Goal: Task Accomplishment & Management: Complete application form

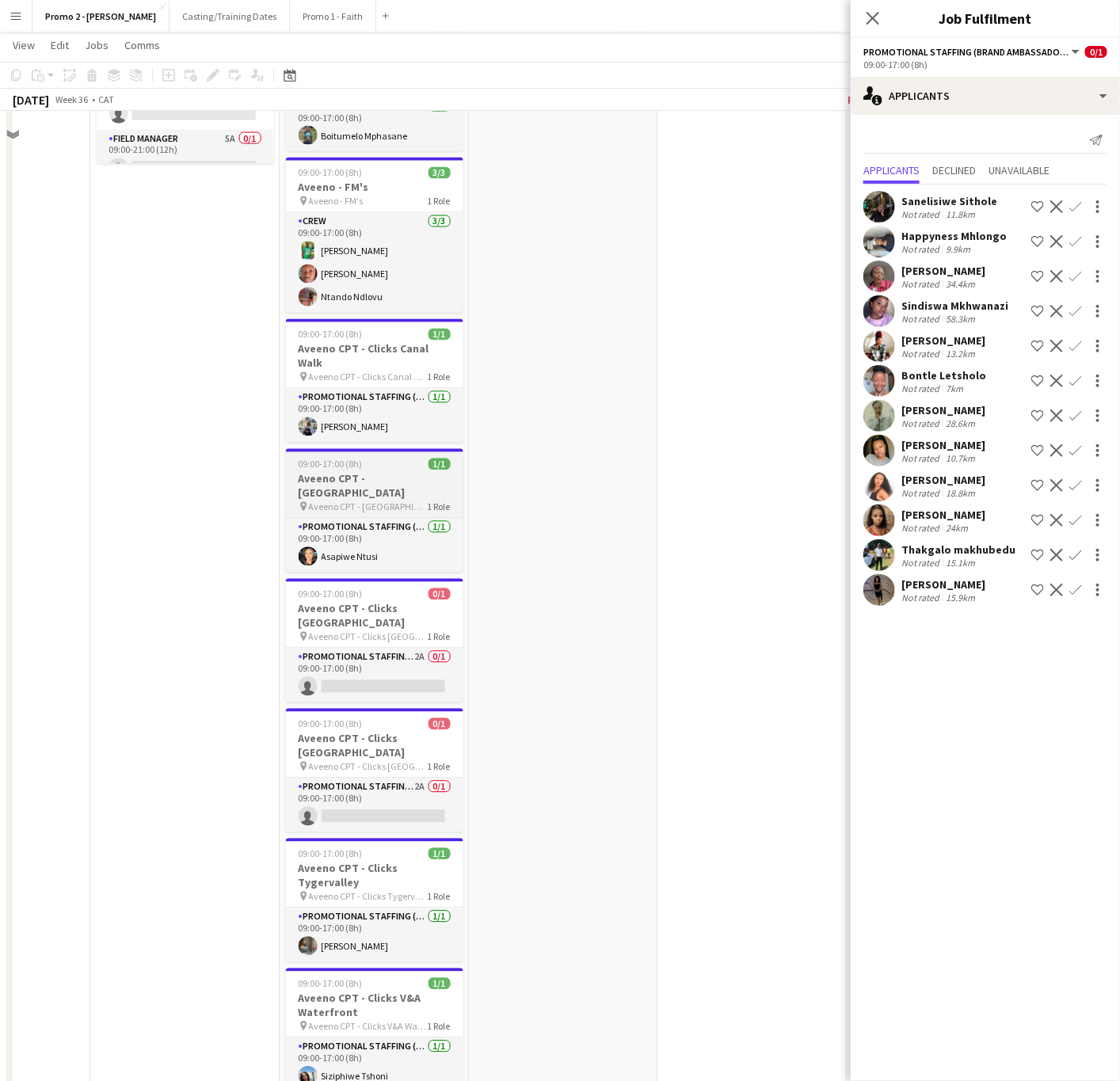
scroll to position [1069, 0]
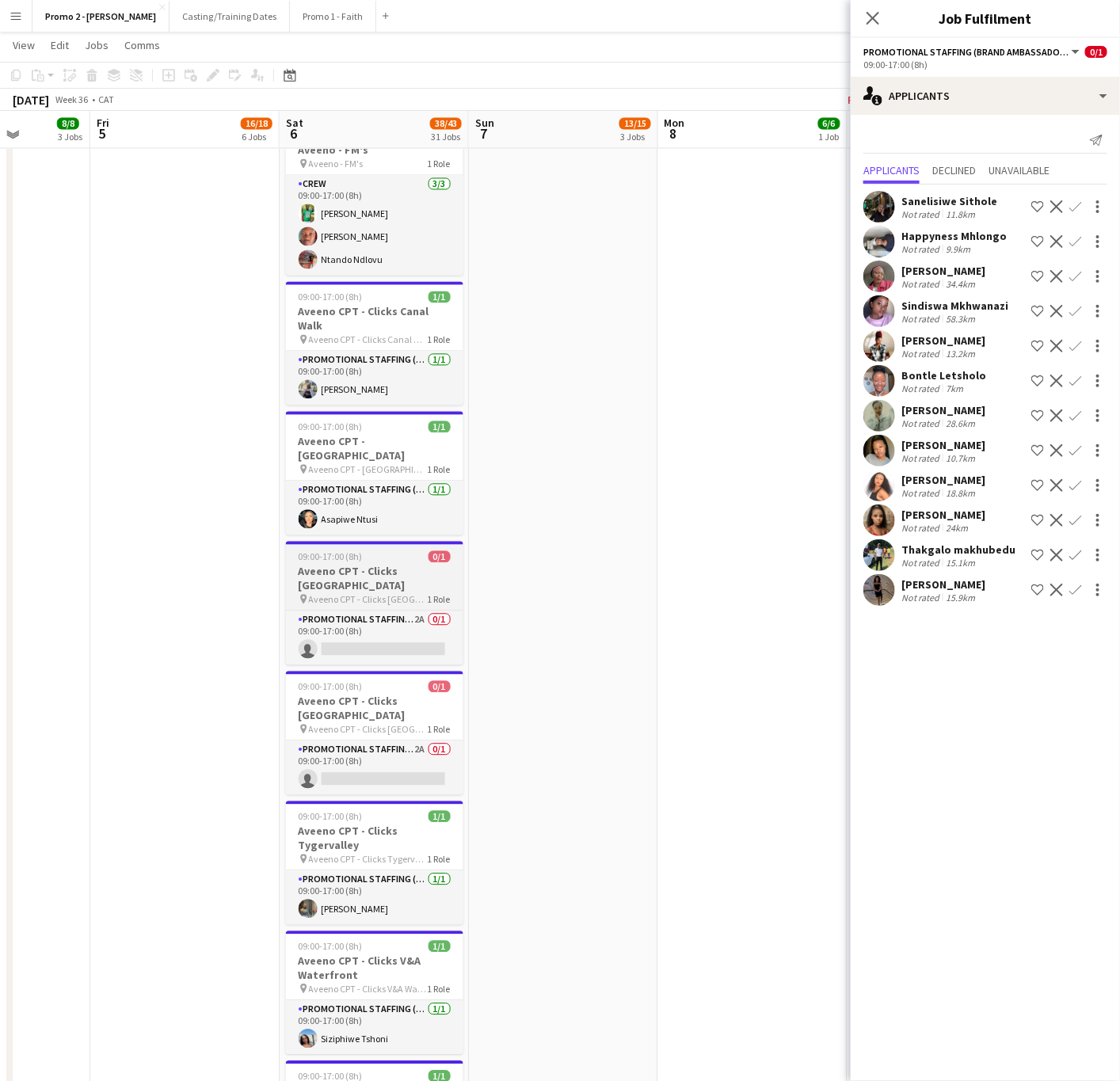
click at [335, 590] on app-job-card "09:00-17:00 (8h) 0/1 Aveeno CPT - Clicks Golden Acre pin Aveeno CPT - Clicks Go…" at bounding box center [375, 603] width 177 height 124
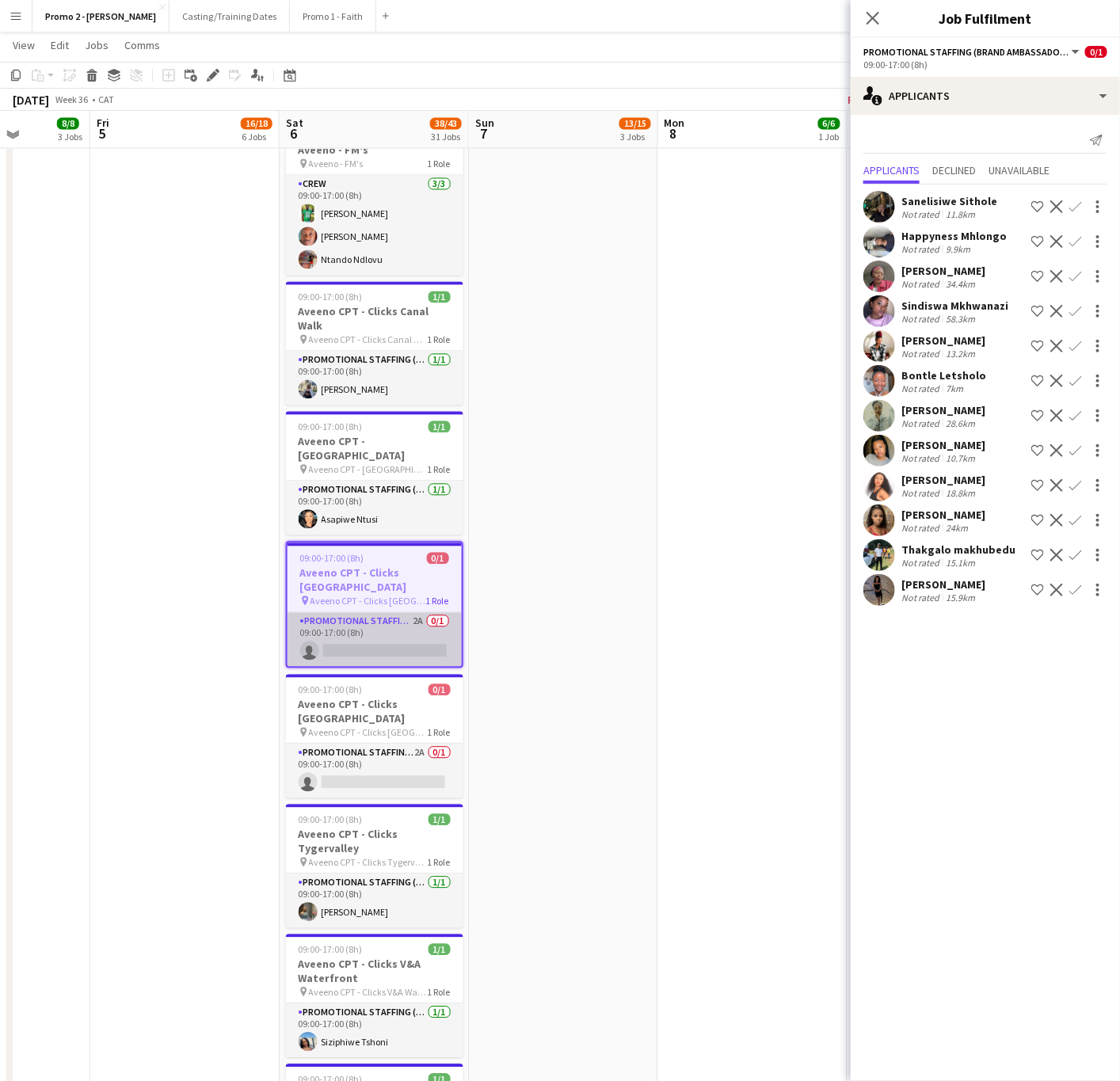
click at [373, 613] on app-card-role "Promotional Staffing (Brand Ambassadors) 2A 0/1 09:00-17:00 (8h) single-neutral…" at bounding box center [375, 639] width 175 height 53
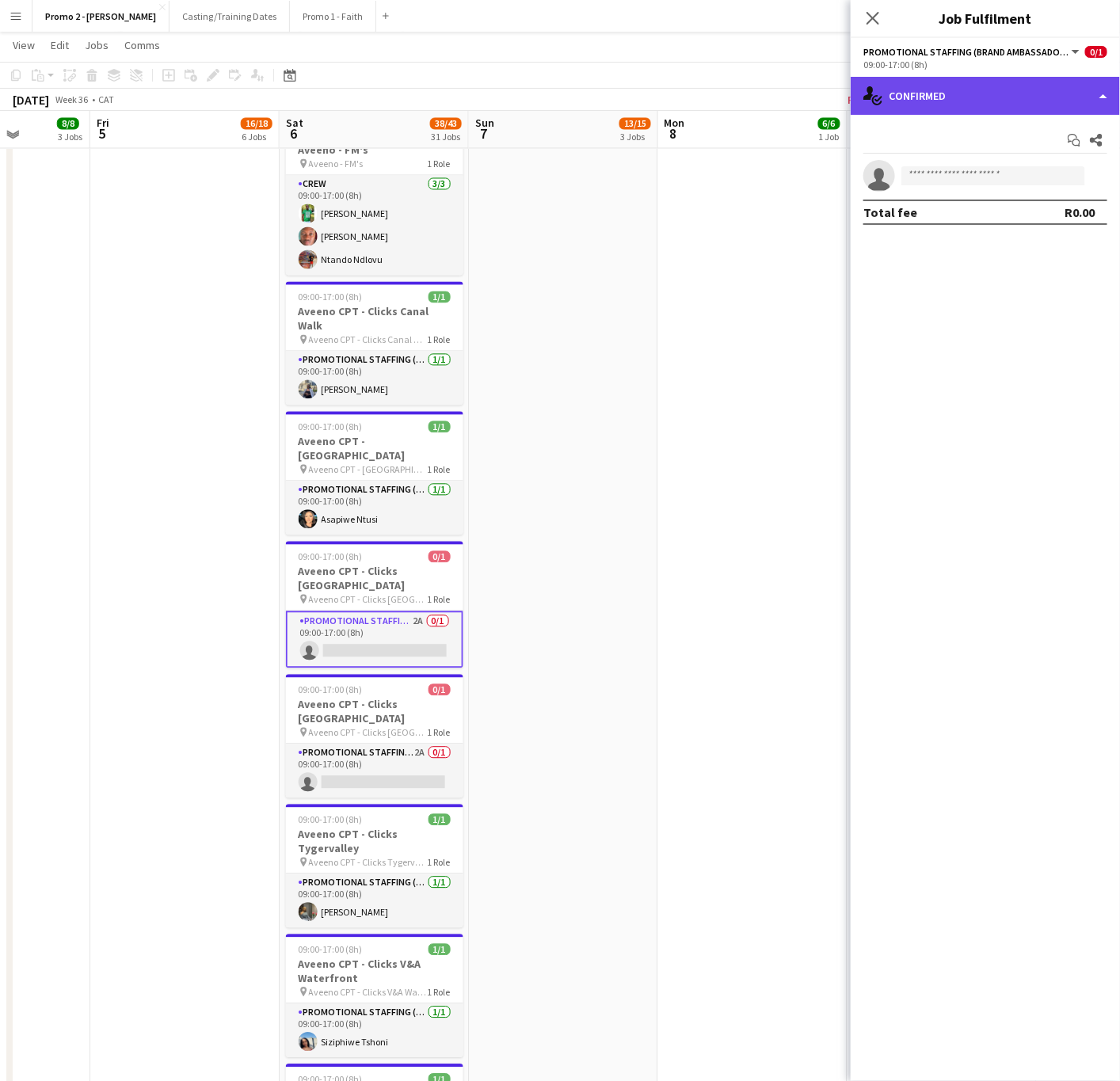
click at [973, 88] on div "single-neutral-actions-check-2 Confirmed" at bounding box center [985, 96] width 269 height 38
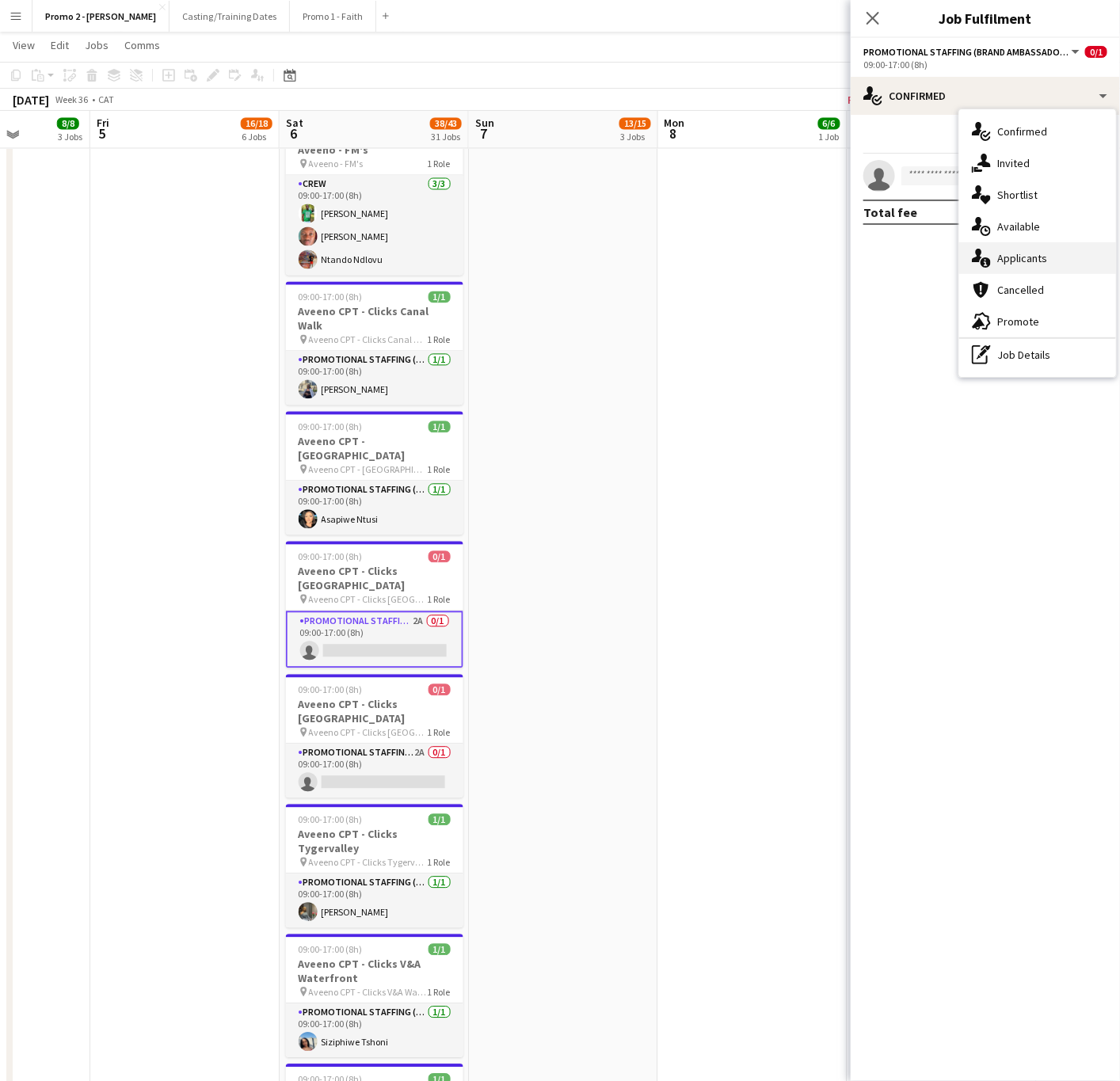
click at [1002, 252] on span "Applicants" at bounding box center [1022, 258] width 50 height 14
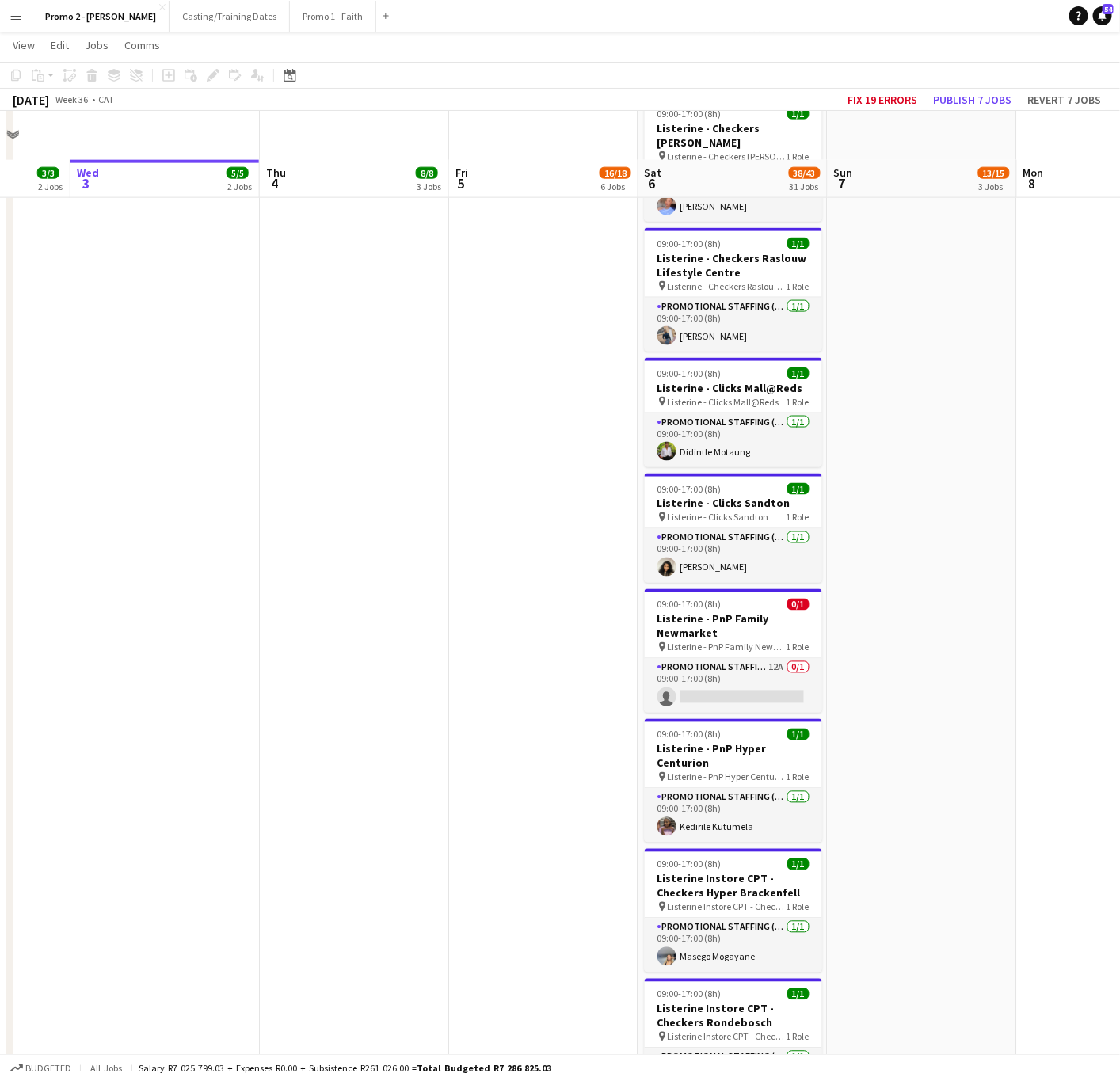
scroll to position [2901, 0]
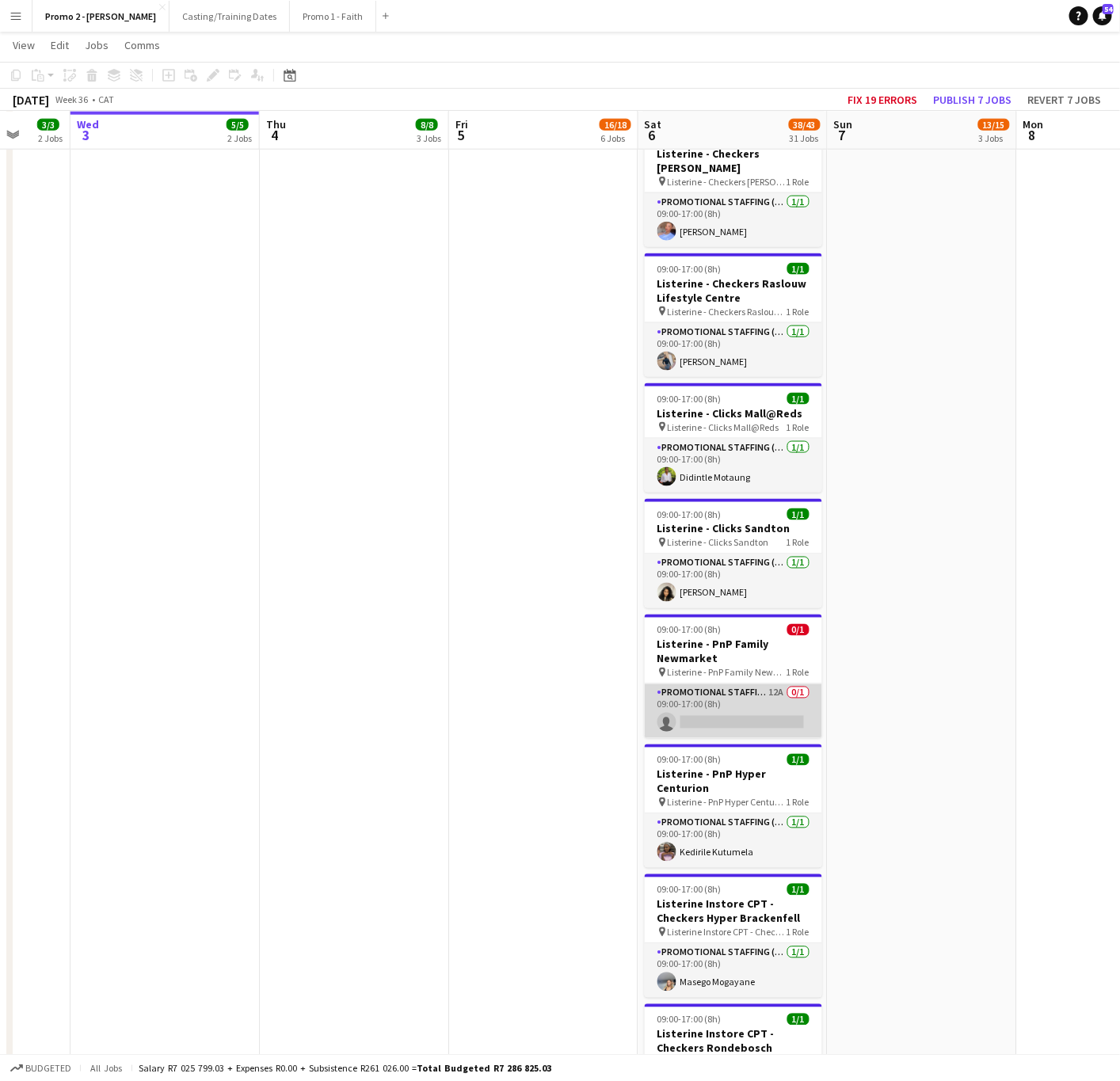
click at [703, 684] on app-card-role "Promotional Staffing (Brand Ambassadors) 12A 0/1 09:00-17:00 (8h) single-neutra…" at bounding box center [733, 710] width 177 height 53
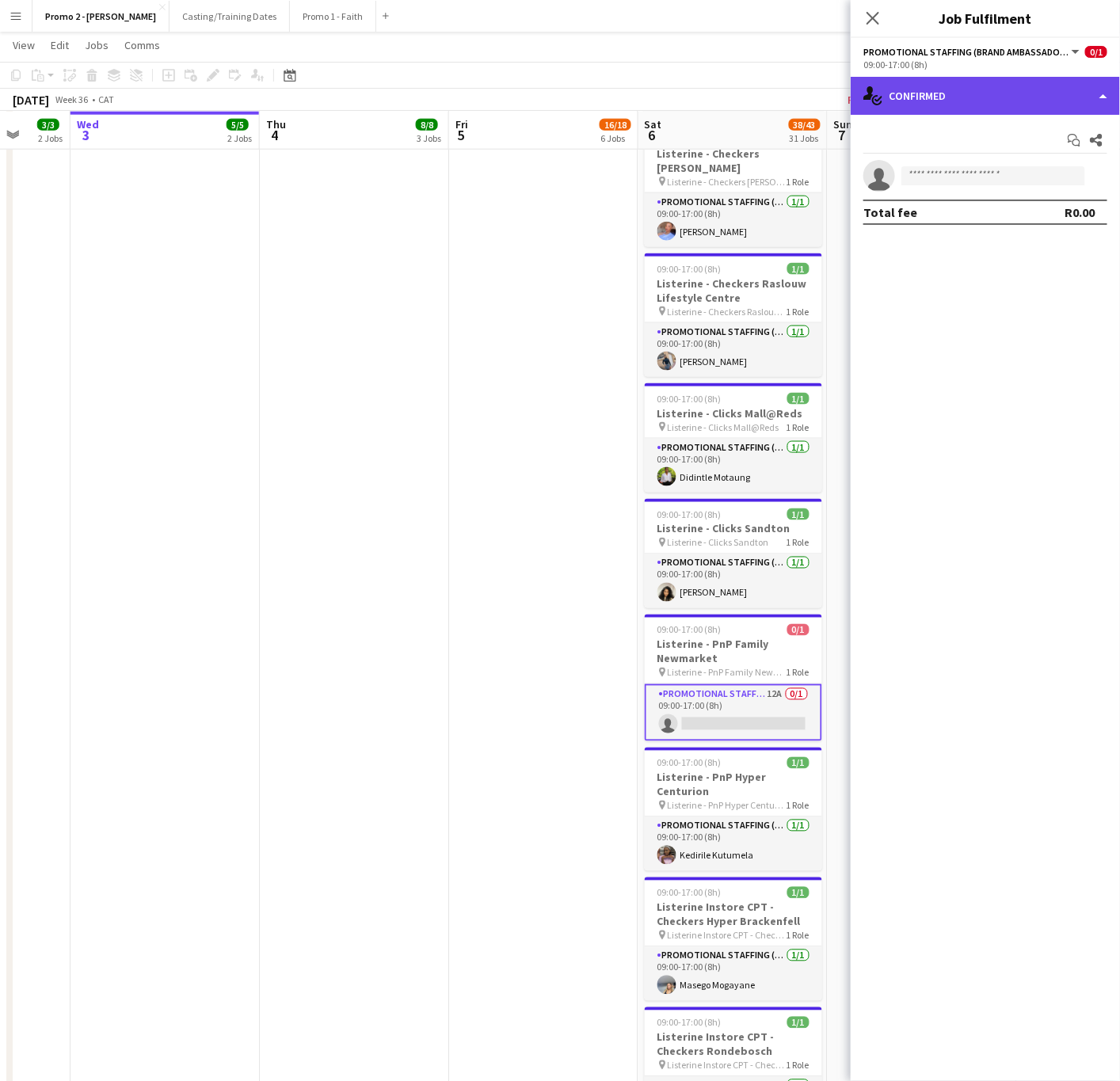
click at [966, 107] on div "single-neutral-actions-check-2 Confirmed" at bounding box center [985, 96] width 269 height 38
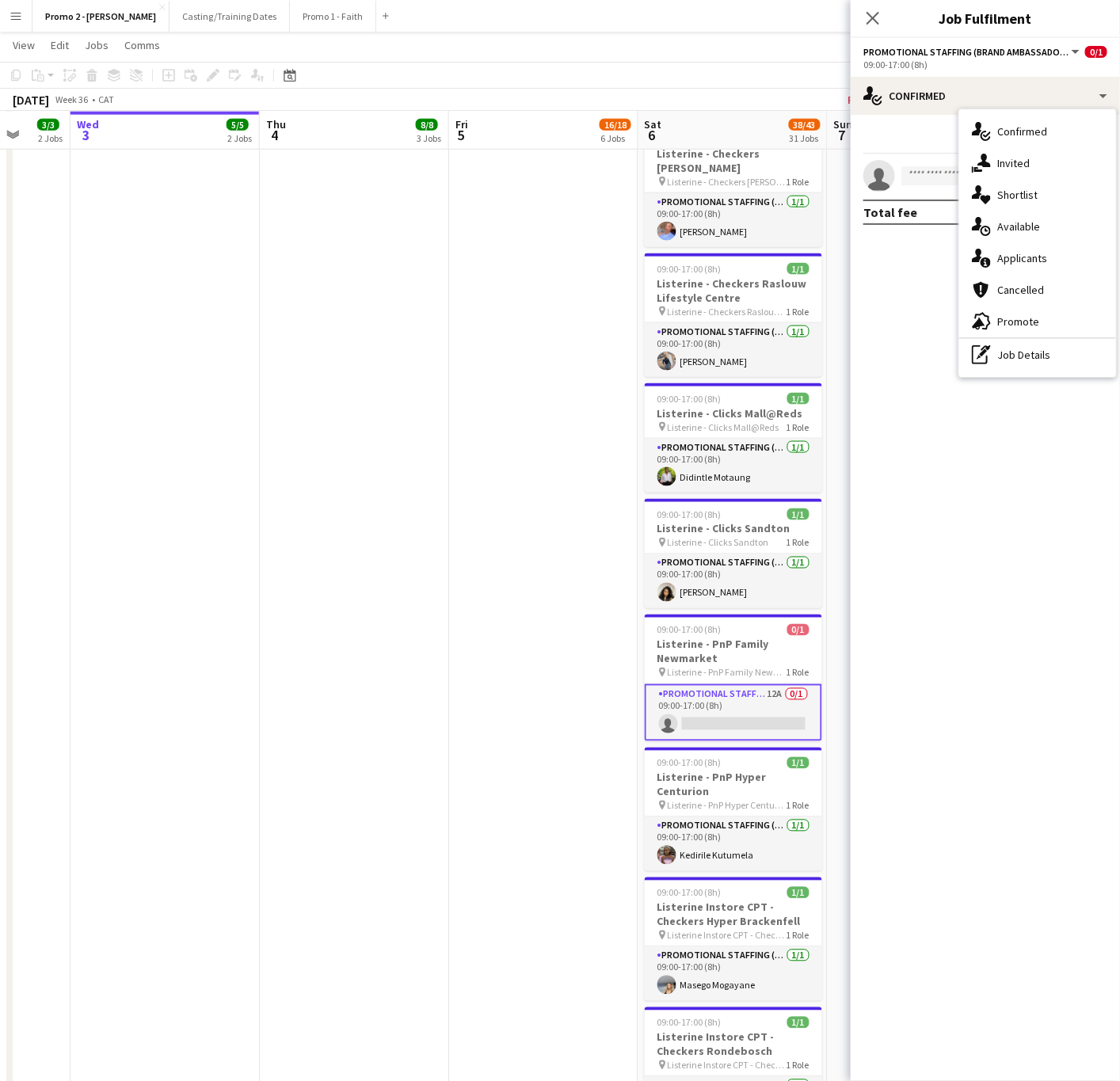
click at [917, 165] on app-invite-slot "single-neutral-actions" at bounding box center [985, 175] width 269 height 32
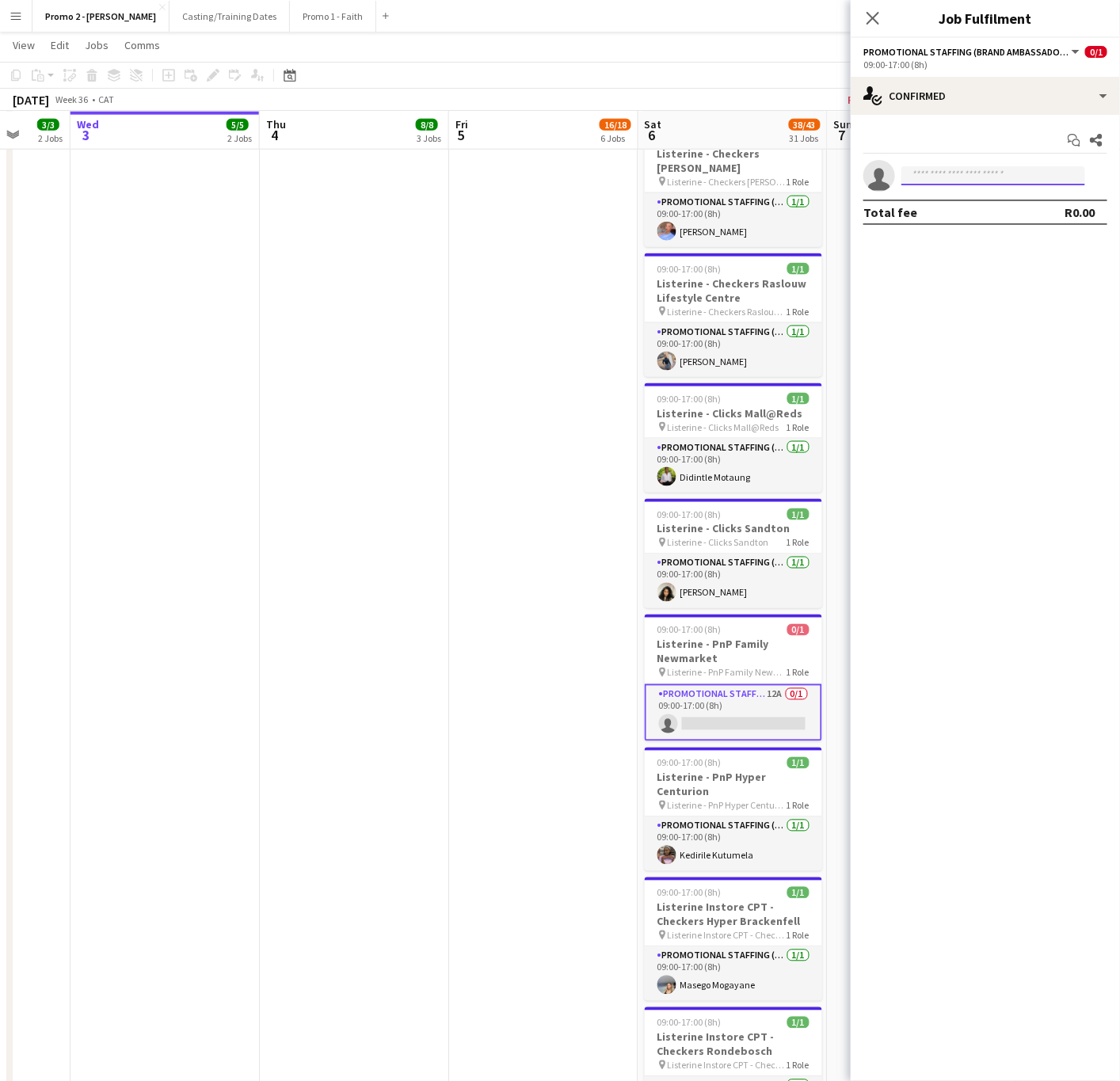
click at [909, 176] on input at bounding box center [994, 176] width 184 height 19
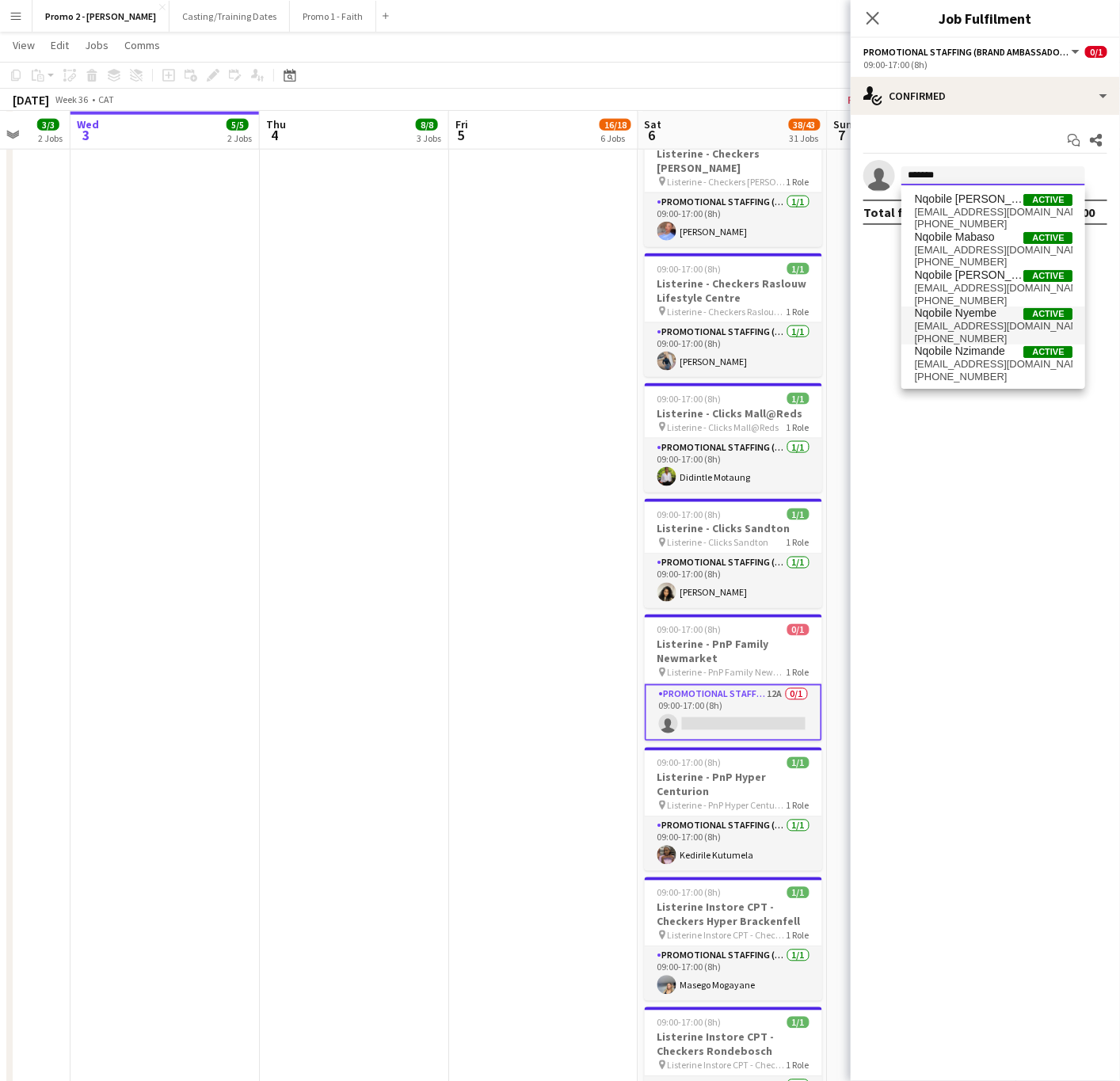
scroll to position [3, 0]
click at [967, 168] on input "*******" at bounding box center [994, 176] width 184 height 19
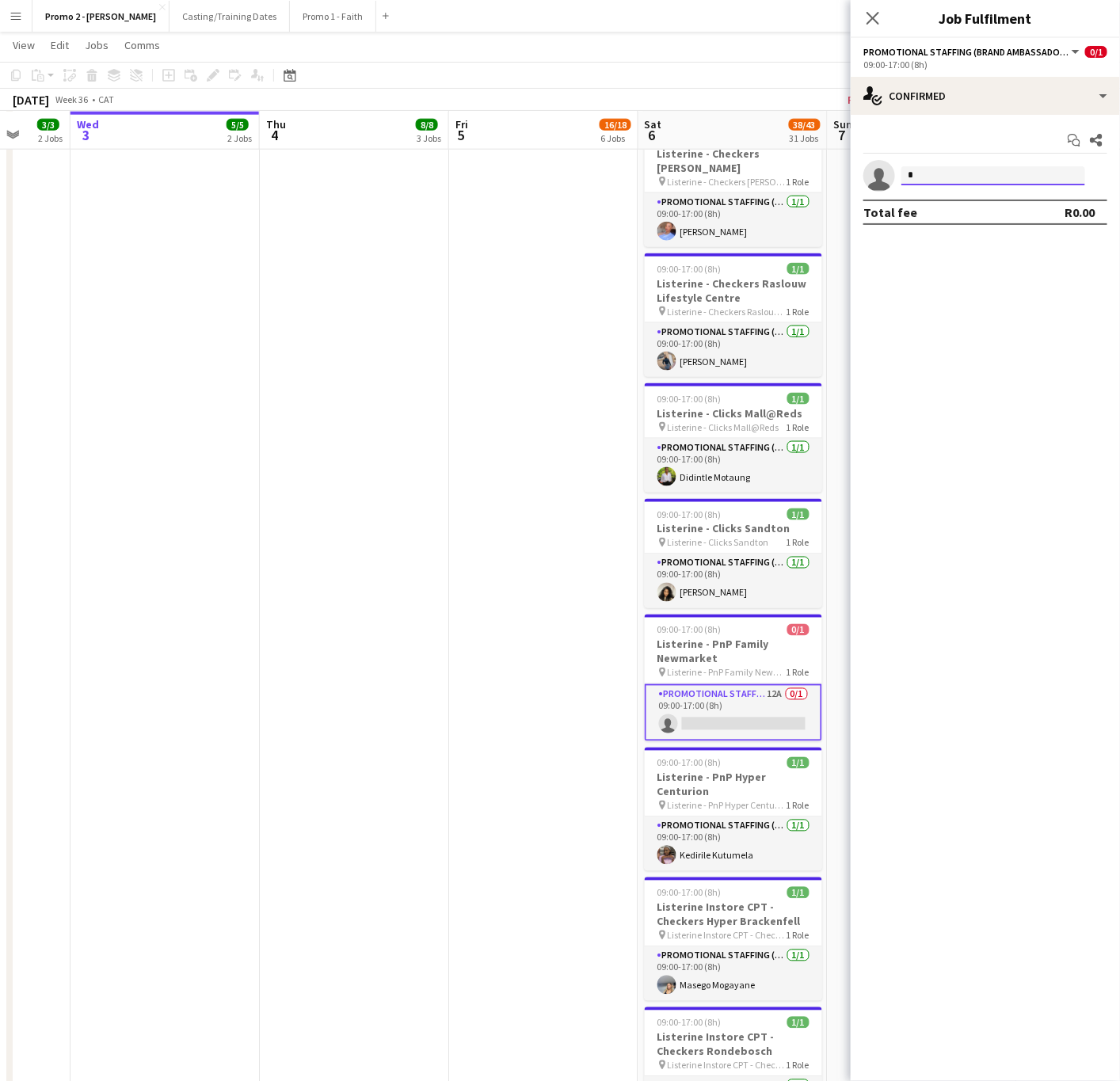
click at [963, 169] on input "*" at bounding box center [994, 176] width 184 height 19
type input "**********"
click at [998, 201] on span "Nqobile Ndlangamandla" at bounding box center [968, 198] width 110 height 13
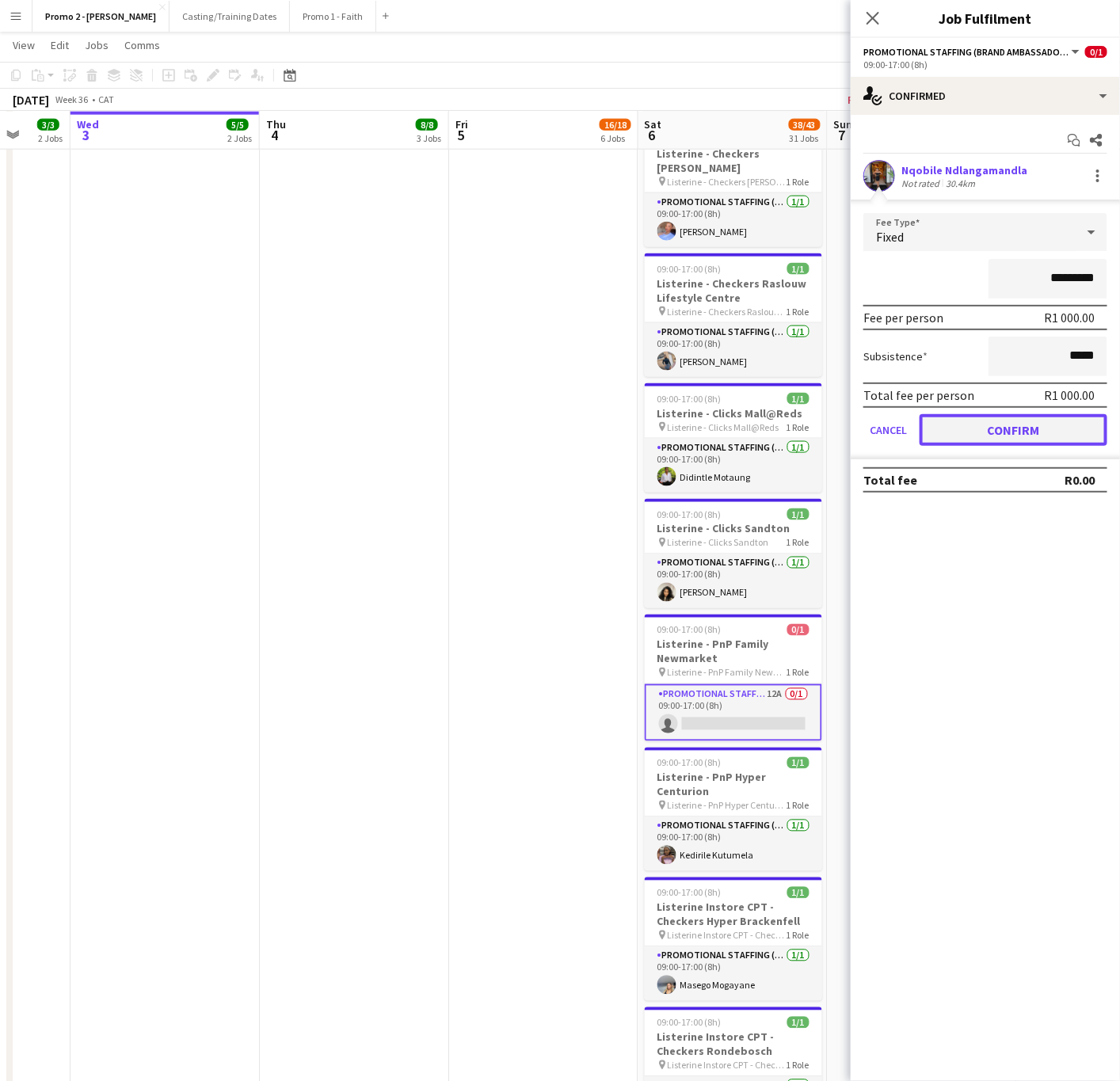
click at [994, 423] on button "Confirm" at bounding box center [1014, 430] width 188 height 32
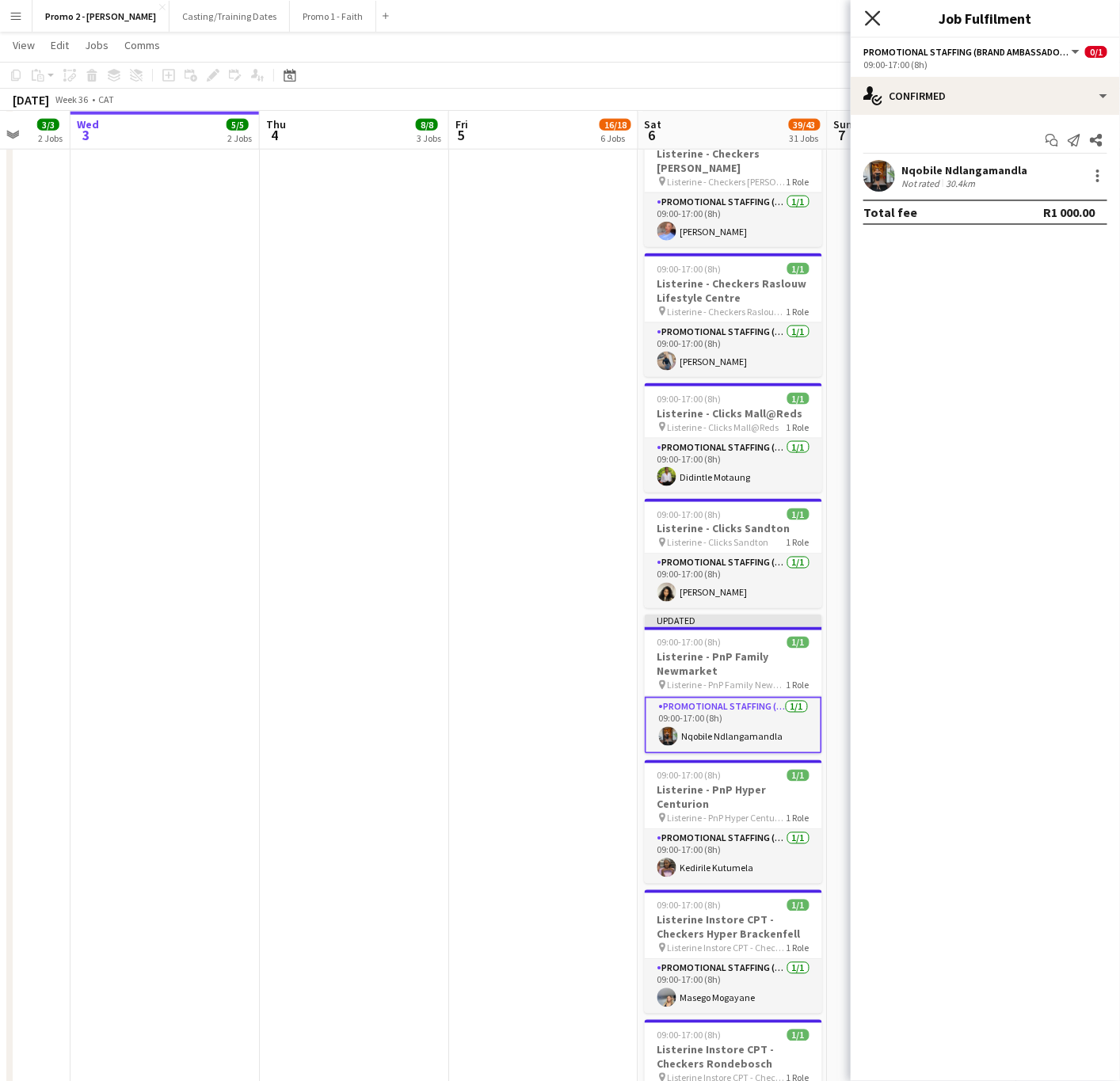
click at [878, 25] on icon "Close pop-in" at bounding box center [872, 18] width 15 height 15
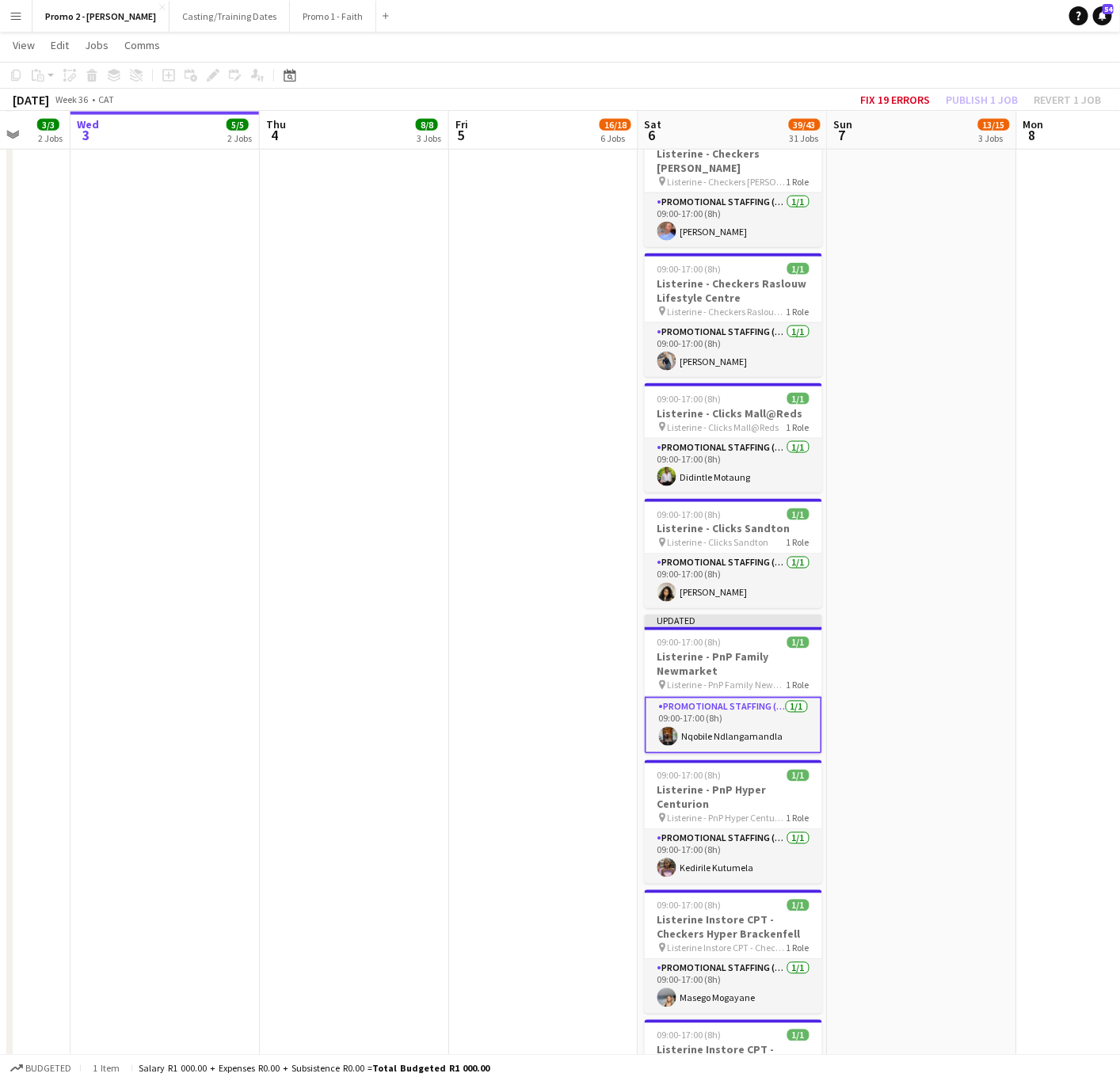
drag, startPoint x: 977, startPoint y: 238, endPoint x: 975, endPoint y: 139, distance: 99.0
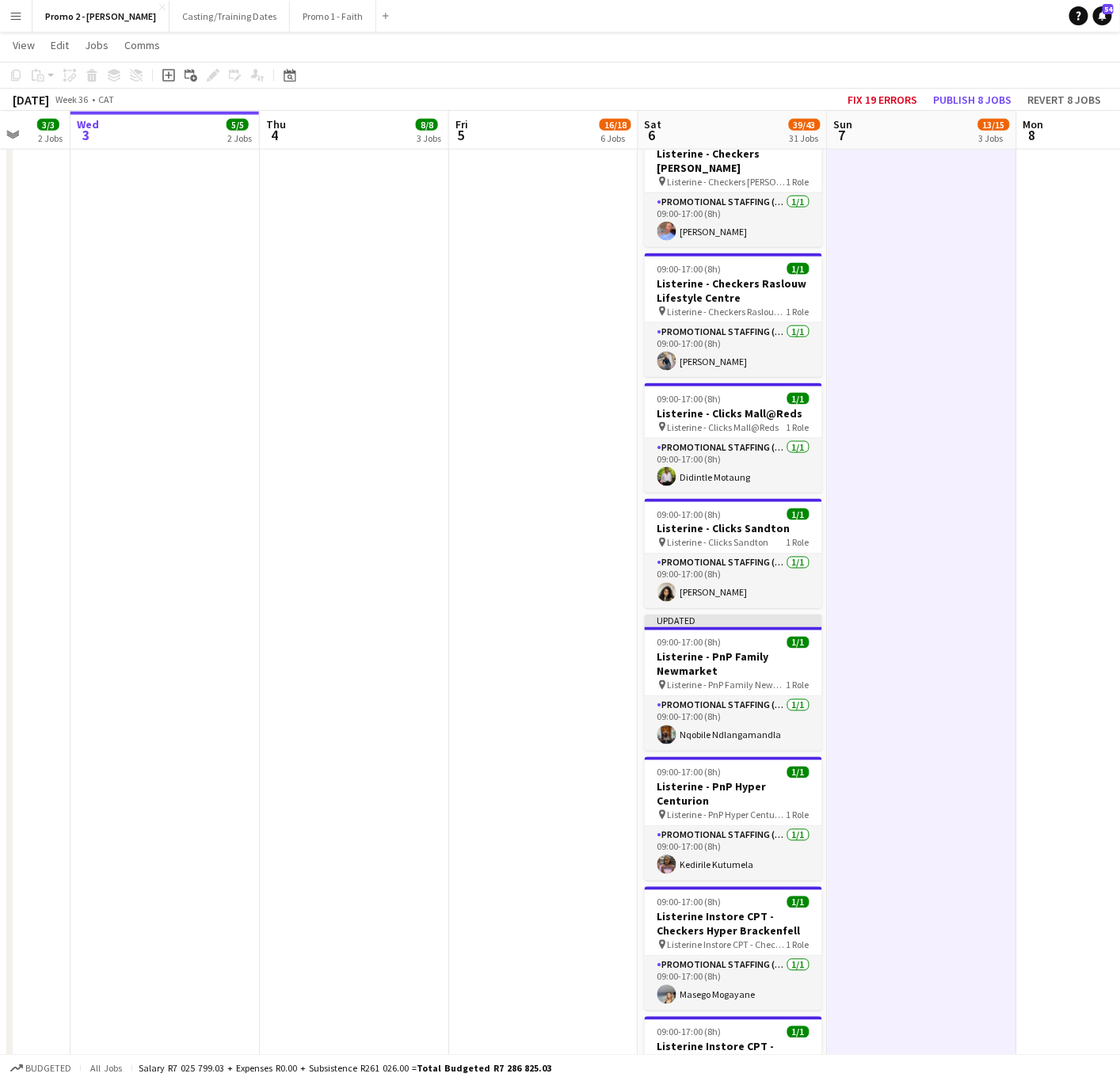
click at [979, 110] on div "September 2025 Week 36 • CAT Fix 19 errors Publish 8 jobs Revert 8 jobs" at bounding box center [560, 99] width 1120 height 22
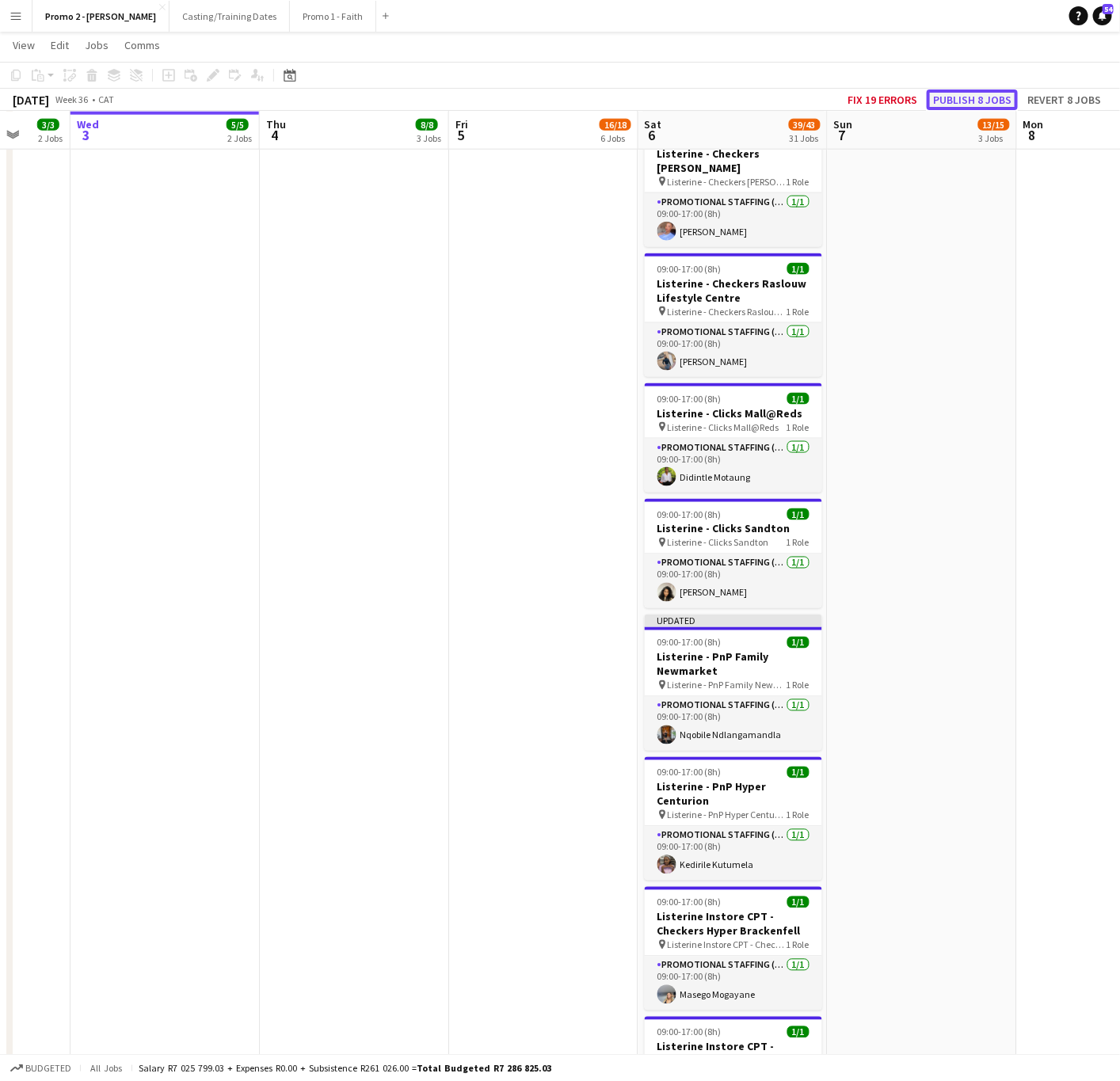
click at [970, 101] on button "Publish 8 jobs" at bounding box center [973, 99] width 91 height 20
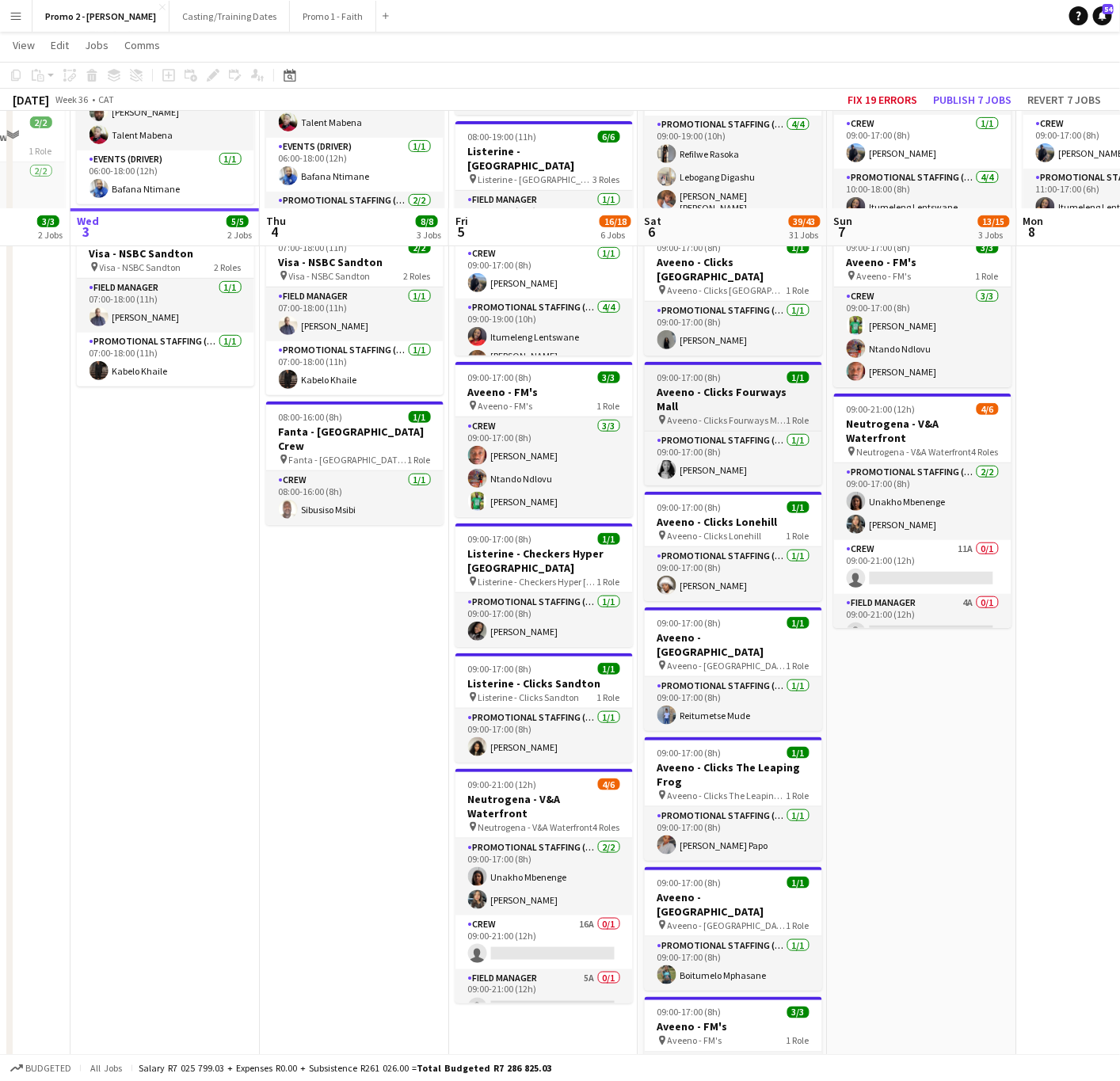
scroll to position [356, 0]
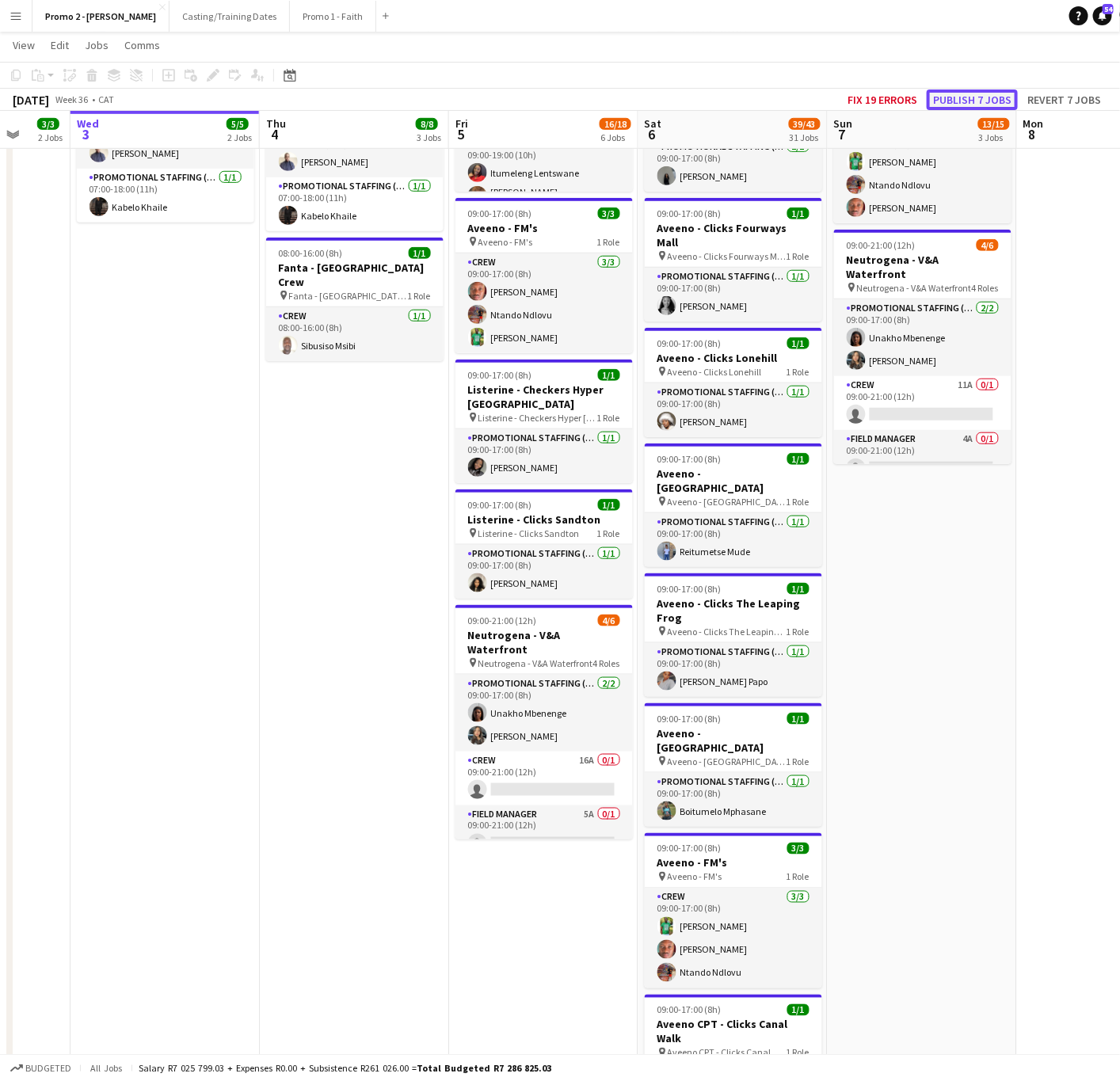
click at [951, 100] on button "Publish 7 jobs" at bounding box center [973, 99] width 91 height 20
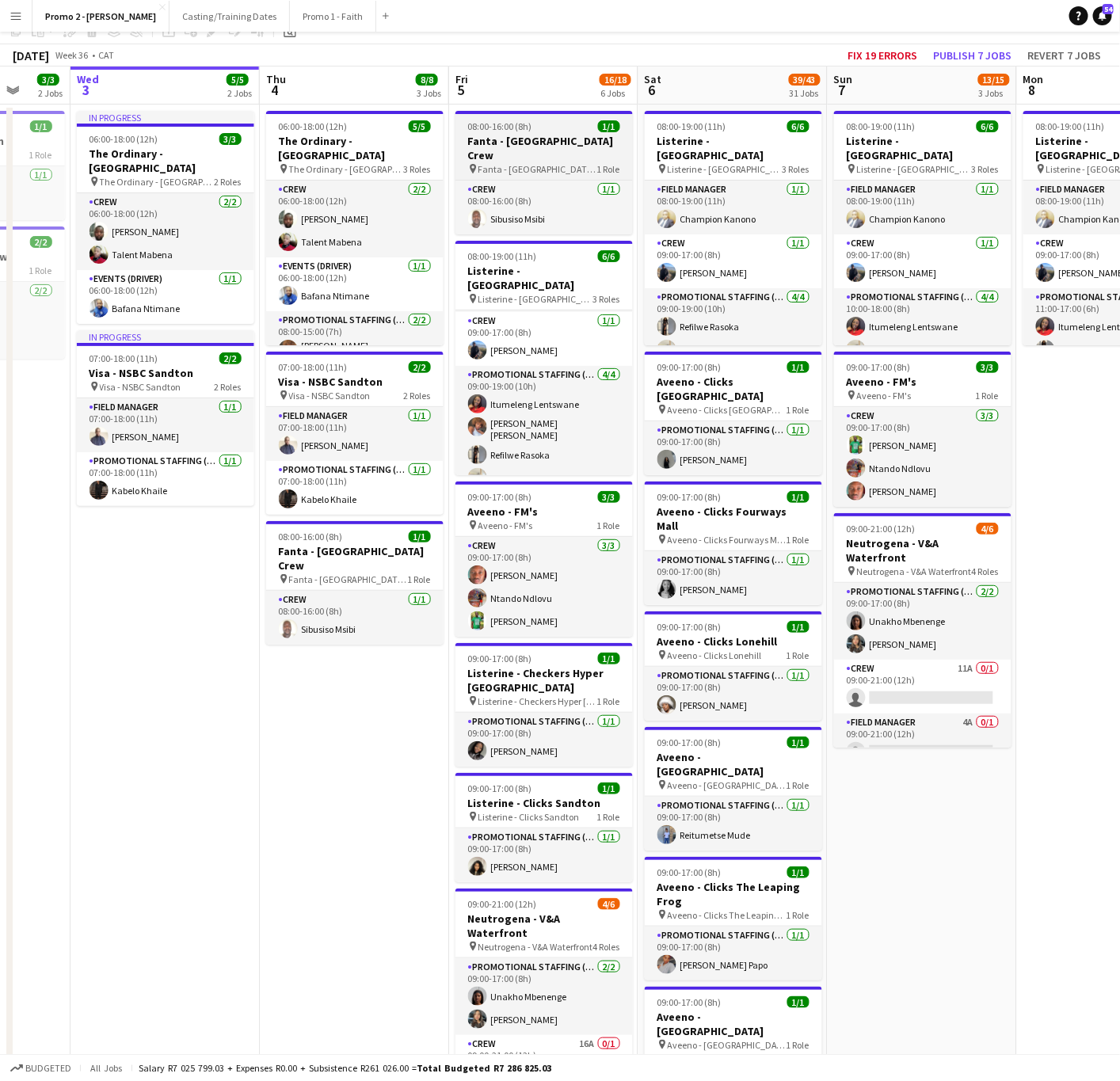
scroll to position [0, 0]
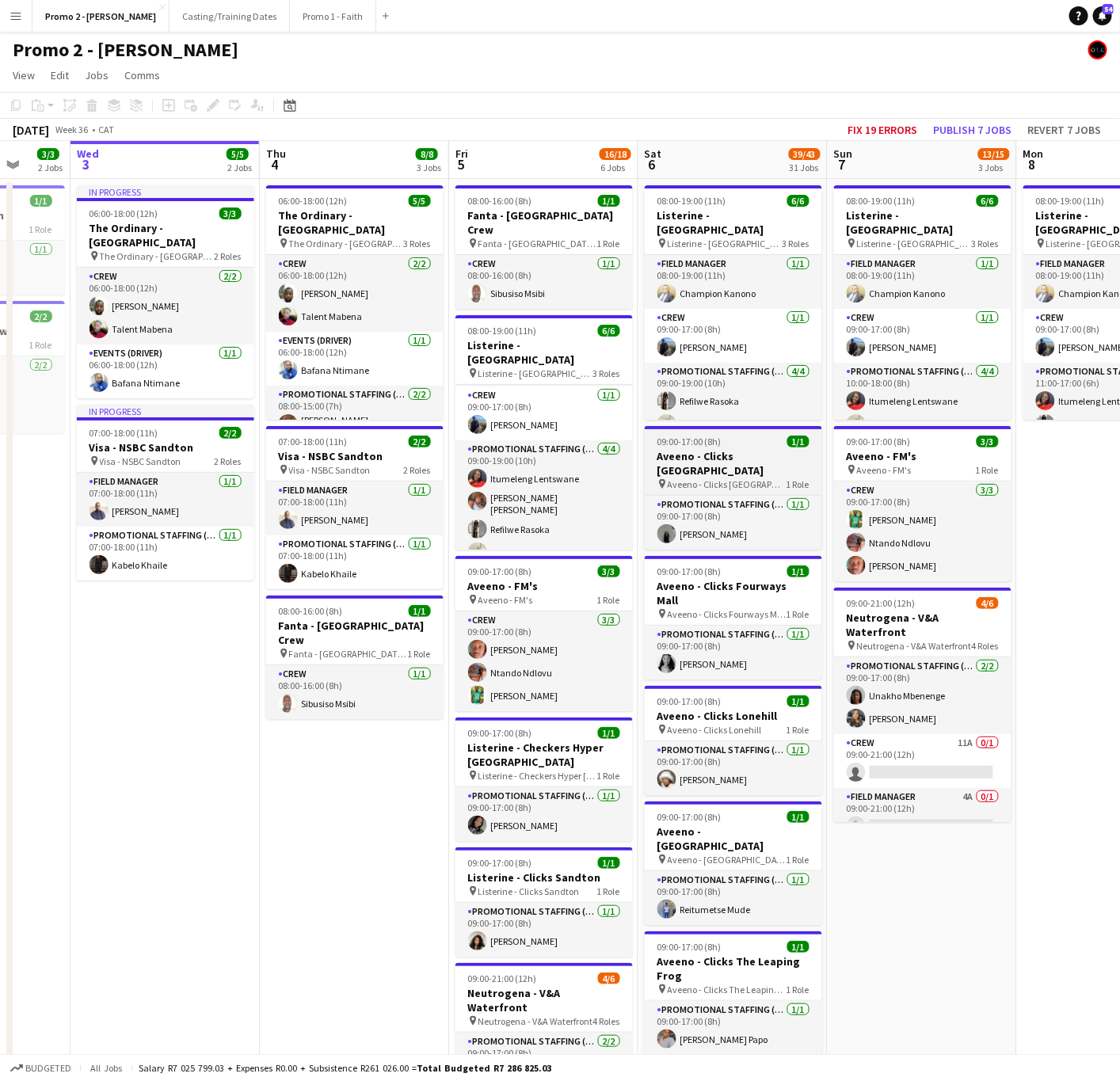
click at [730, 457] on h3 "Aveeno - Clicks Benmore Gardens" at bounding box center [733, 463] width 177 height 29
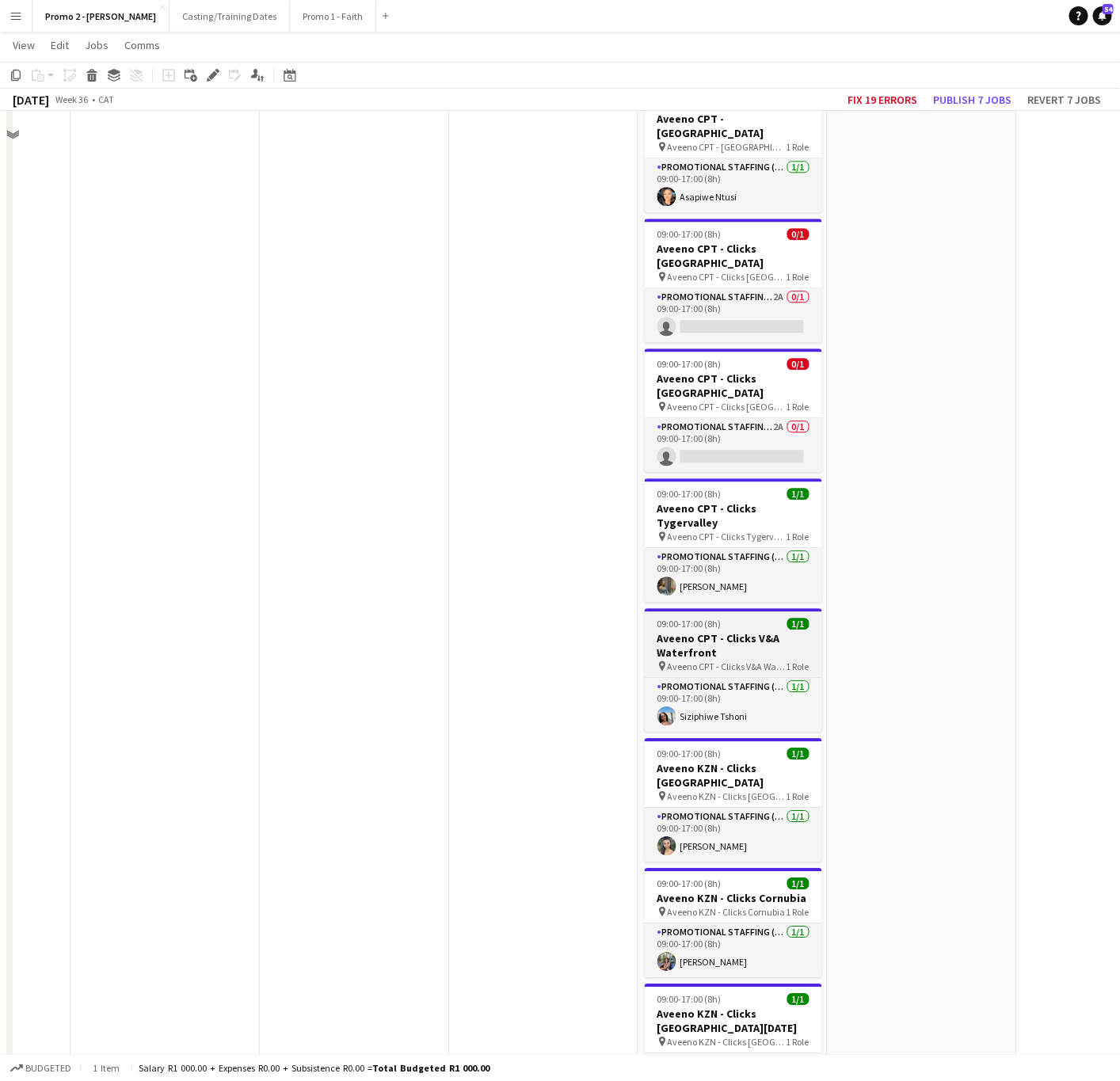
scroll to position [1306, 0]
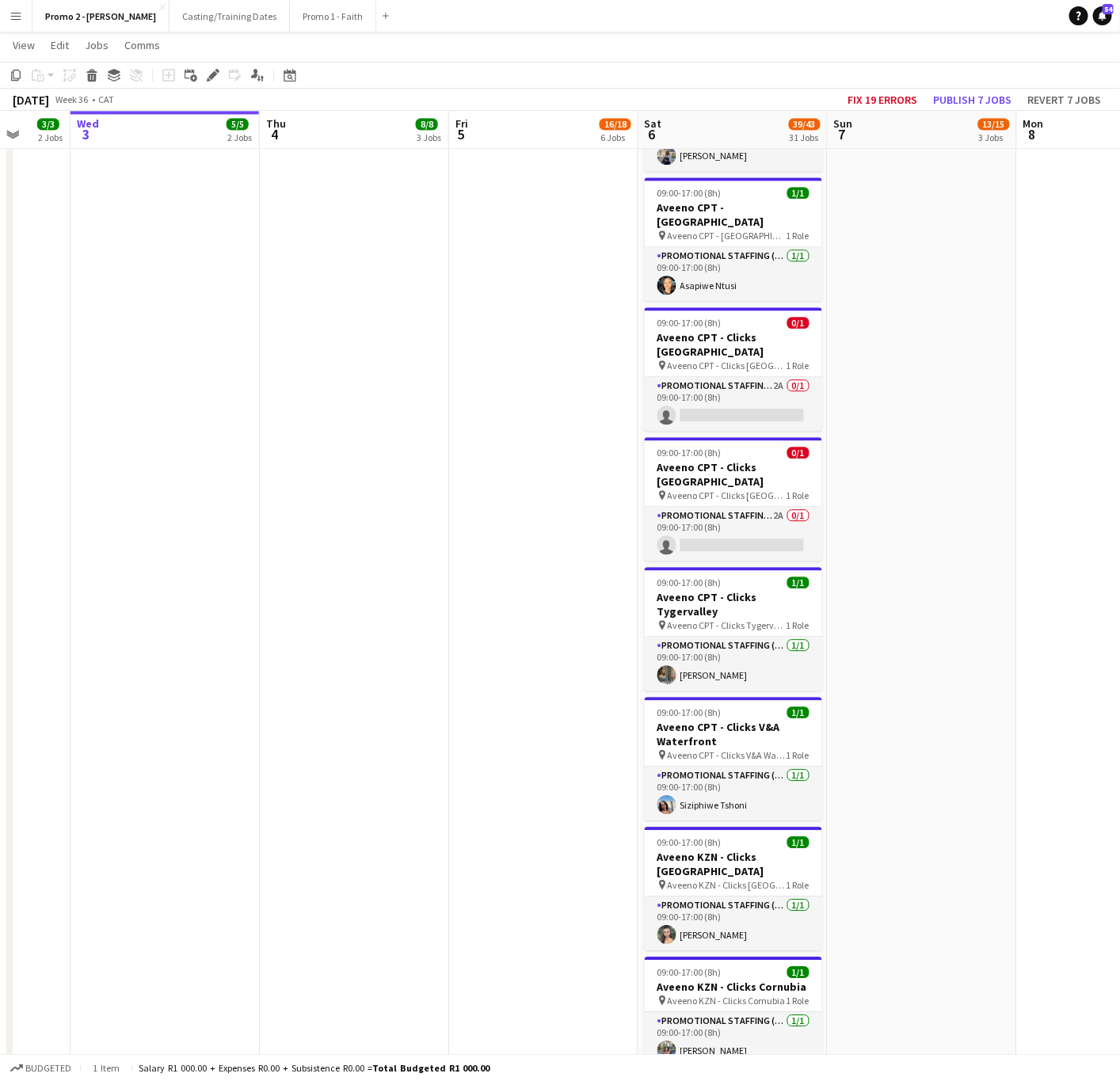
drag, startPoint x: 724, startPoint y: 500, endPoint x: 839, endPoint y: 328, distance: 206.9
click at [724, 507] on app-card-role "Promotional Staffing (Brand Ambassadors) 2A 0/1 09:00-17:00 (8h) single-neutral…" at bounding box center [733, 533] width 177 height 53
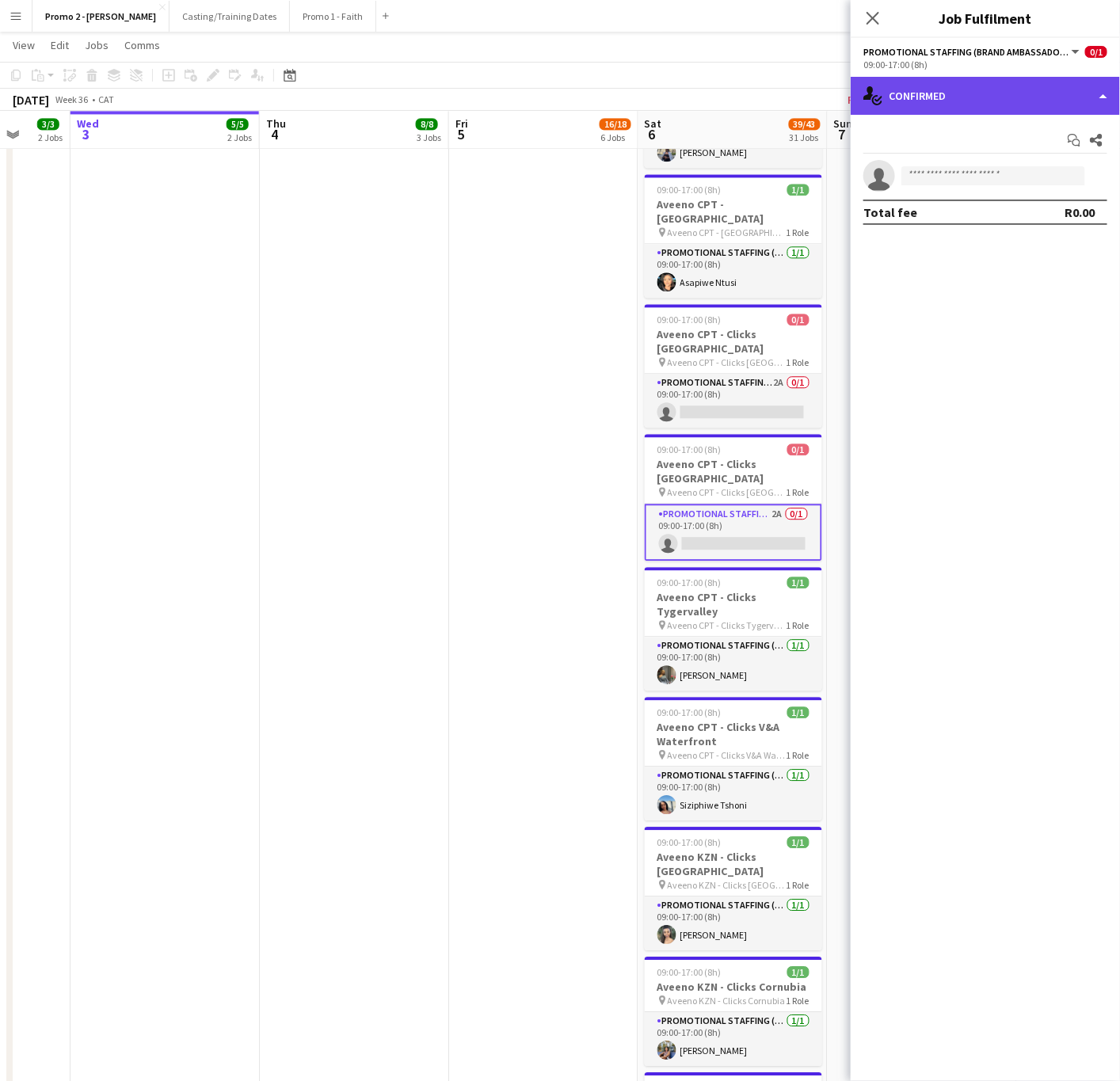
click at [923, 100] on div "single-neutral-actions-check-2 Confirmed" at bounding box center [985, 96] width 269 height 38
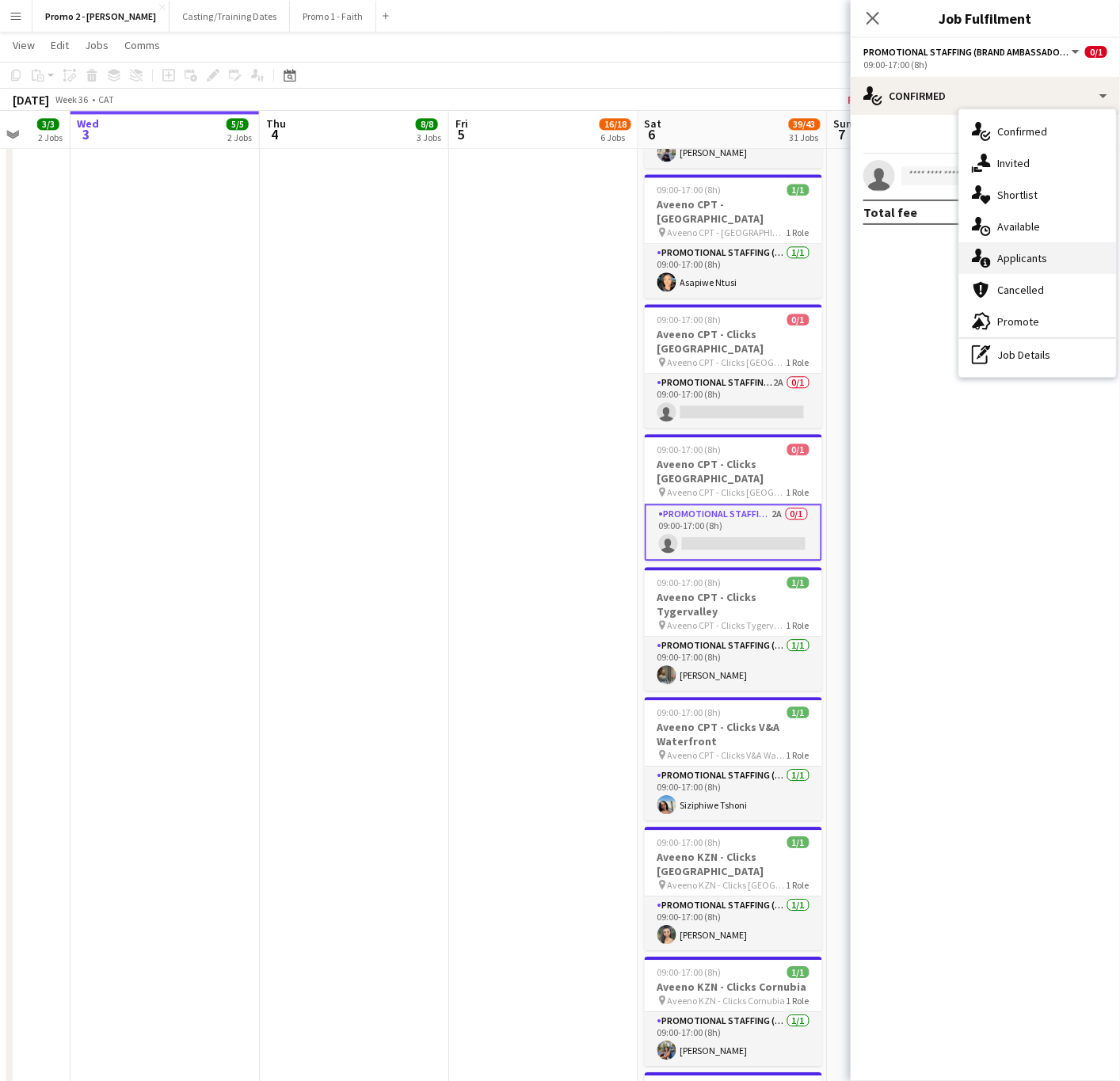
click at [1032, 260] on span "Applicants" at bounding box center [1022, 258] width 50 height 14
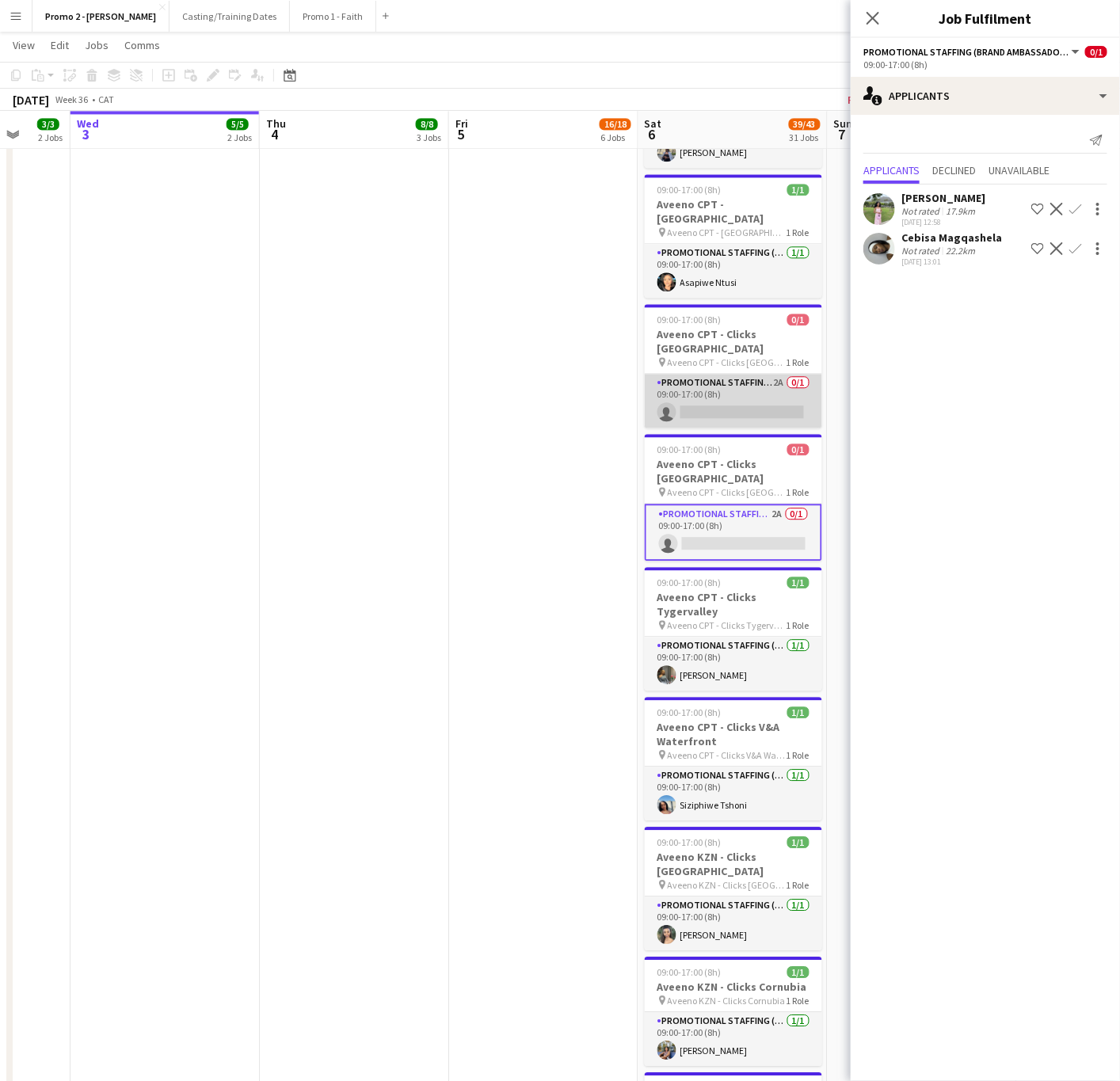
click at [737, 373] on app-card-role "Promotional Staffing (Brand Ambassadors) 2A 0/1 09:00-17:00 (8h) single-neutral…" at bounding box center [733, 400] width 177 height 53
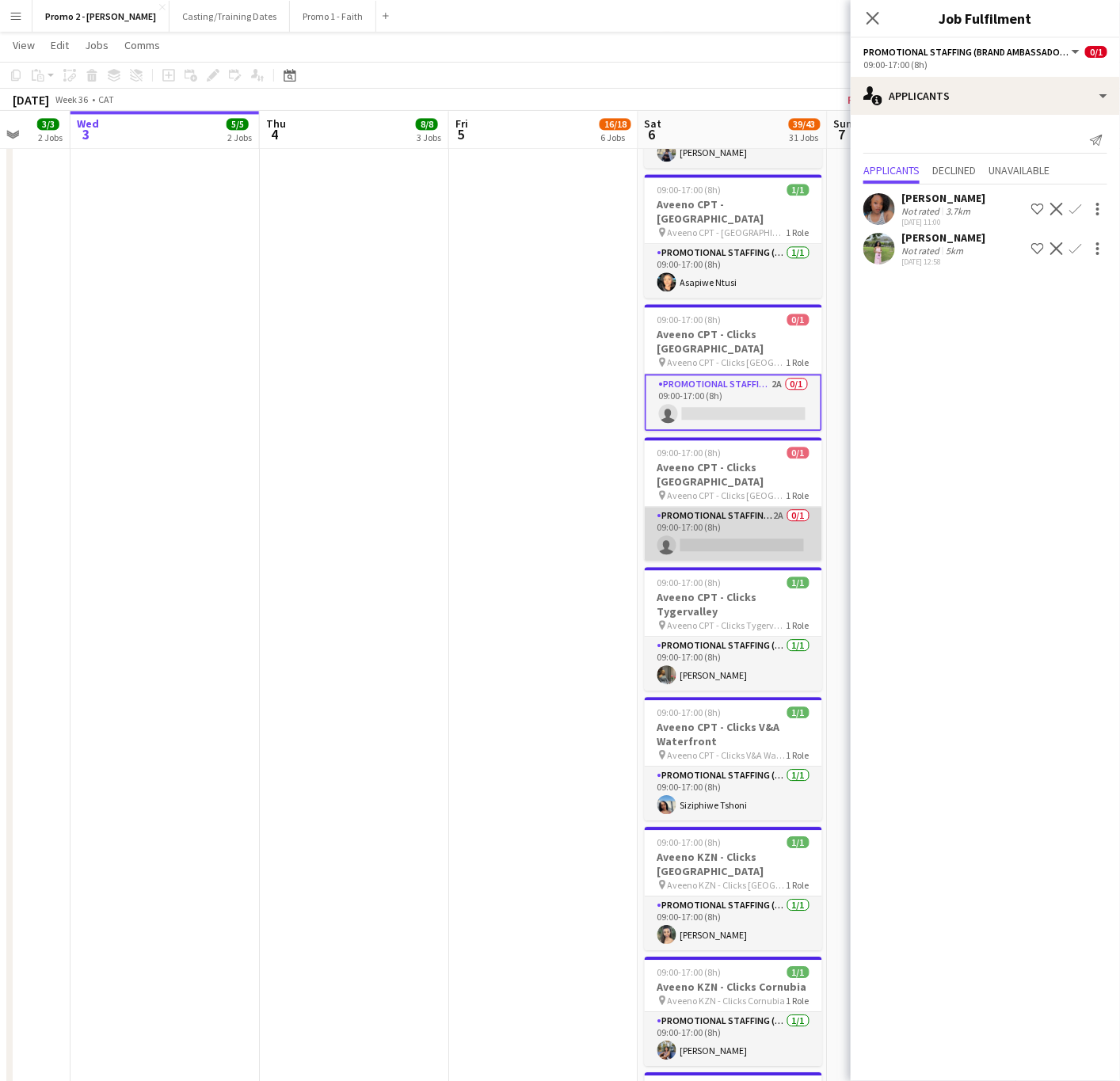
click at [687, 507] on app-card-role "Promotional Staffing (Brand Ambassadors) 2A 0/1 09:00-17:00 (8h) single-neutral…" at bounding box center [733, 533] width 177 height 53
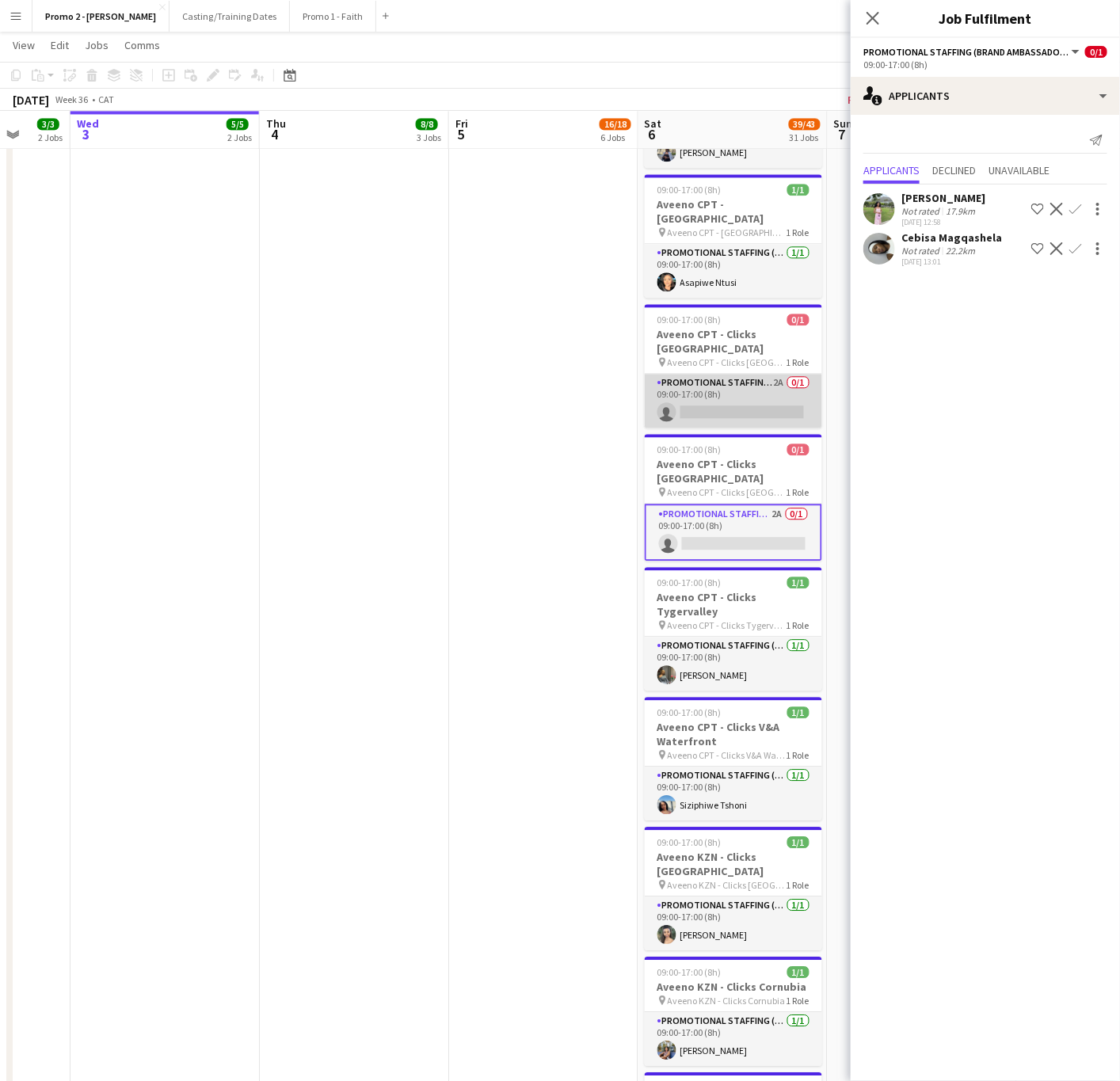
click at [689, 373] on app-card-role "Promotional Staffing (Brand Ambassadors) 2A 0/1 09:00-17:00 (8h) single-neutral…" at bounding box center [733, 400] width 177 height 53
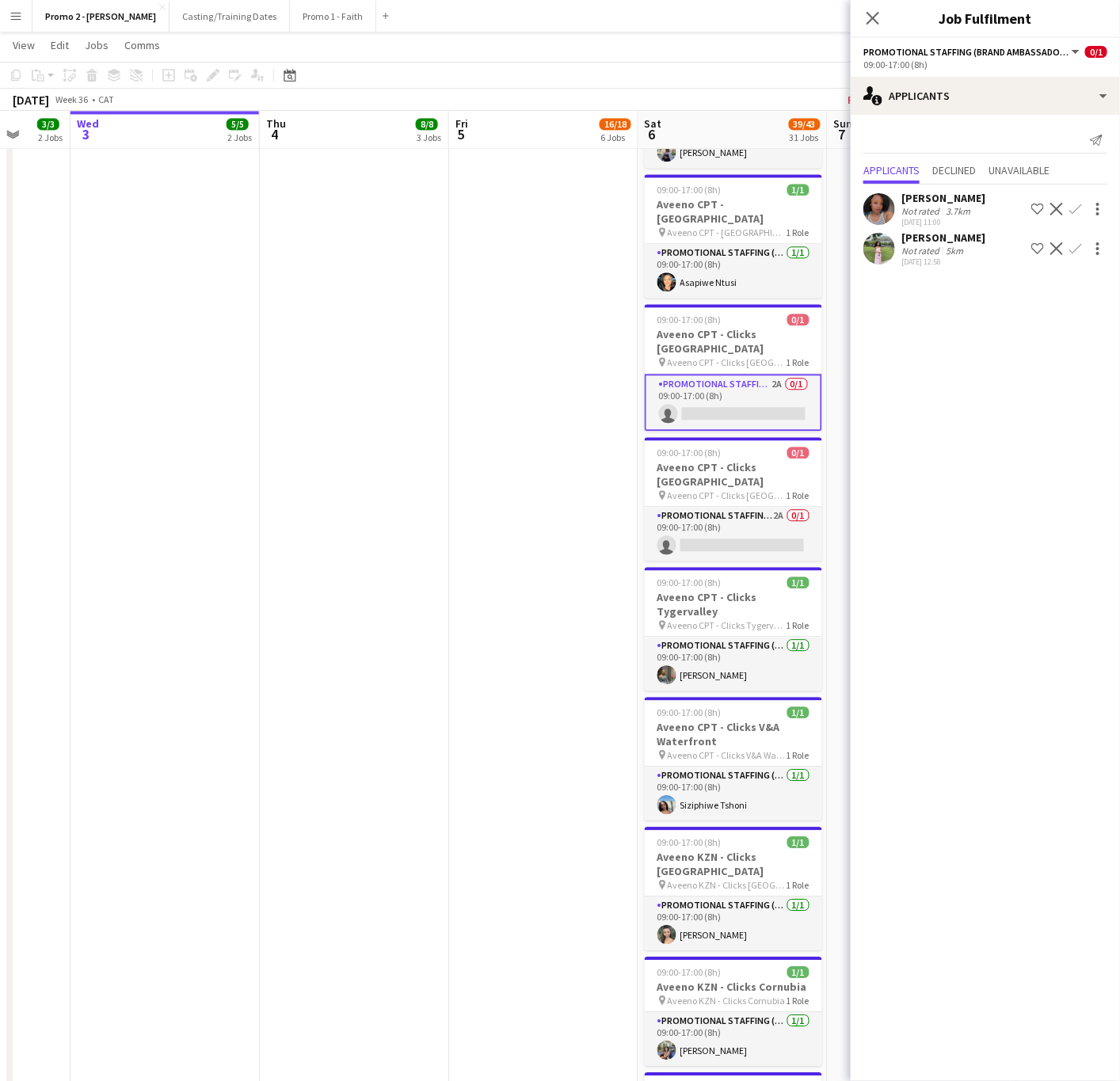
click at [1067, 250] on button "Confirm" at bounding box center [1076, 249] width 19 height 19
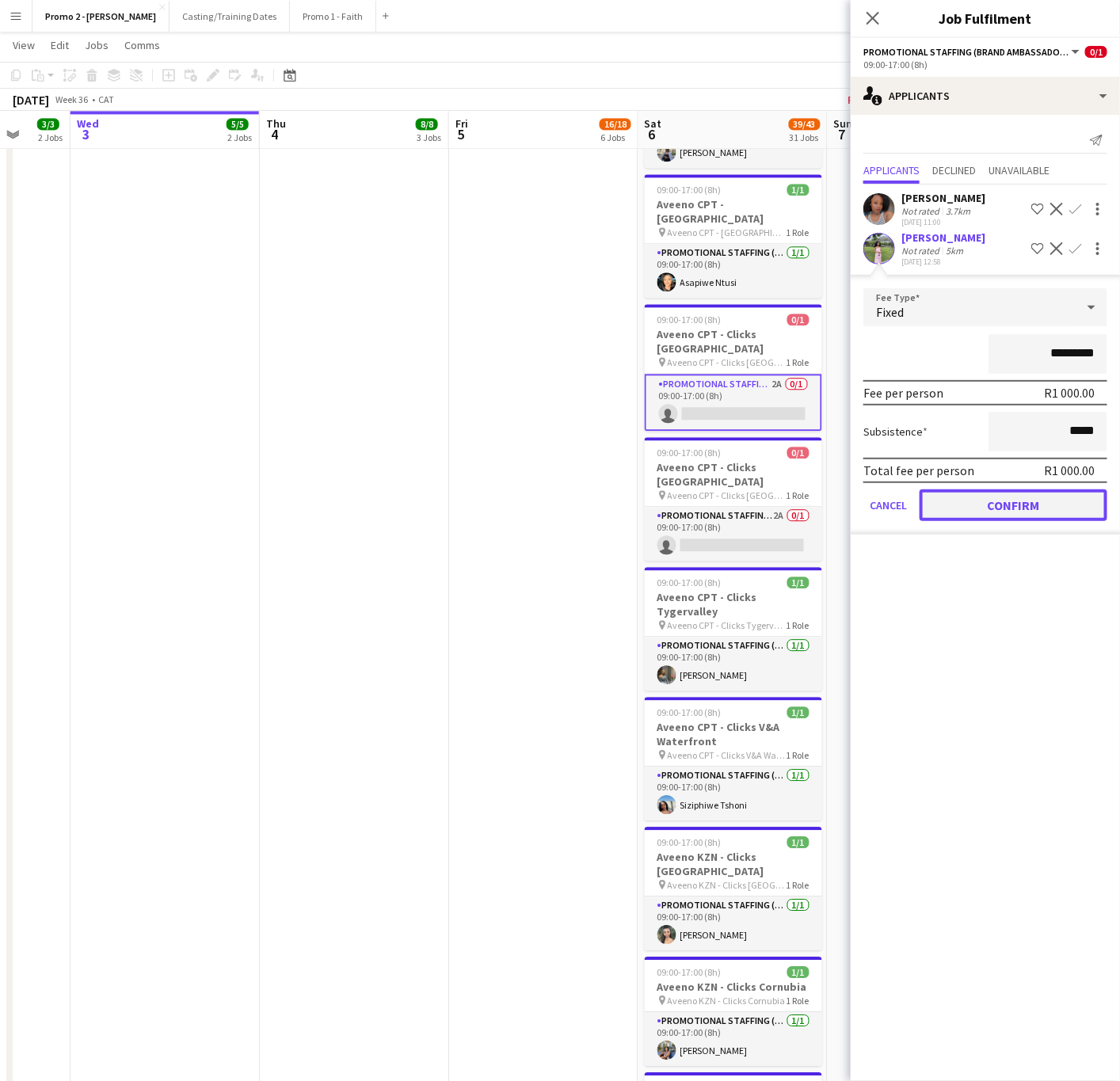
click at [1023, 496] on button "Confirm" at bounding box center [1014, 505] width 188 height 32
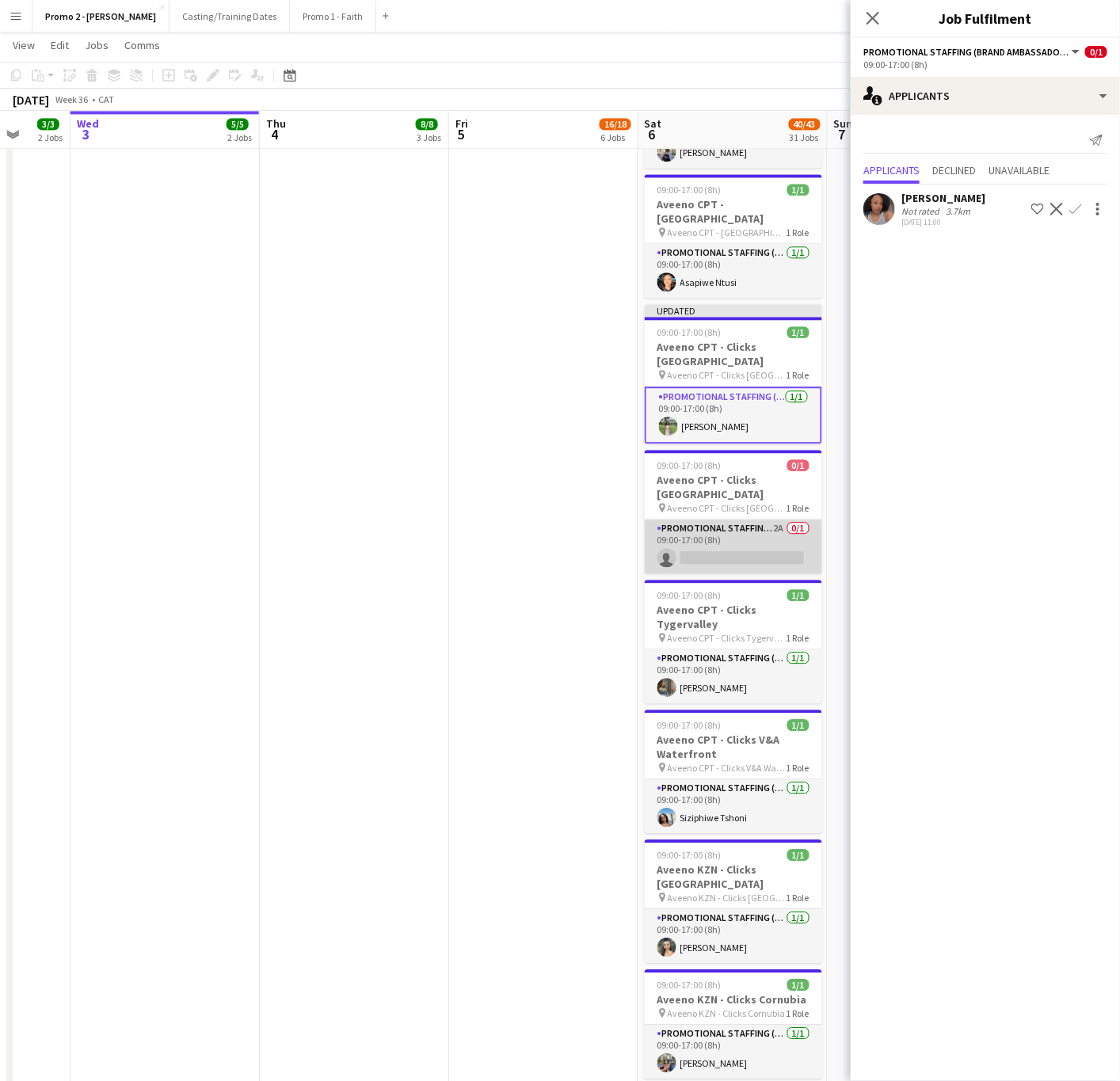
click at [732, 528] on app-card-role "Promotional Staffing (Brand Ambassadors) 2A 0/1 09:00-17:00 (8h) single-neutral…" at bounding box center [733, 546] width 177 height 53
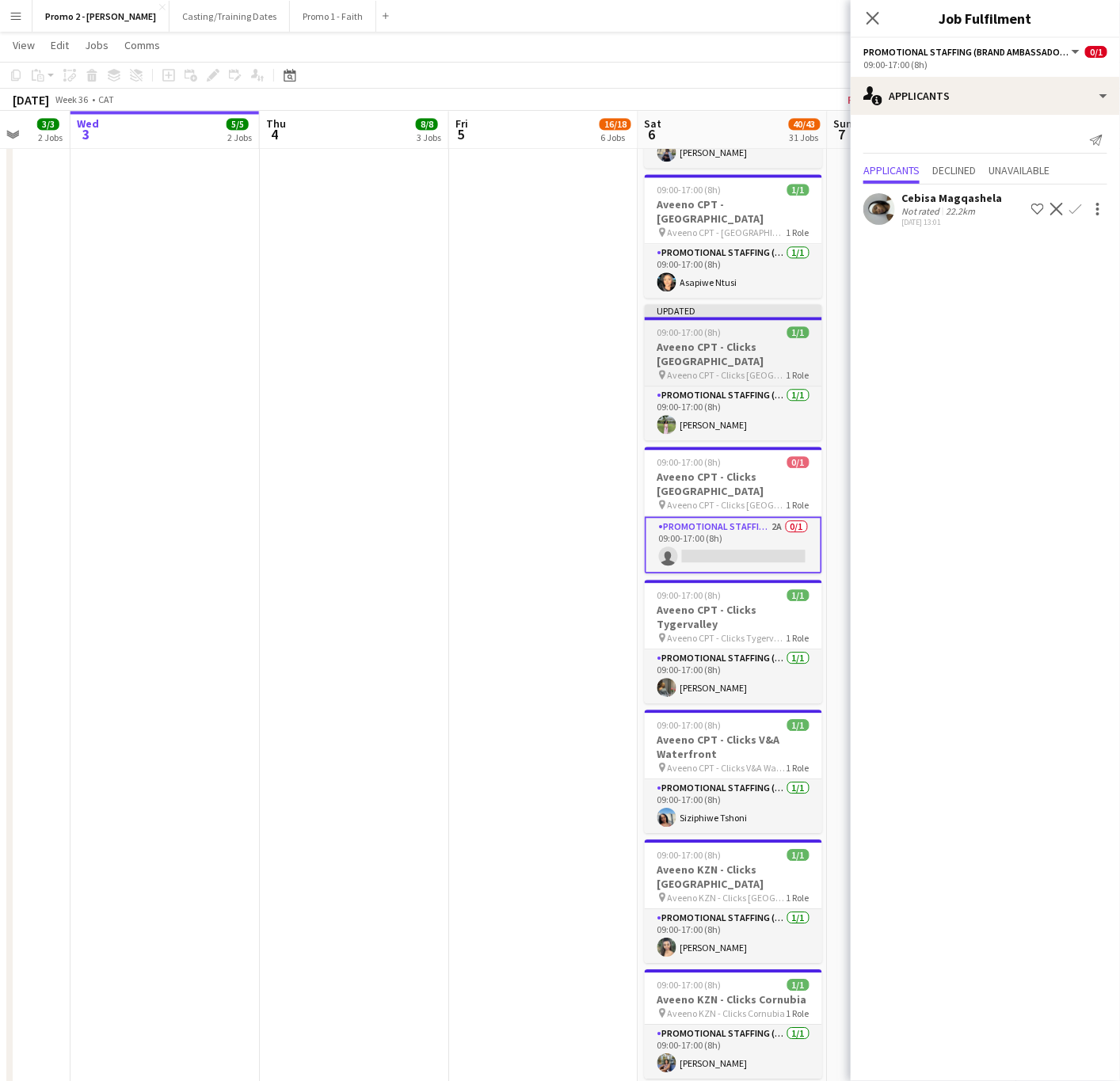
click at [747, 339] on h3 "Aveeno CPT - Clicks Golden Acre" at bounding box center [733, 353] width 177 height 29
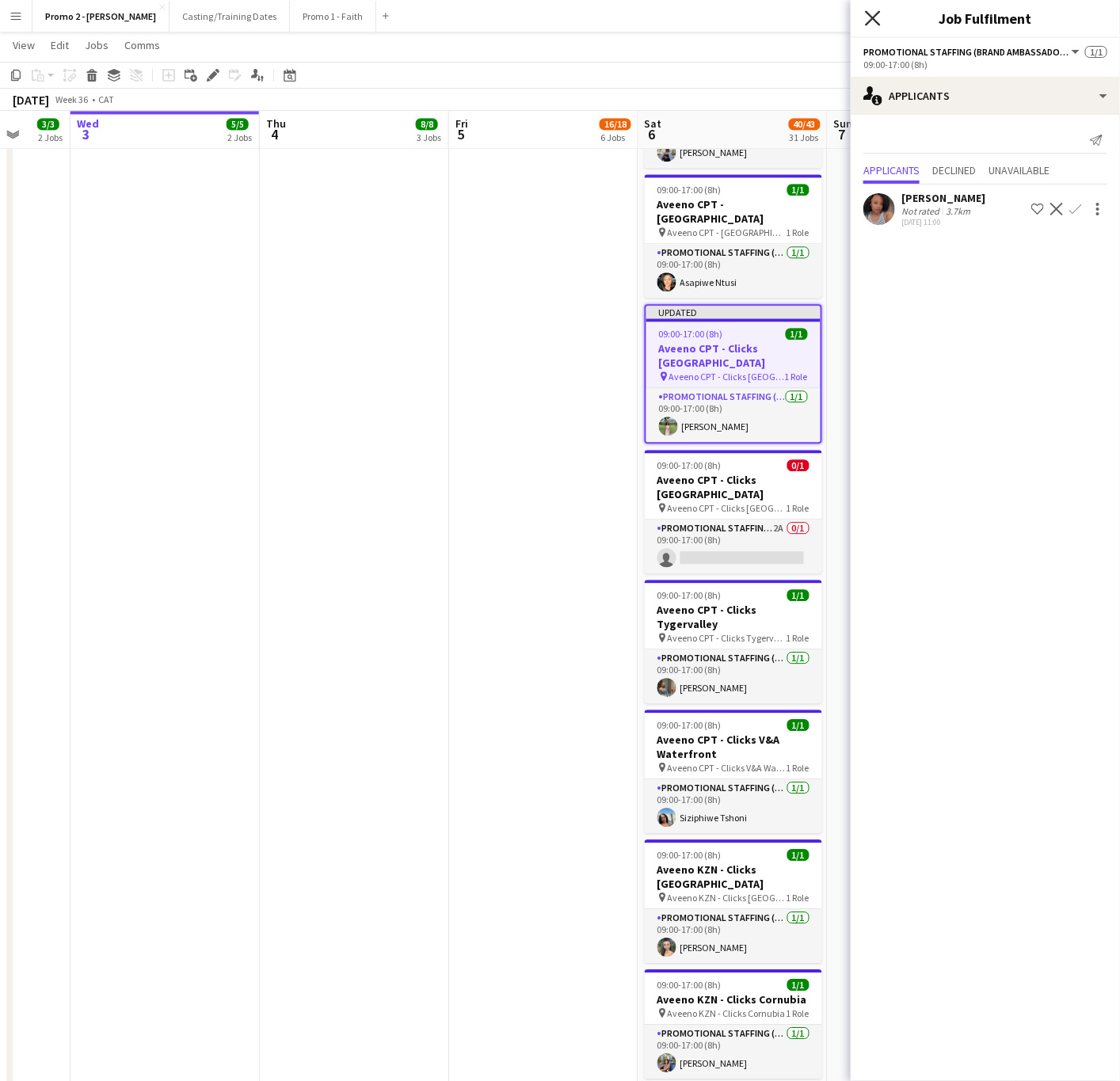
click at [870, 24] on icon at bounding box center [872, 18] width 15 height 15
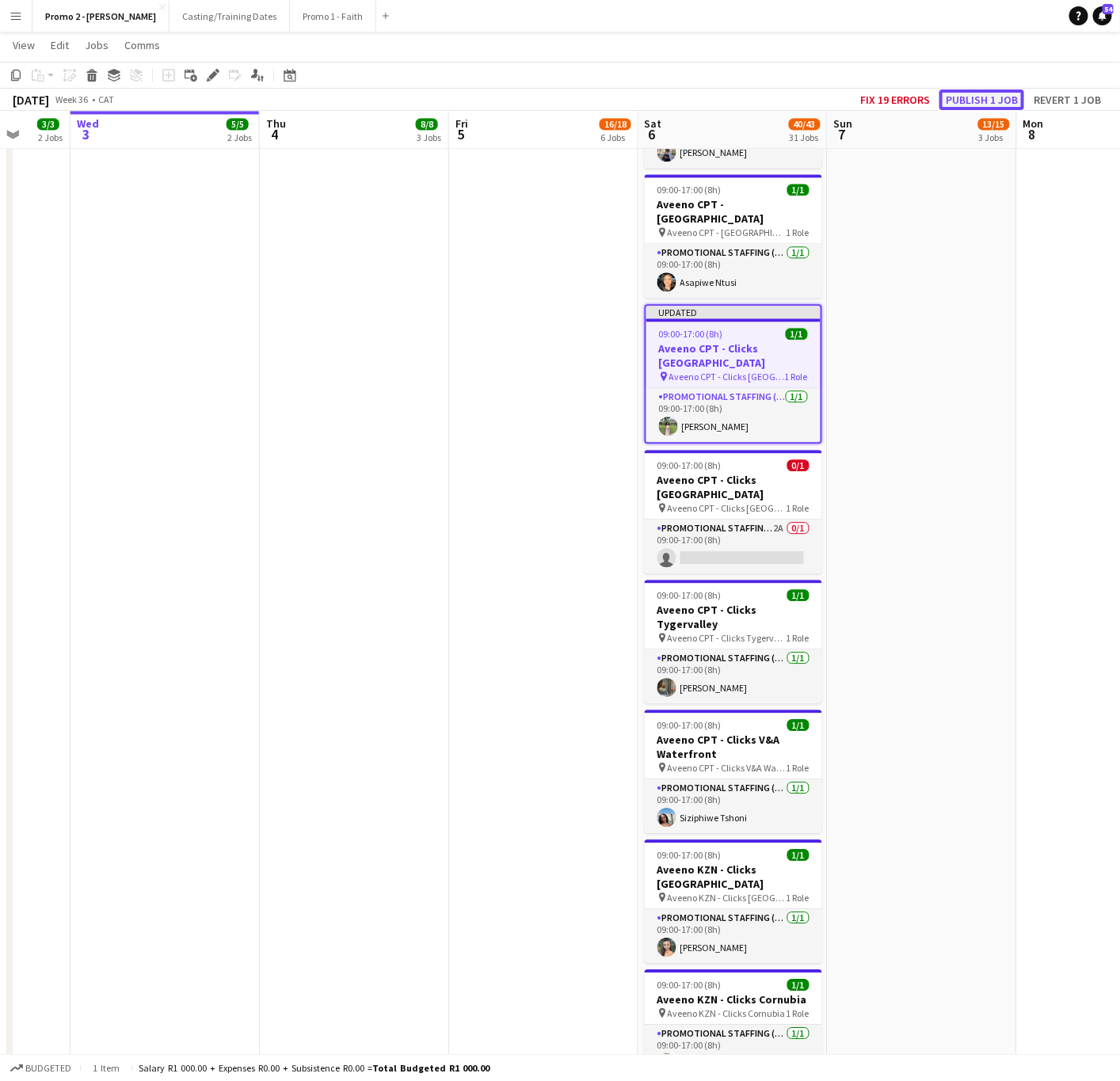
click at [981, 93] on button "Publish 1 job" at bounding box center [981, 99] width 85 height 20
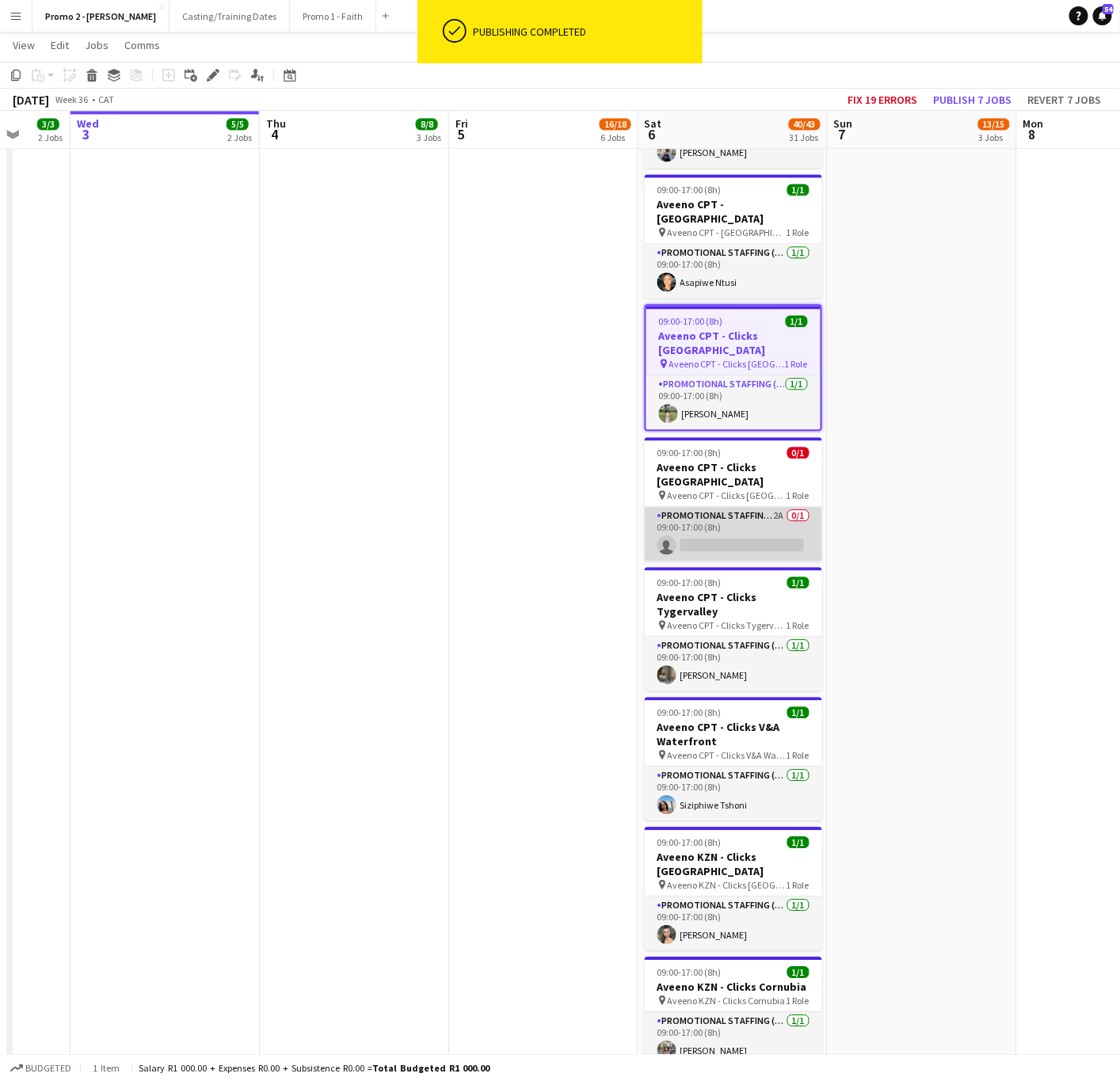
scroll to position [0, 499]
click at [716, 507] on app-card-role "Promotional Staffing (Brand Ambassadors) 2A 0/1 09:00-17:00 (8h) single-neutral…" at bounding box center [731, 533] width 177 height 53
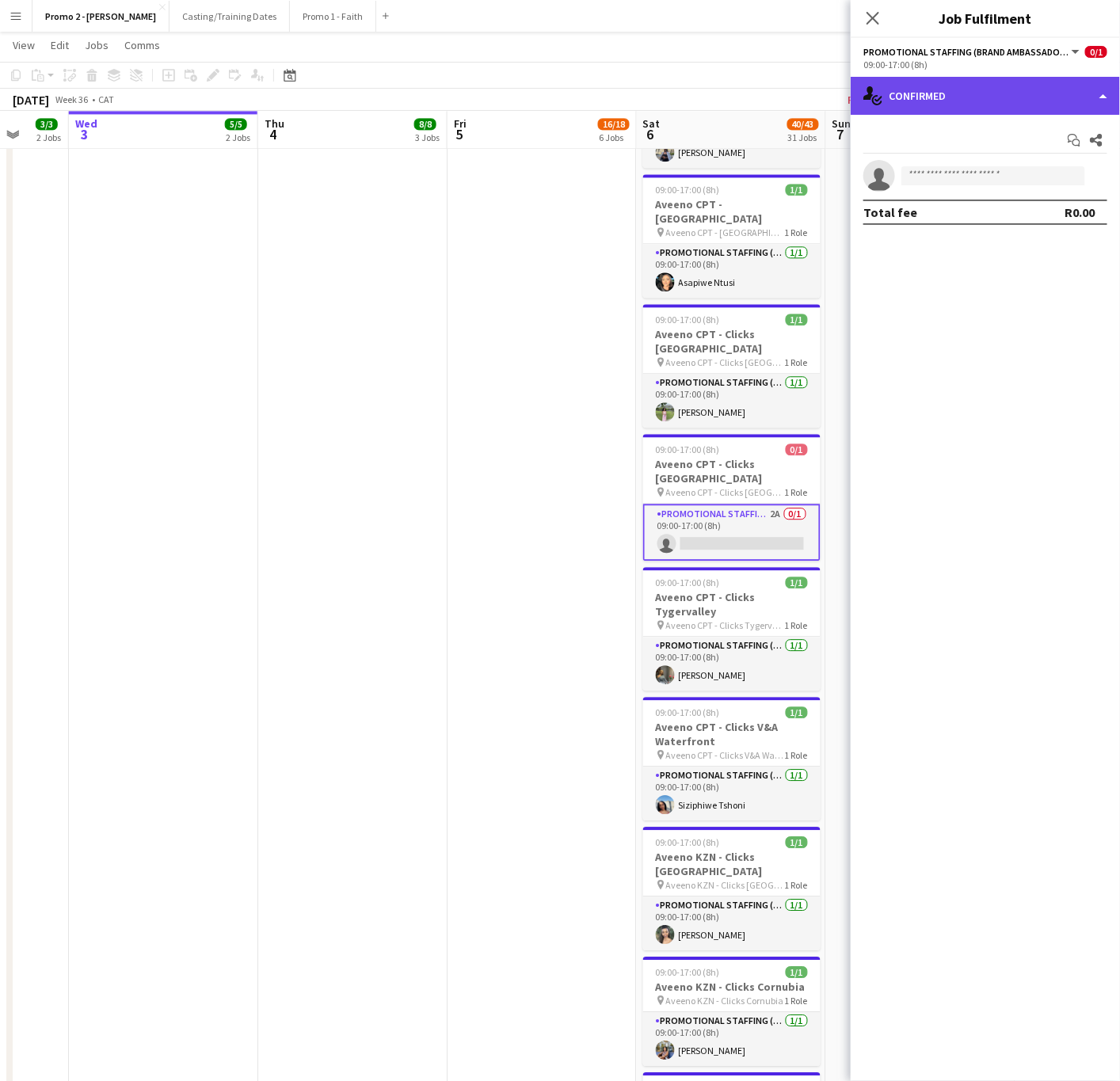
click at [913, 97] on div "single-neutral-actions-check-2 Confirmed" at bounding box center [985, 96] width 269 height 38
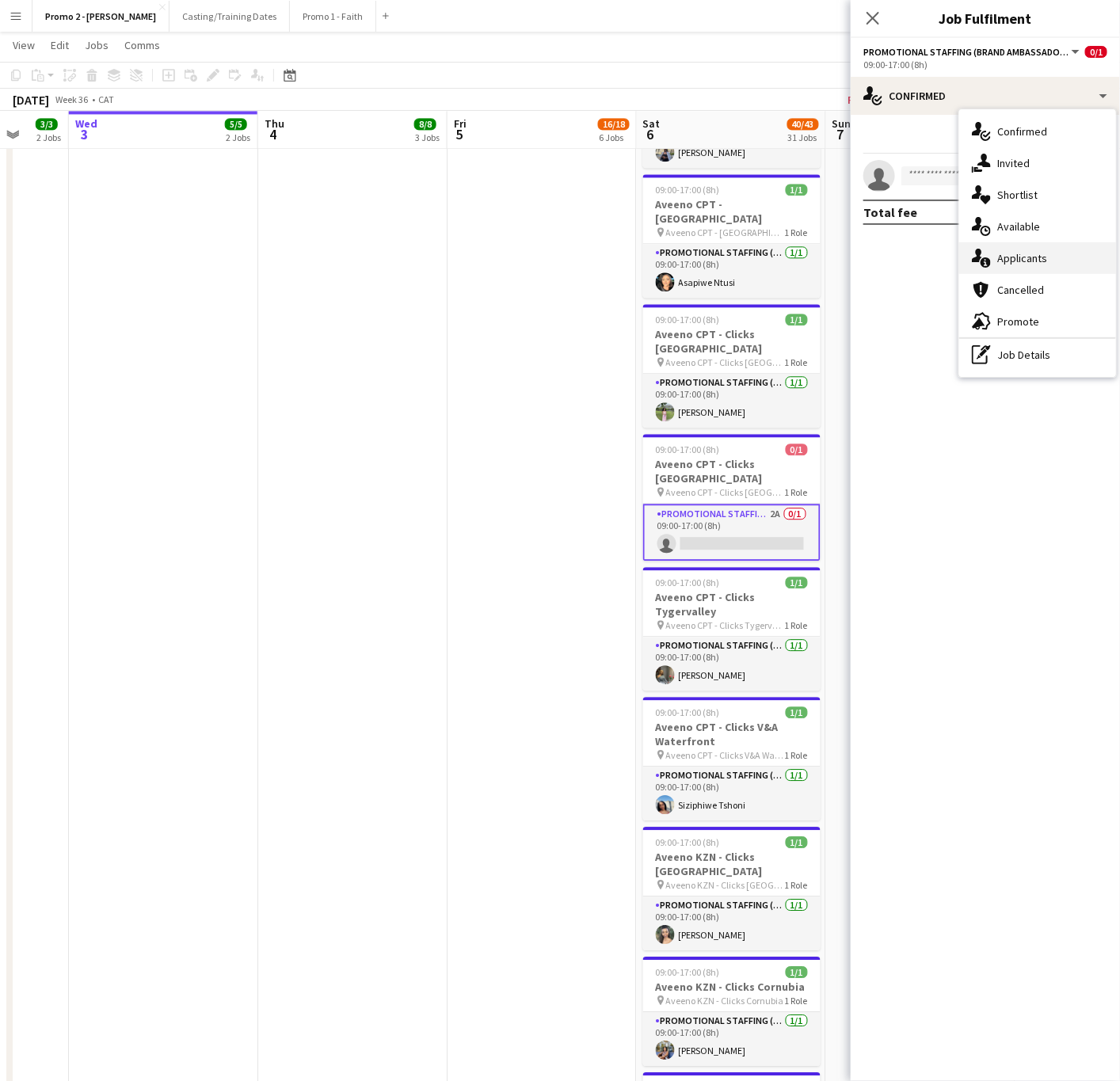
click at [1015, 251] on span "Applicants" at bounding box center [1022, 258] width 50 height 14
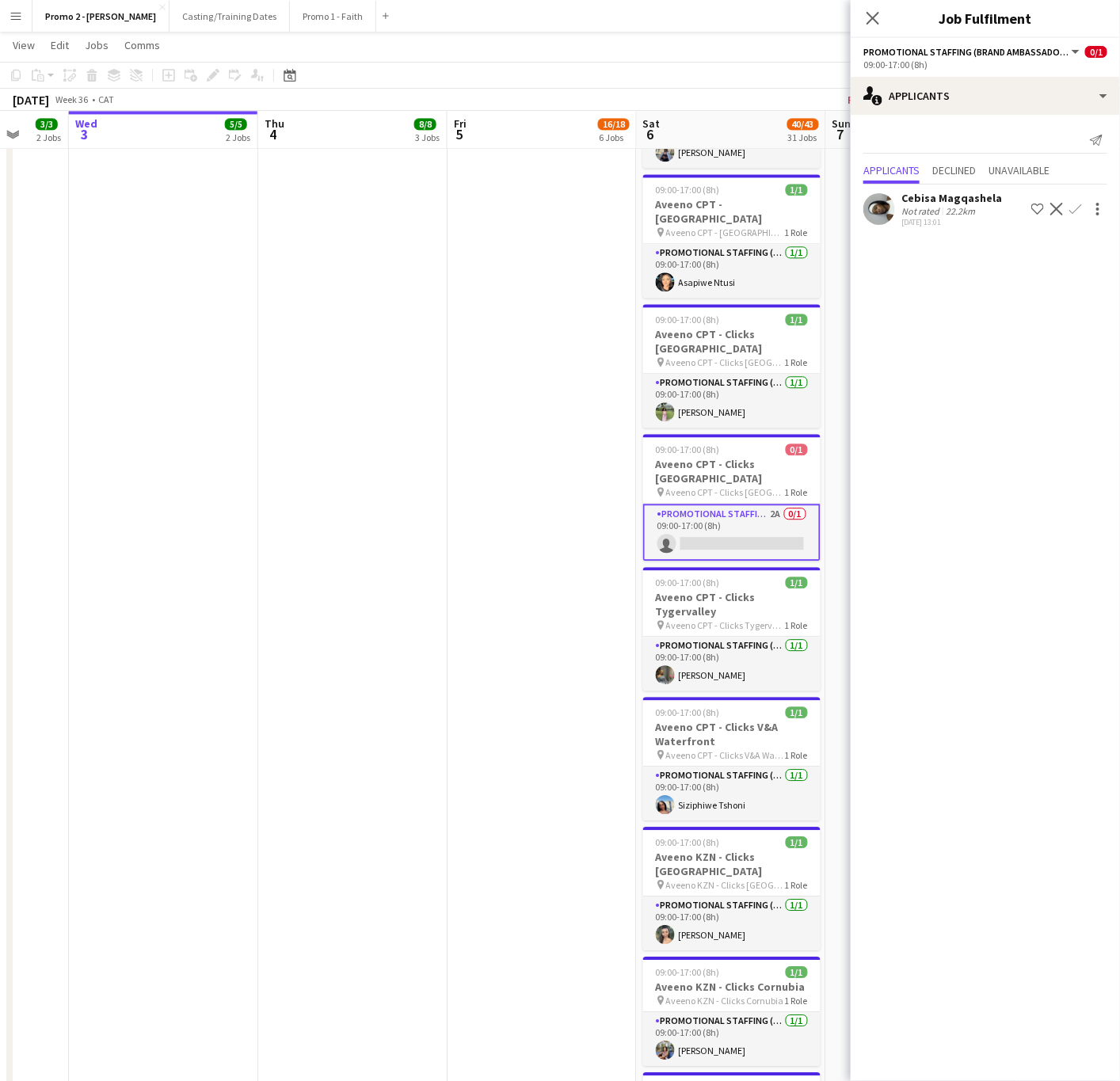
click at [938, 198] on div "Cebisa Magqashela" at bounding box center [952, 198] width 101 height 14
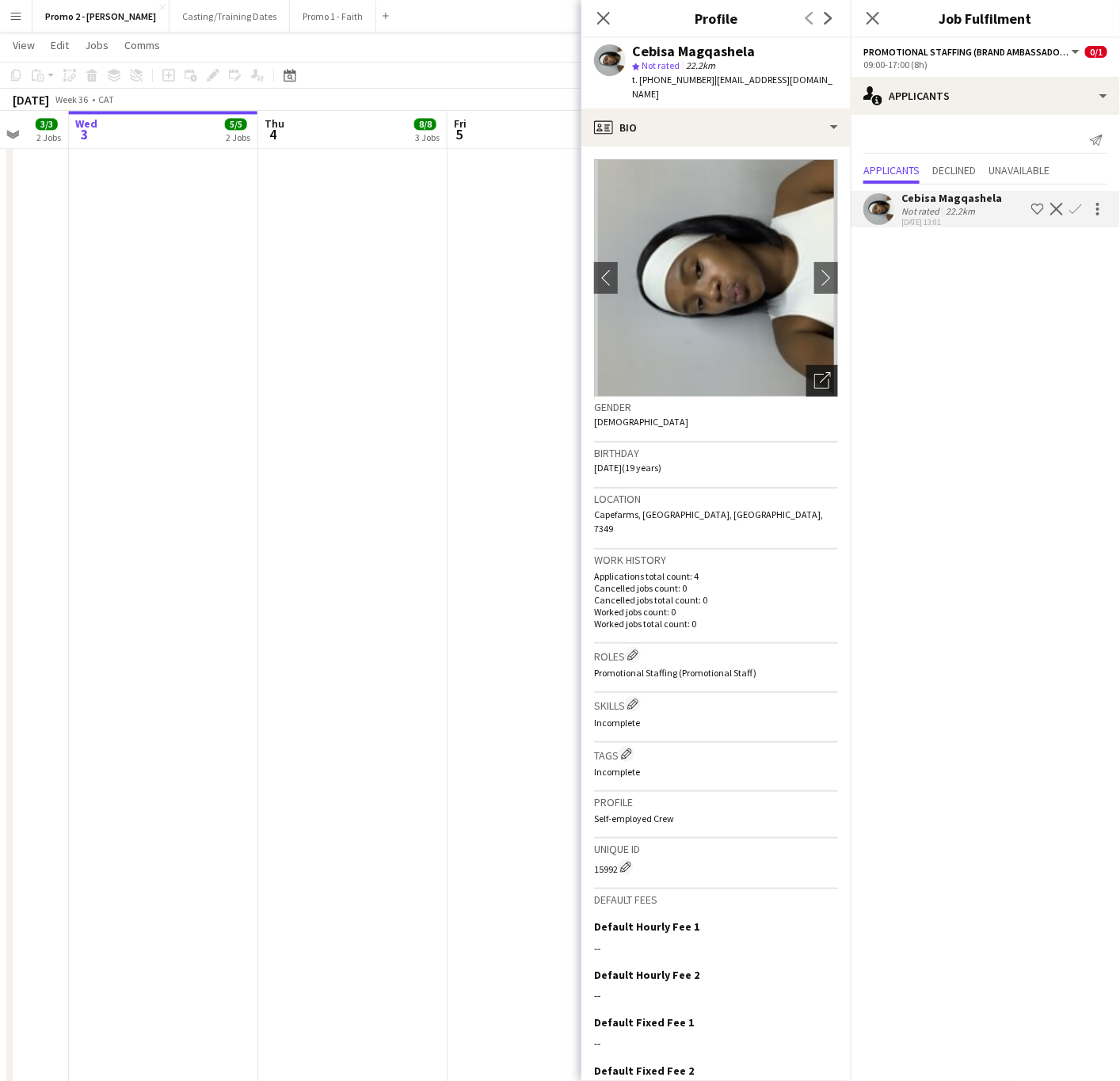
click at [806, 371] on div "Open photos pop-in" at bounding box center [822, 380] width 32 height 32
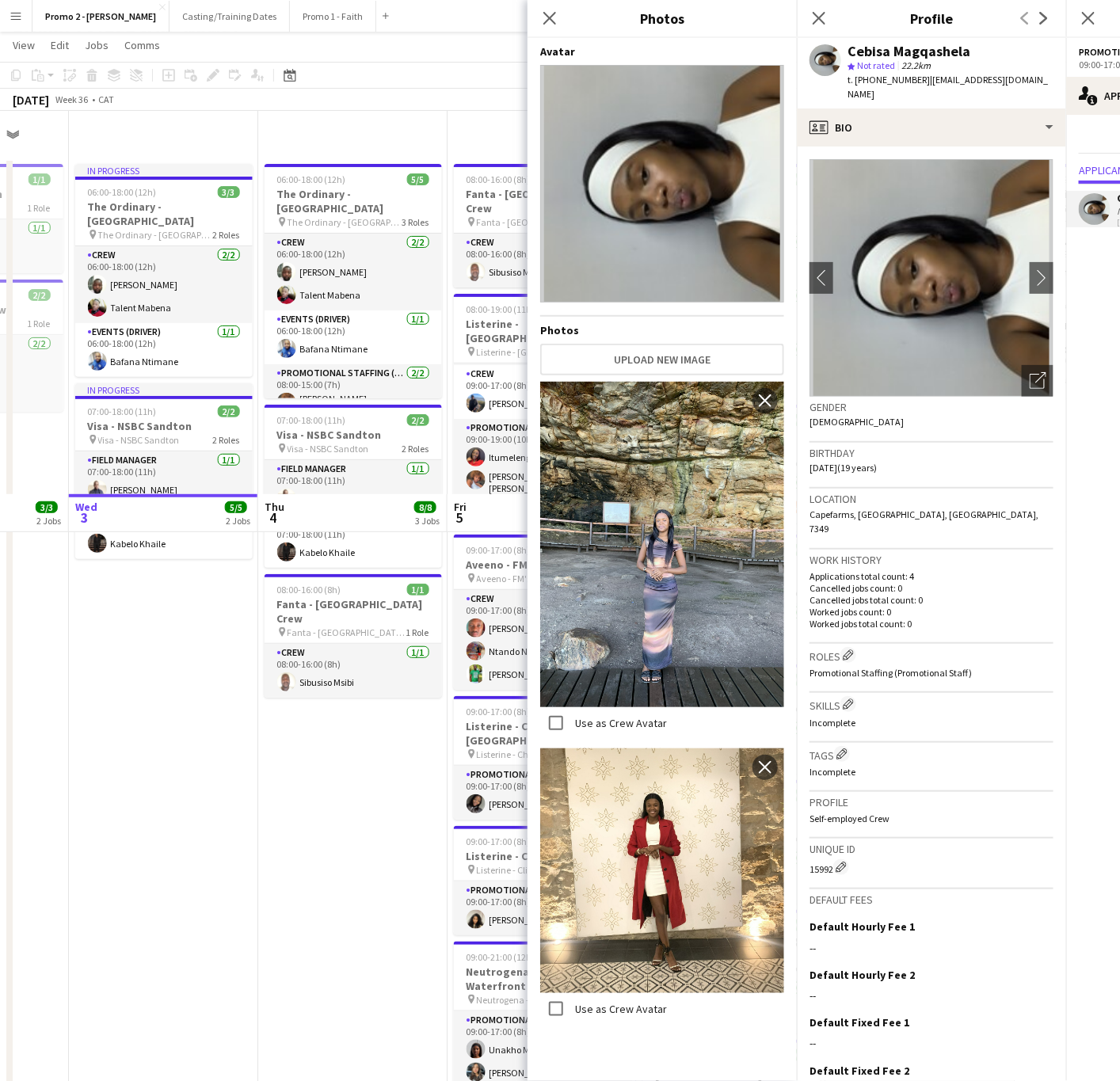
scroll to position [0, 0]
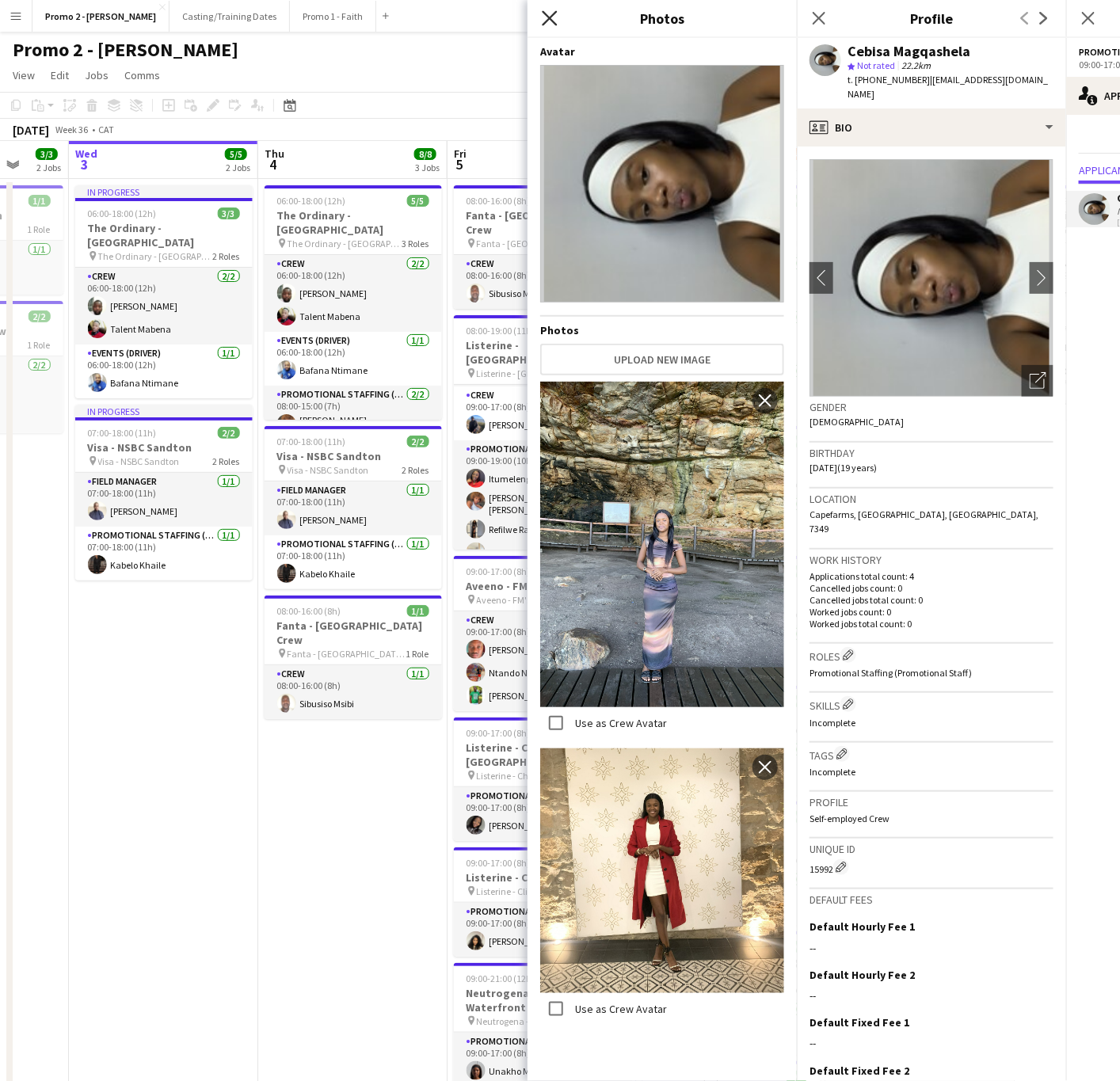
click at [553, 15] on icon at bounding box center [549, 18] width 15 height 15
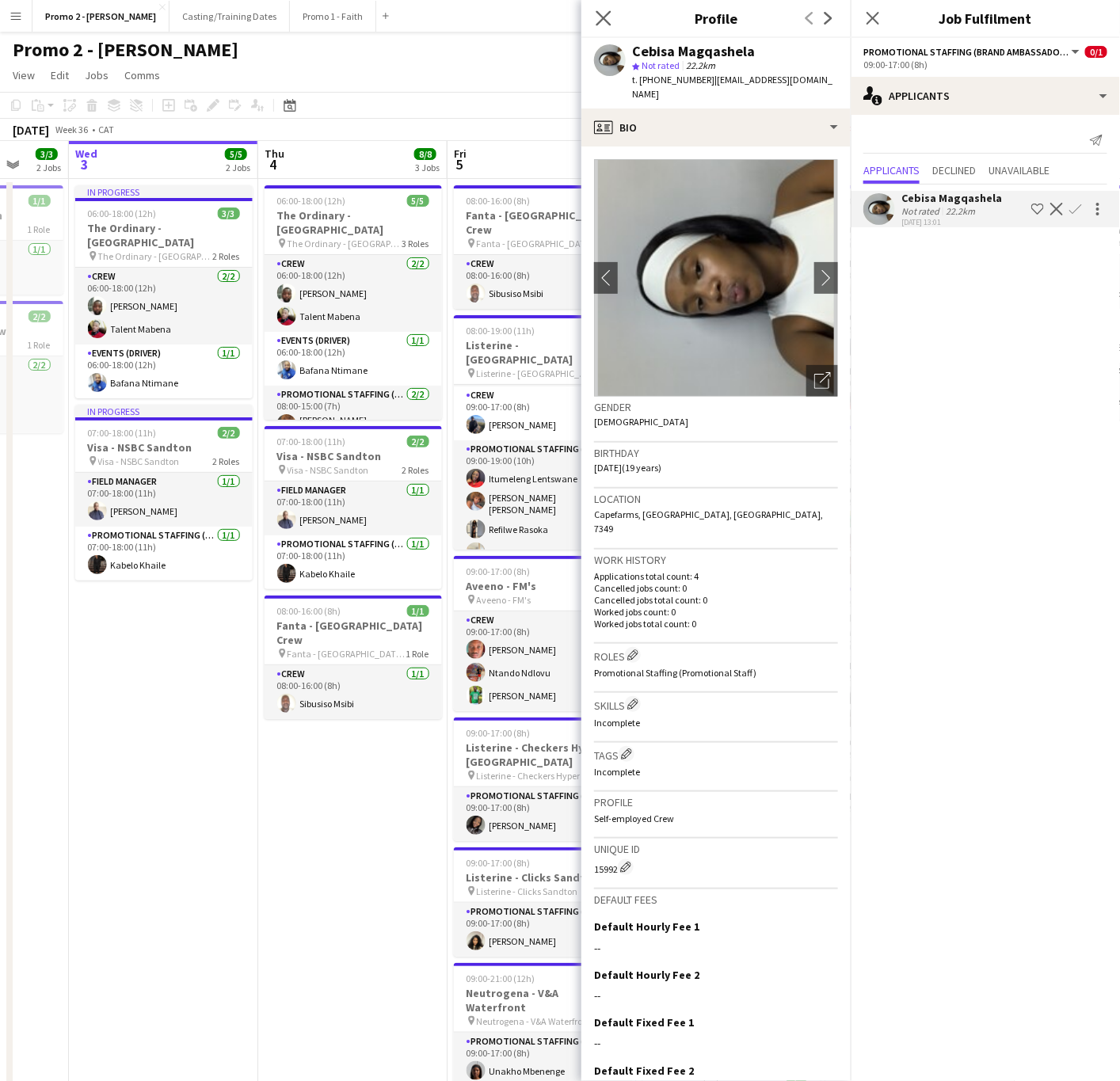
click at [610, 24] on icon "Close pop-in" at bounding box center [603, 18] width 15 height 15
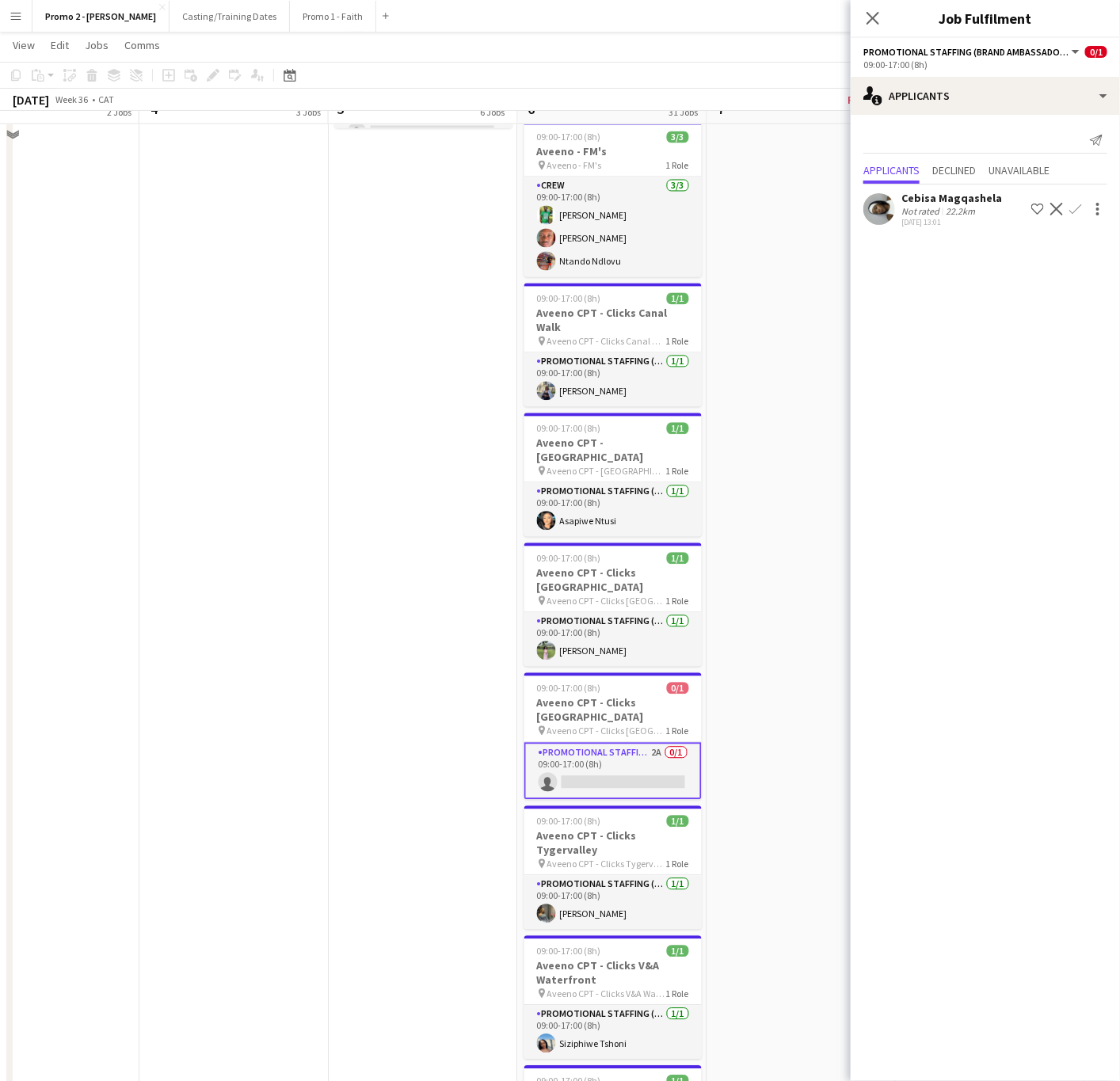
scroll to position [1069, 0]
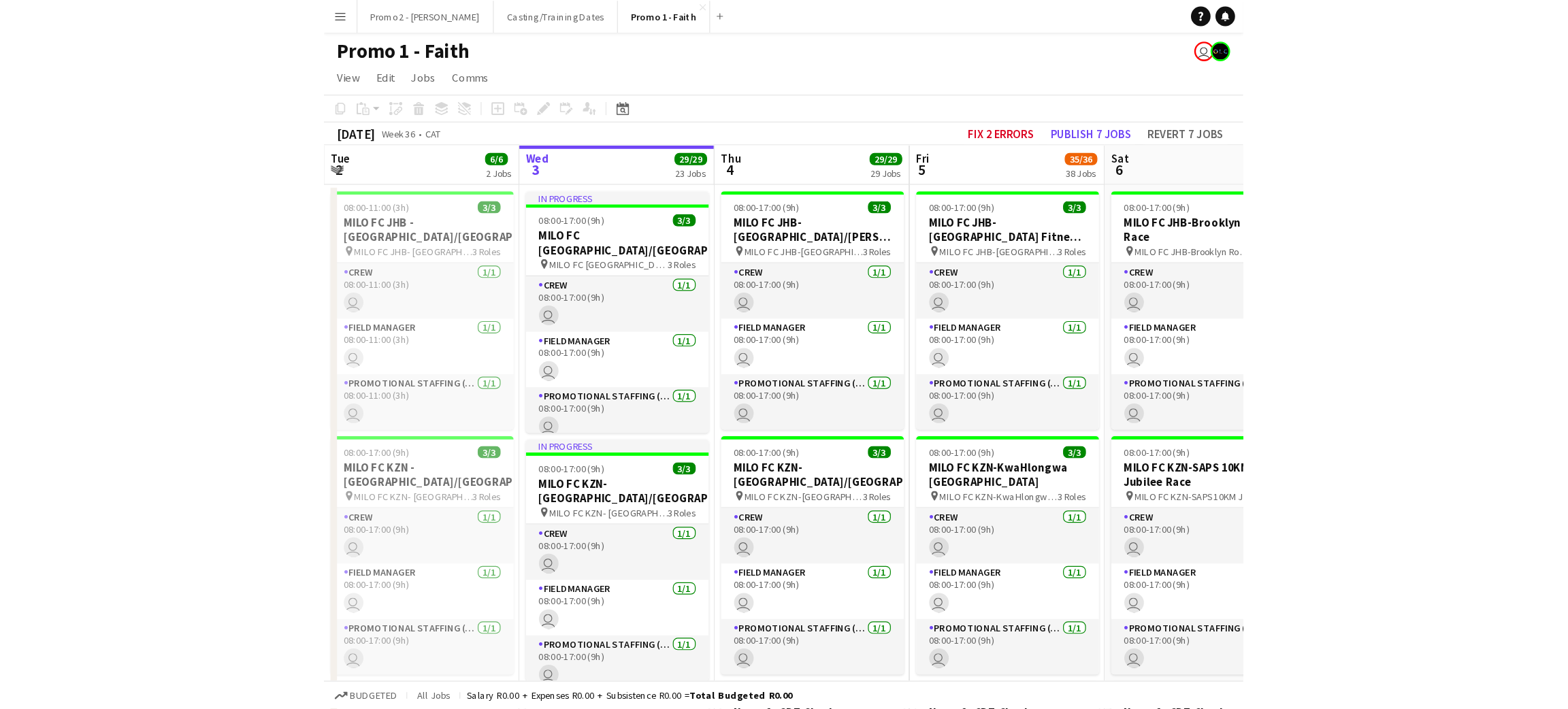
scroll to position [0, 326]
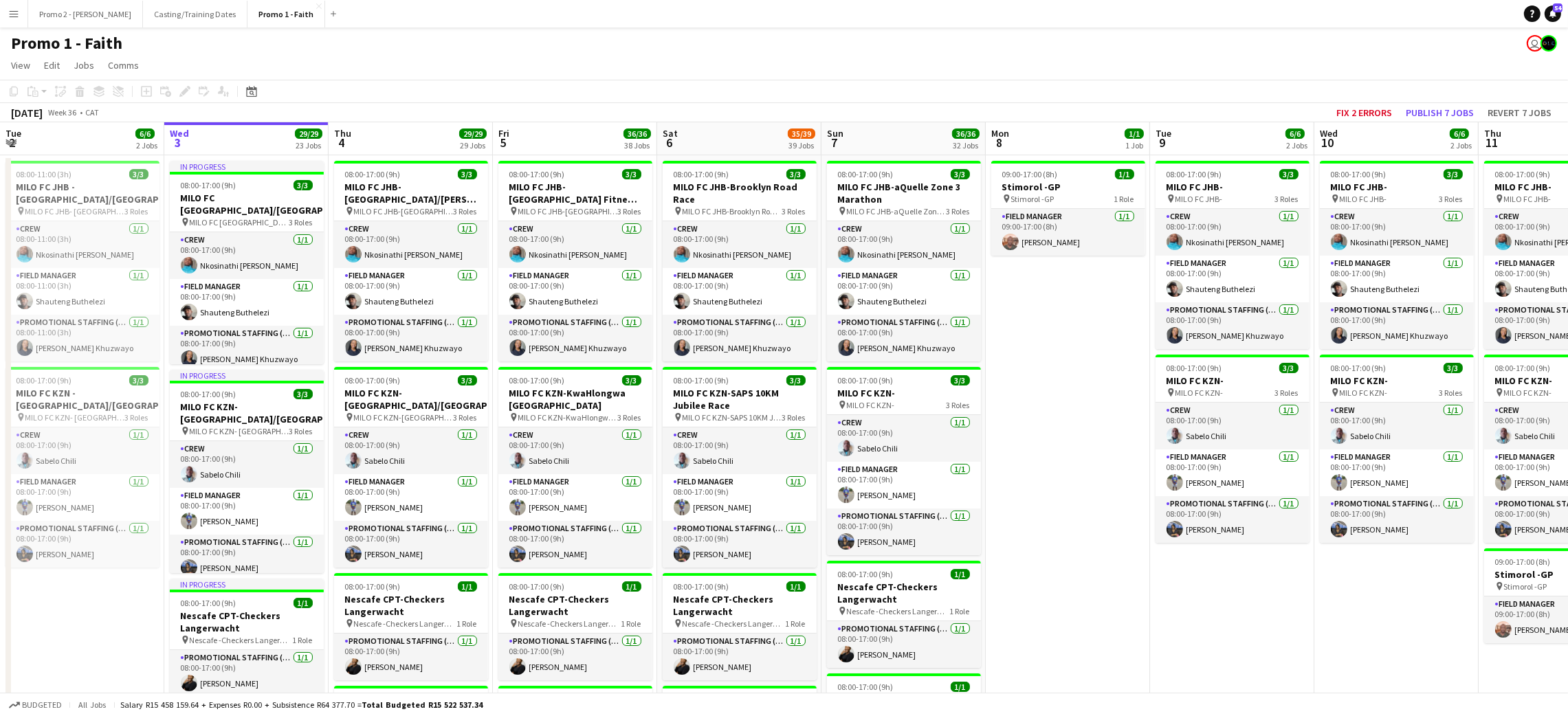
click at [23, 15] on button "Menu" at bounding box center [14, 14] width 27 height 27
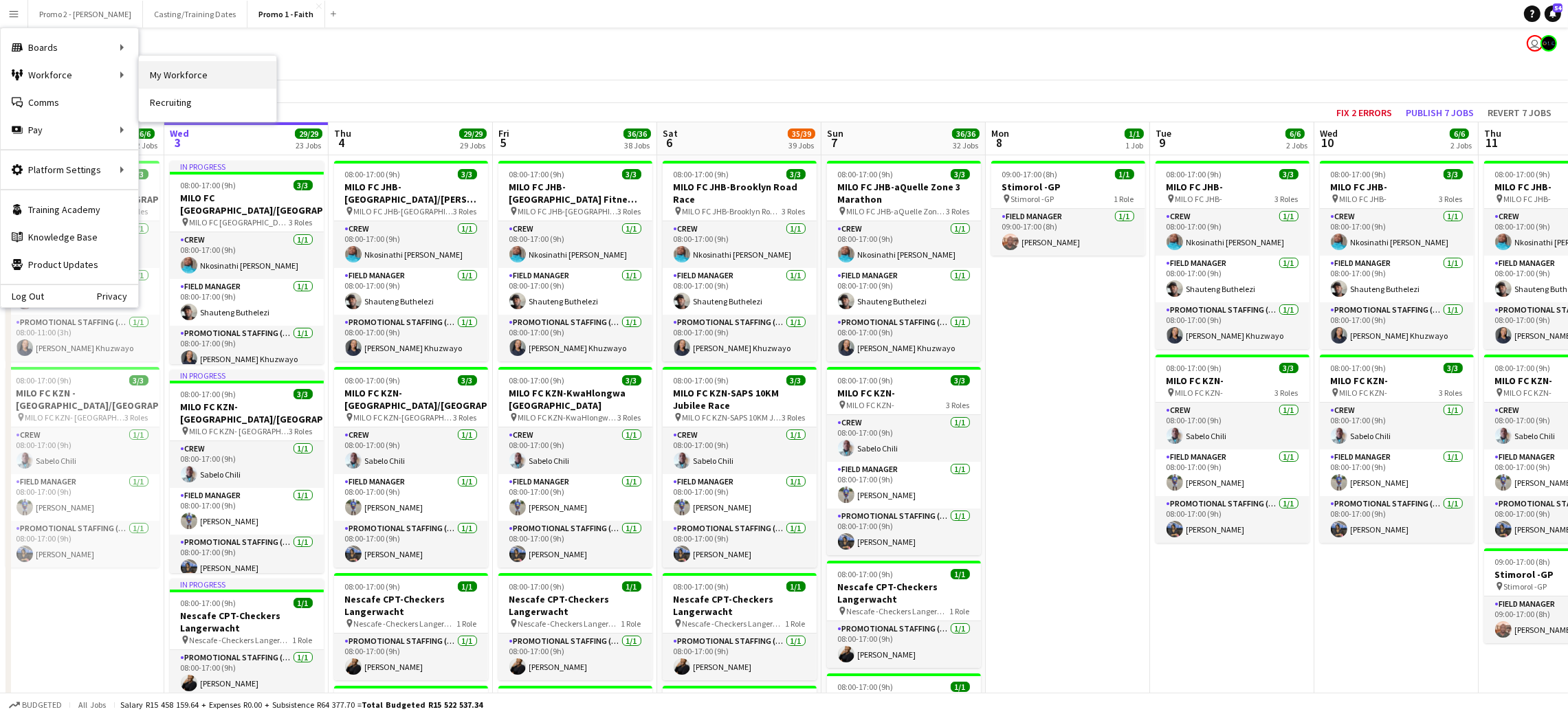
click at [187, 77] on link "My Workforce" at bounding box center [207, 75] width 138 height 27
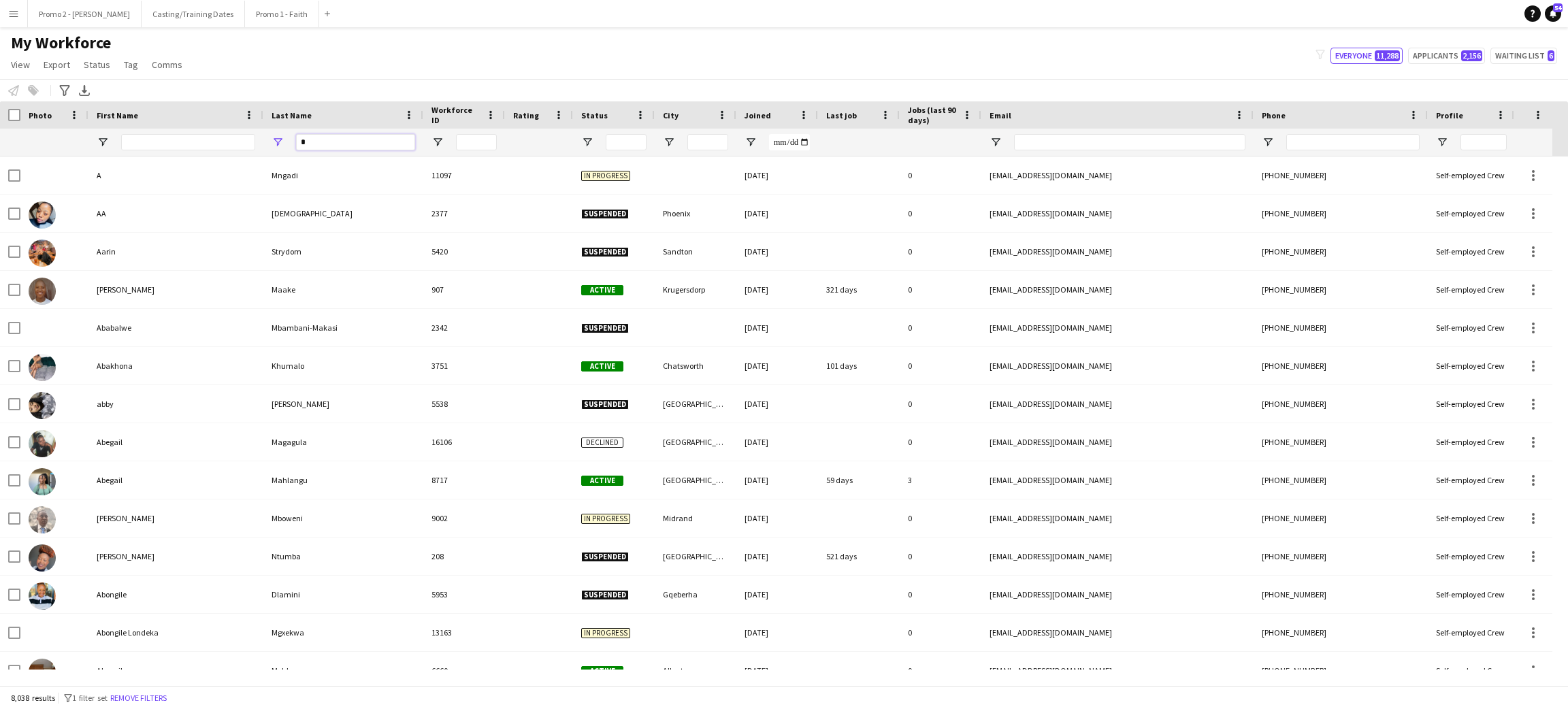
click at [311, 138] on input "*" at bounding box center [356, 142] width 119 height 17
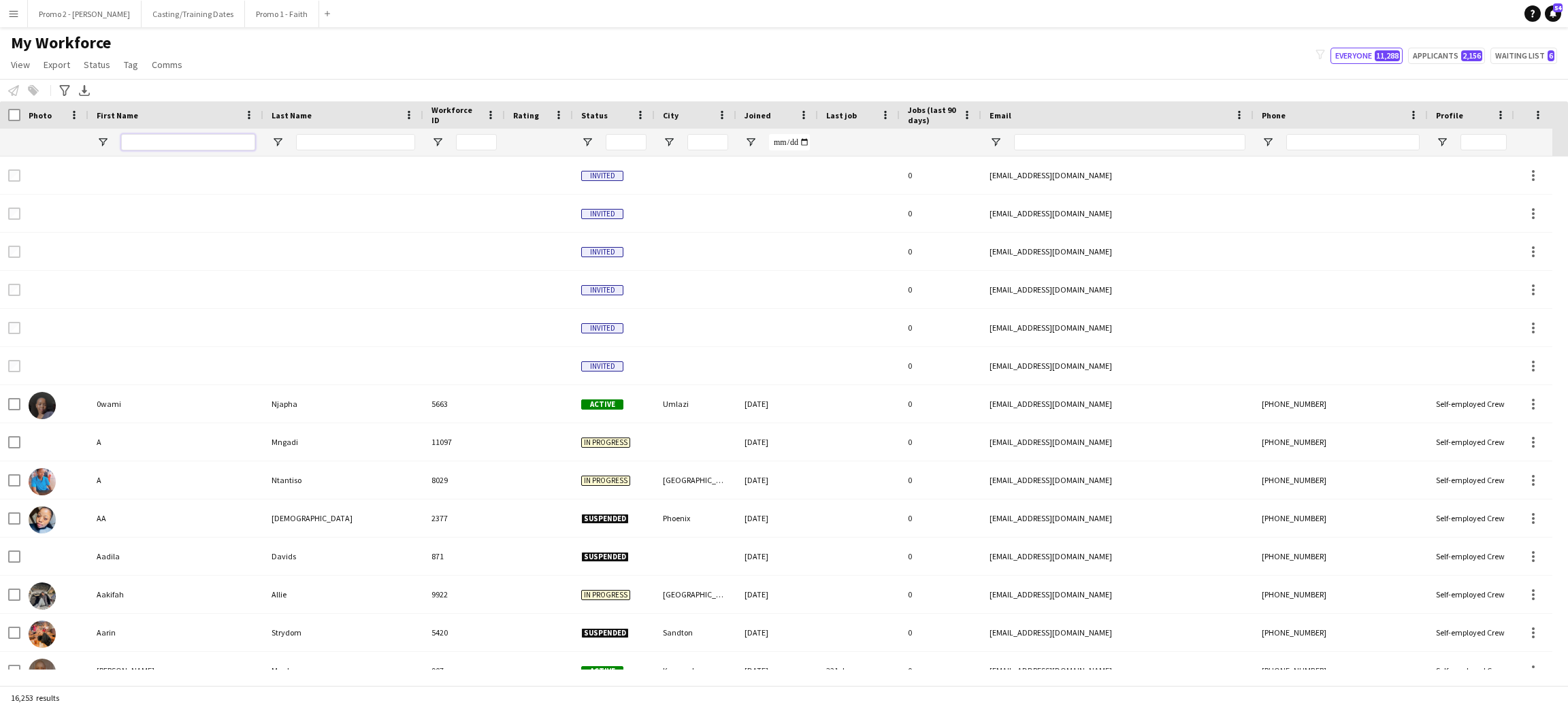
click at [167, 150] on input "First Name Filter Input" at bounding box center [188, 142] width 134 height 17
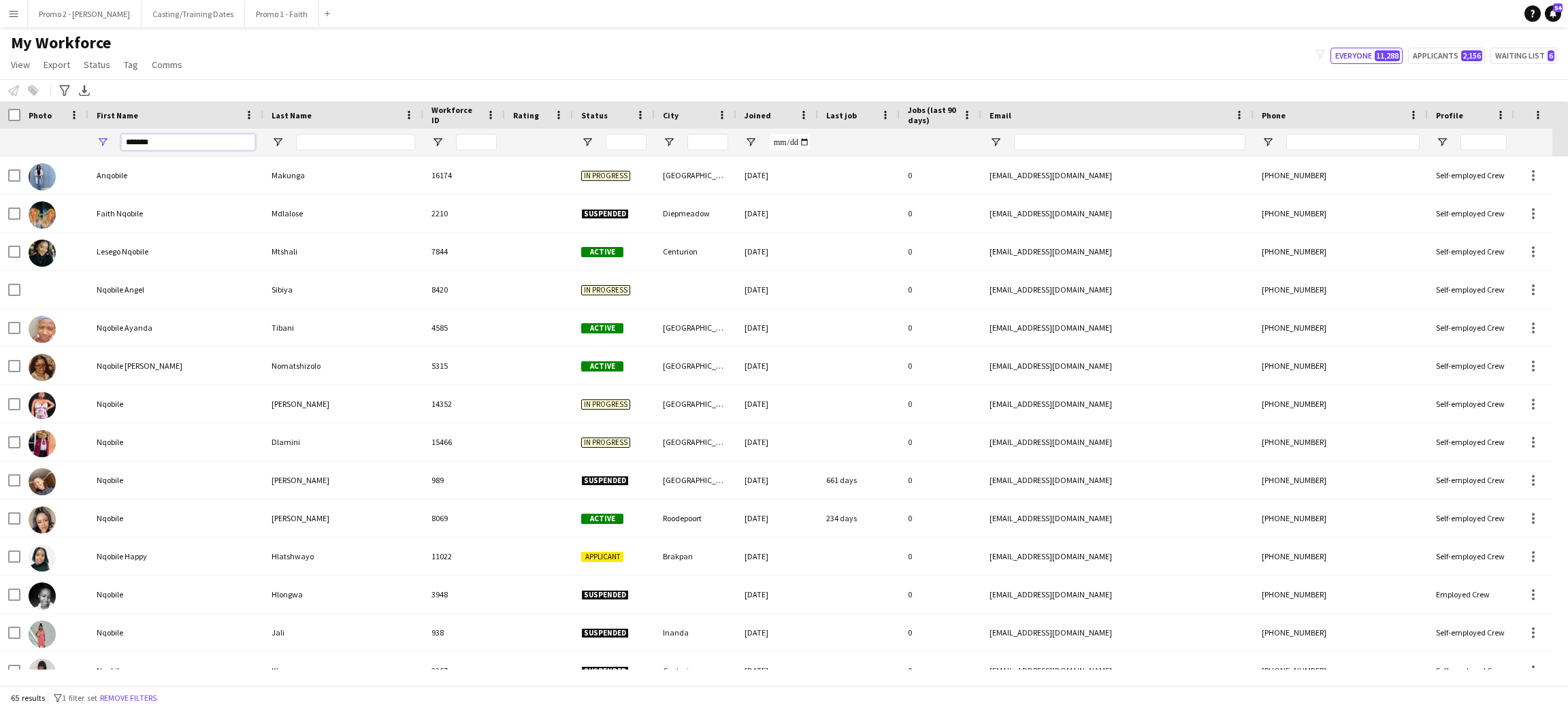
type input "*******"
click at [329, 142] on input "Last Name Filter Input" at bounding box center [356, 142] width 119 height 17
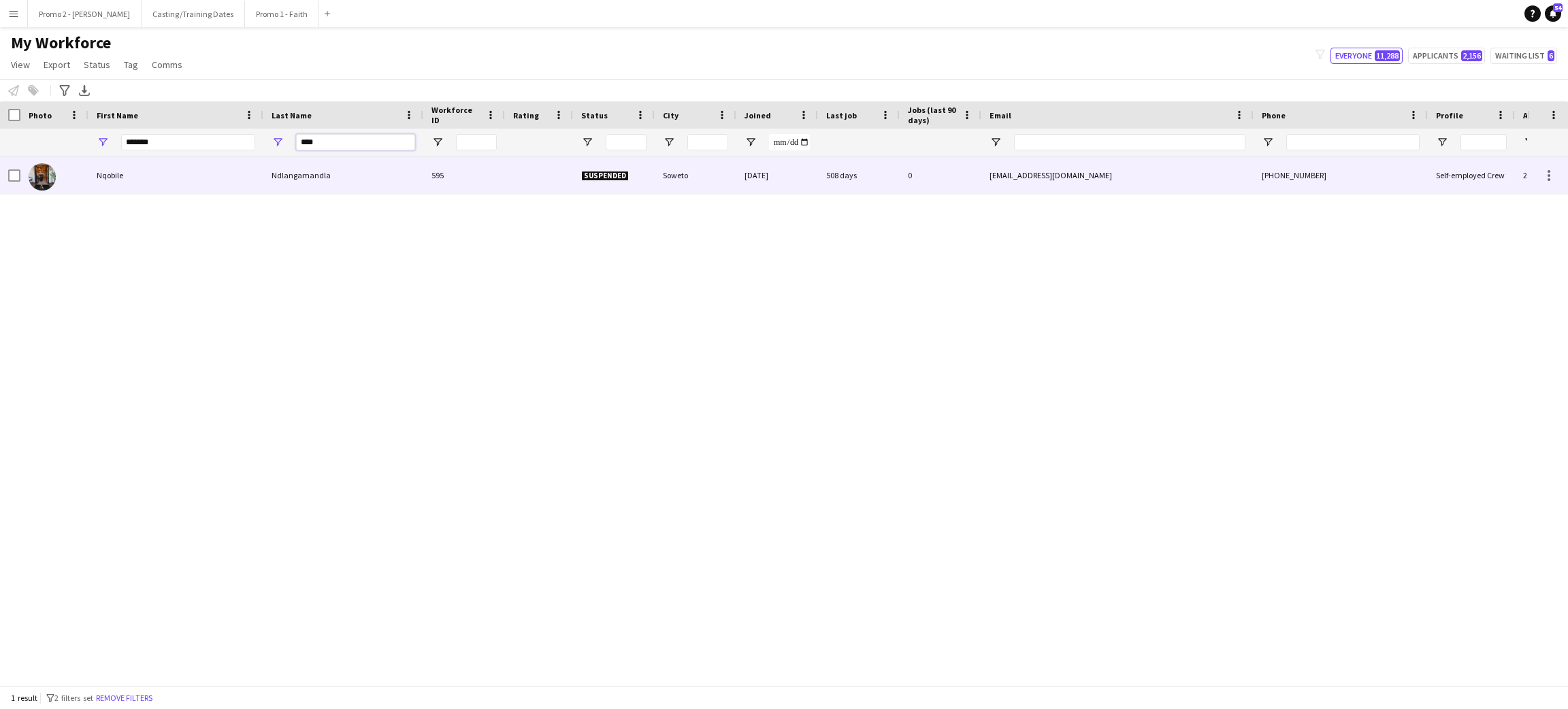
type input "****"
click at [298, 163] on div "Ndlangamandla" at bounding box center [344, 176] width 160 height 38
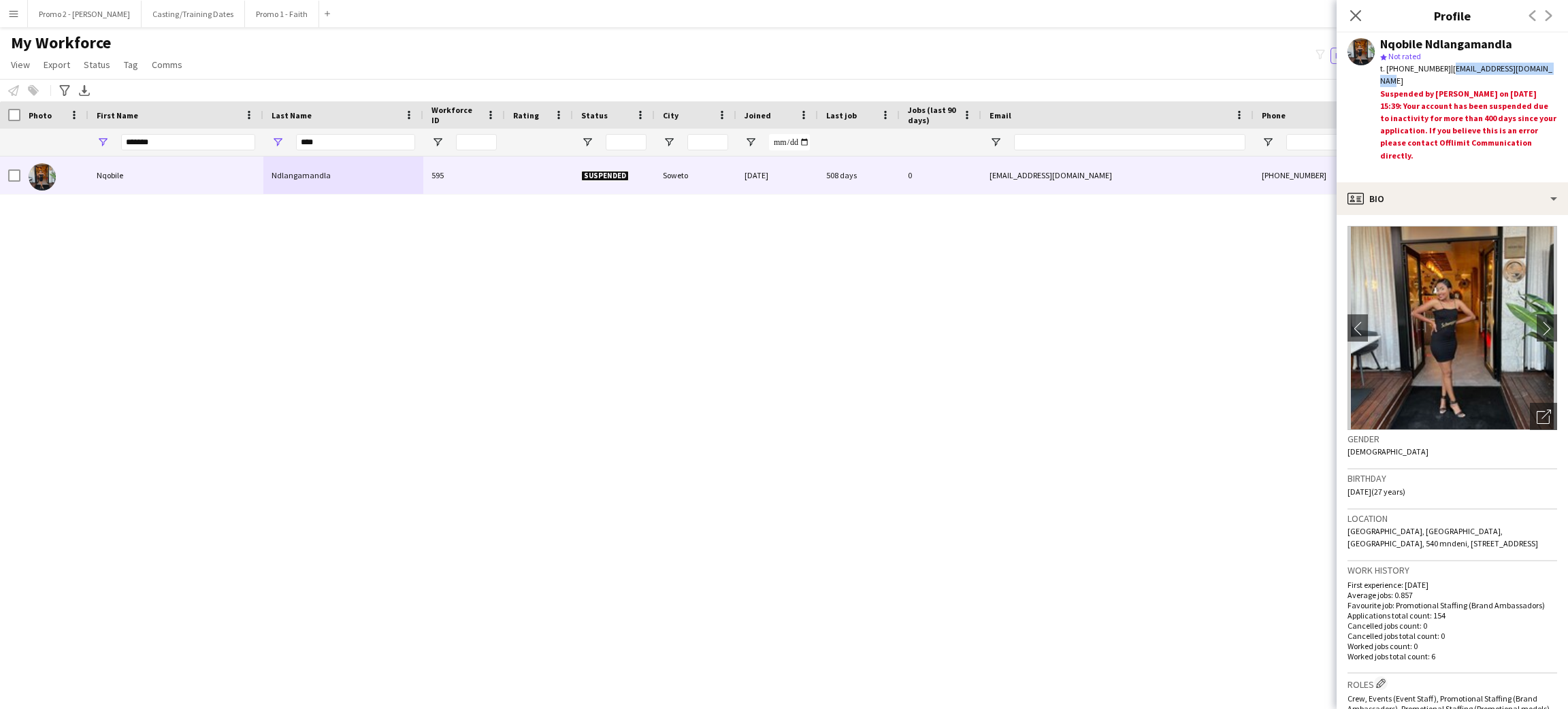
drag, startPoint x: 1538, startPoint y: 69, endPoint x: 1443, endPoint y: 68, distance: 95.0
click at [977, 68] on span "| [EMAIL_ADDRESS][DOMAIN_NAME]" at bounding box center [1466, 75] width 173 height 23
copy span "[EMAIL_ADDRESS][DOMAIN_NAME]"
click at [8, 18] on app-icon "Menu" at bounding box center [14, 14] width 11 height 11
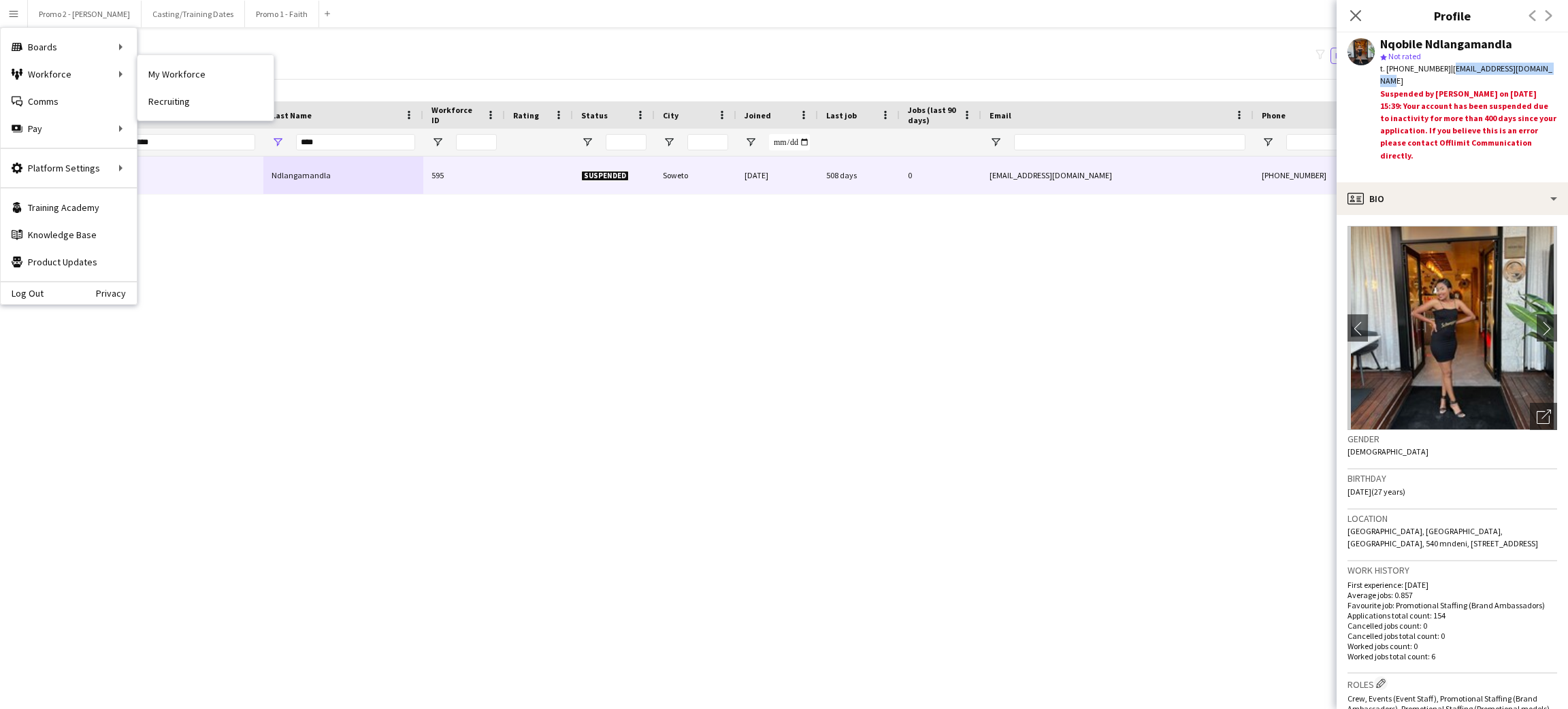
drag, startPoint x: 167, startPoint y: 81, endPoint x: 261, endPoint y: 149, distance: 116.0
click at [168, 81] on link "My Workforce" at bounding box center [205, 74] width 136 height 27
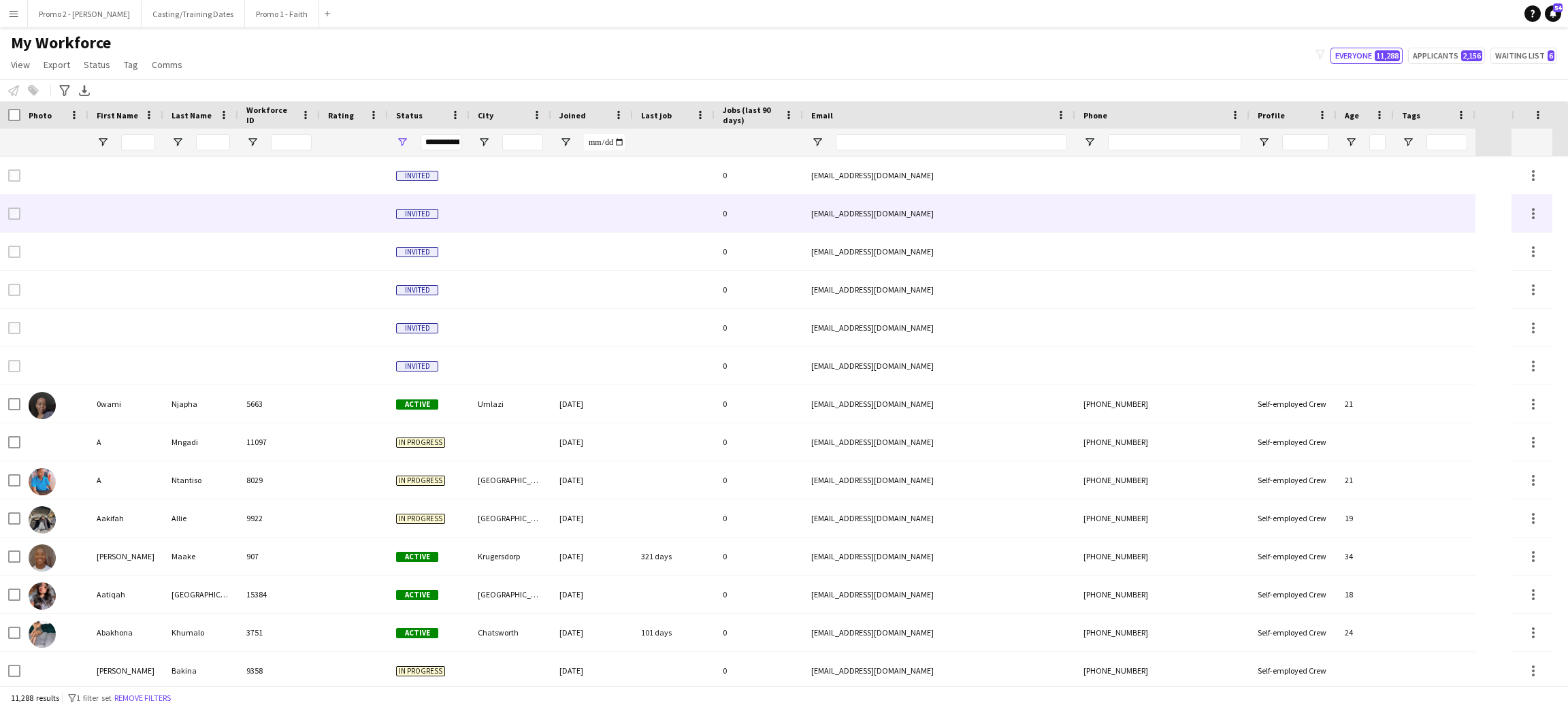
type input "*******"
type input "****"
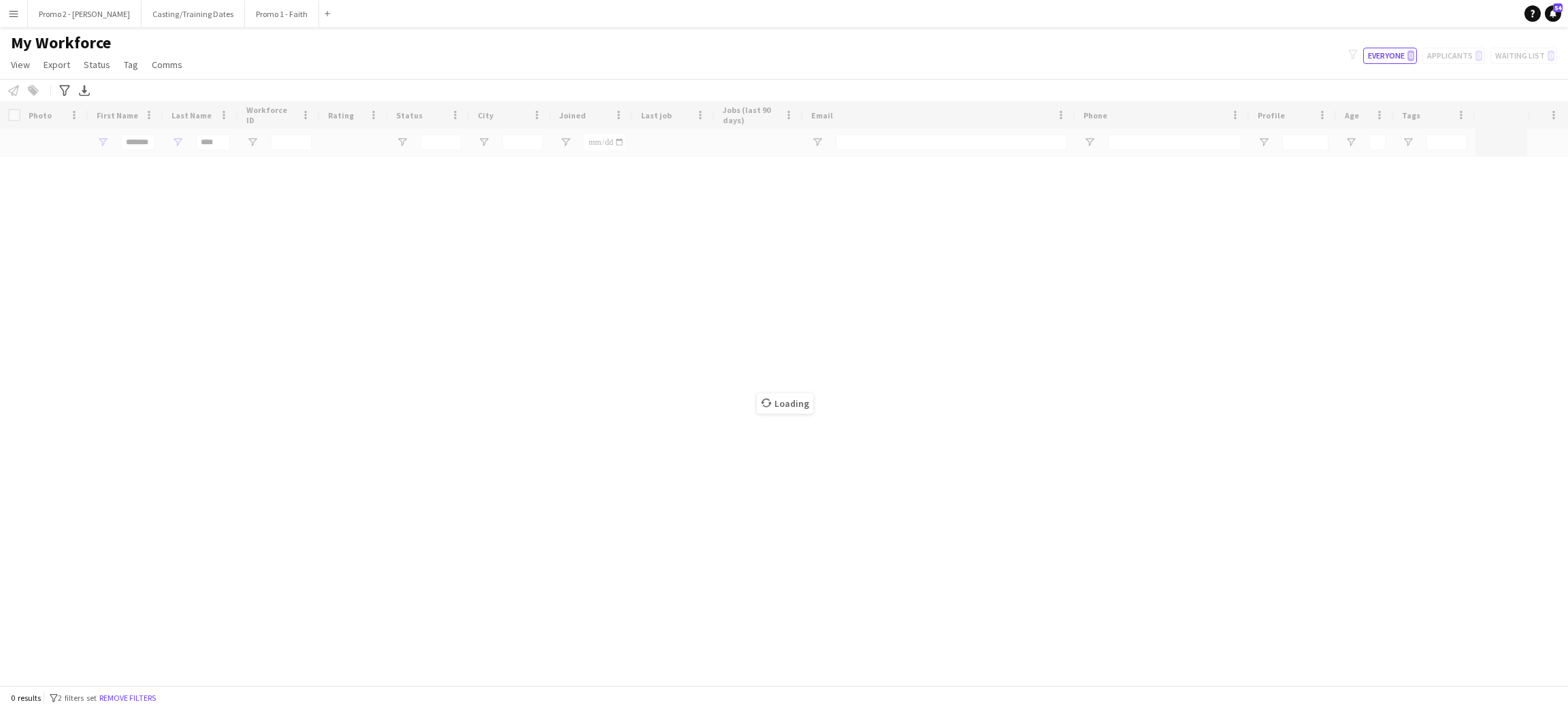
click at [14, 14] on app-icon "Menu" at bounding box center [14, 14] width 11 height 11
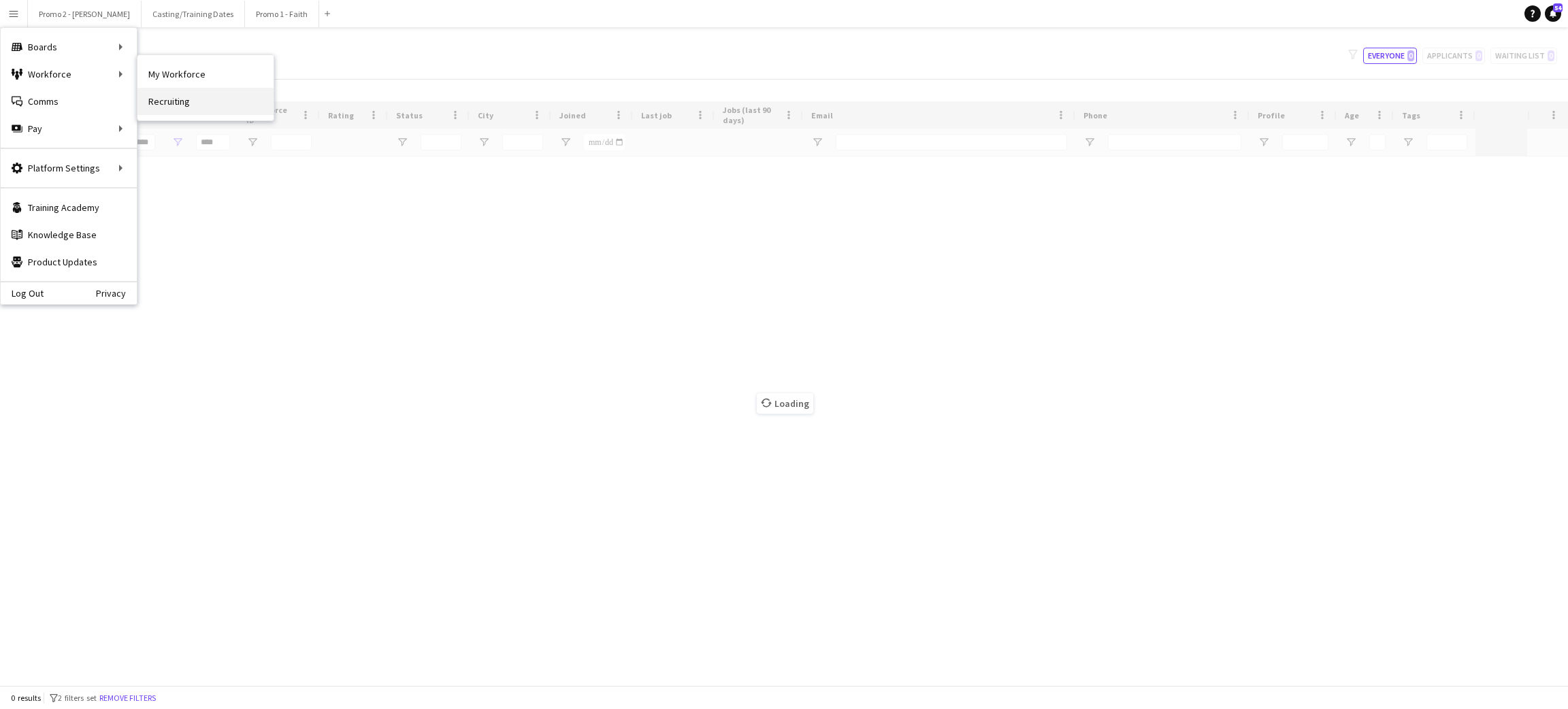
click at [169, 96] on link "Recruiting" at bounding box center [205, 102] width 136 height 27
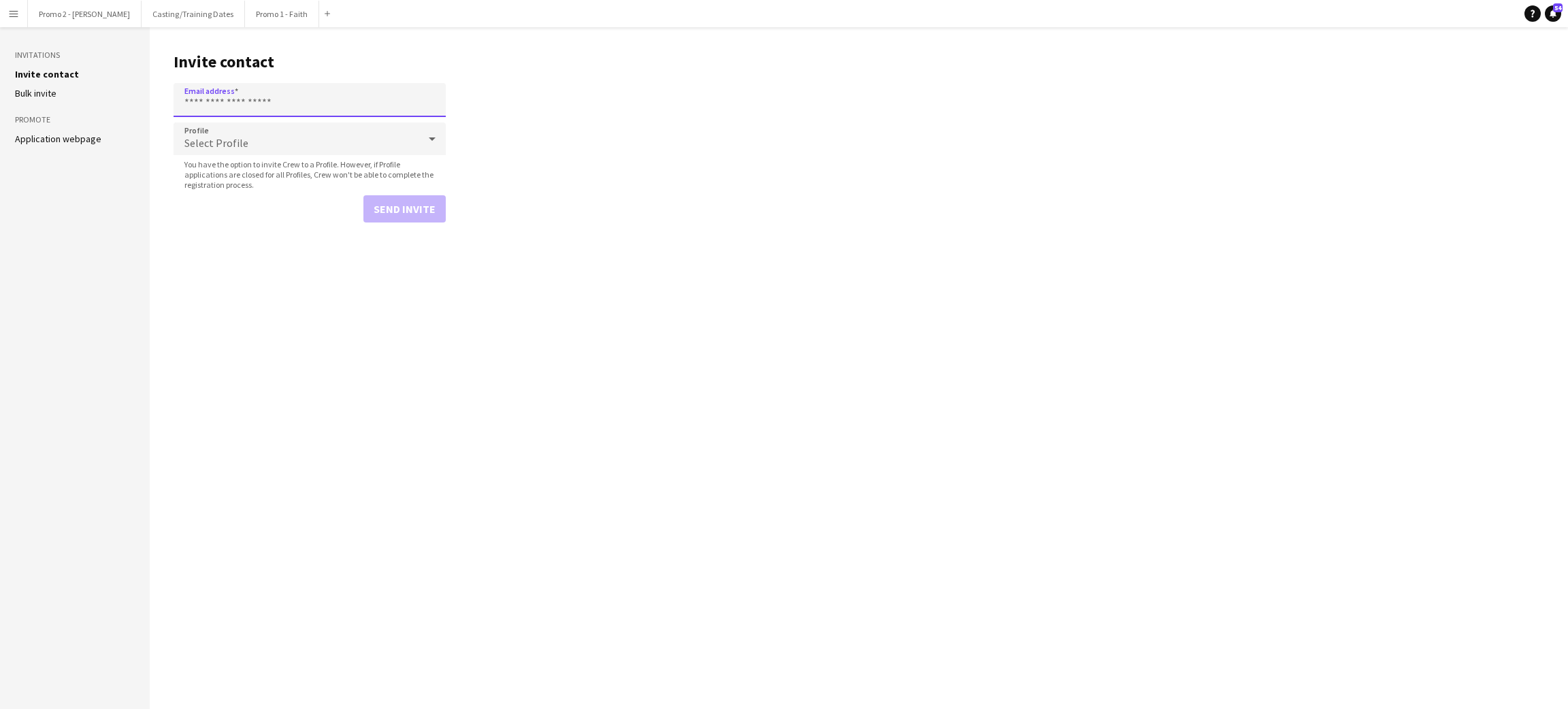
click at [251, 91] on input "Email address" at bounding box center [309, 99] width 272 height 34
paste input "**********"
type input "**********"
click at [222, 145] on span "Select Profile" at bounding box center [216, 143] width 64 height 14
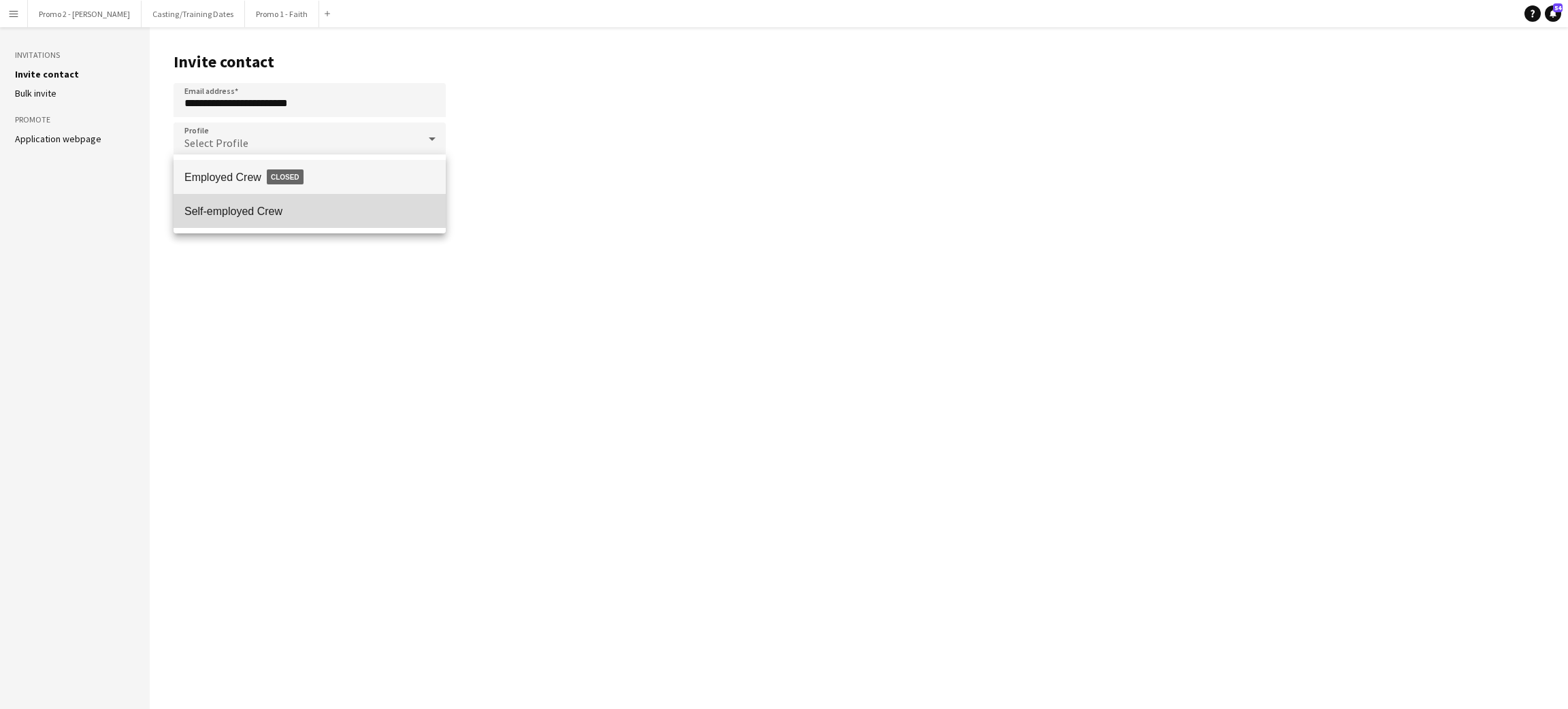
click at [264, 215] on span "Self-employed Crew" at bounding box center [310, 211] width 250 height 13
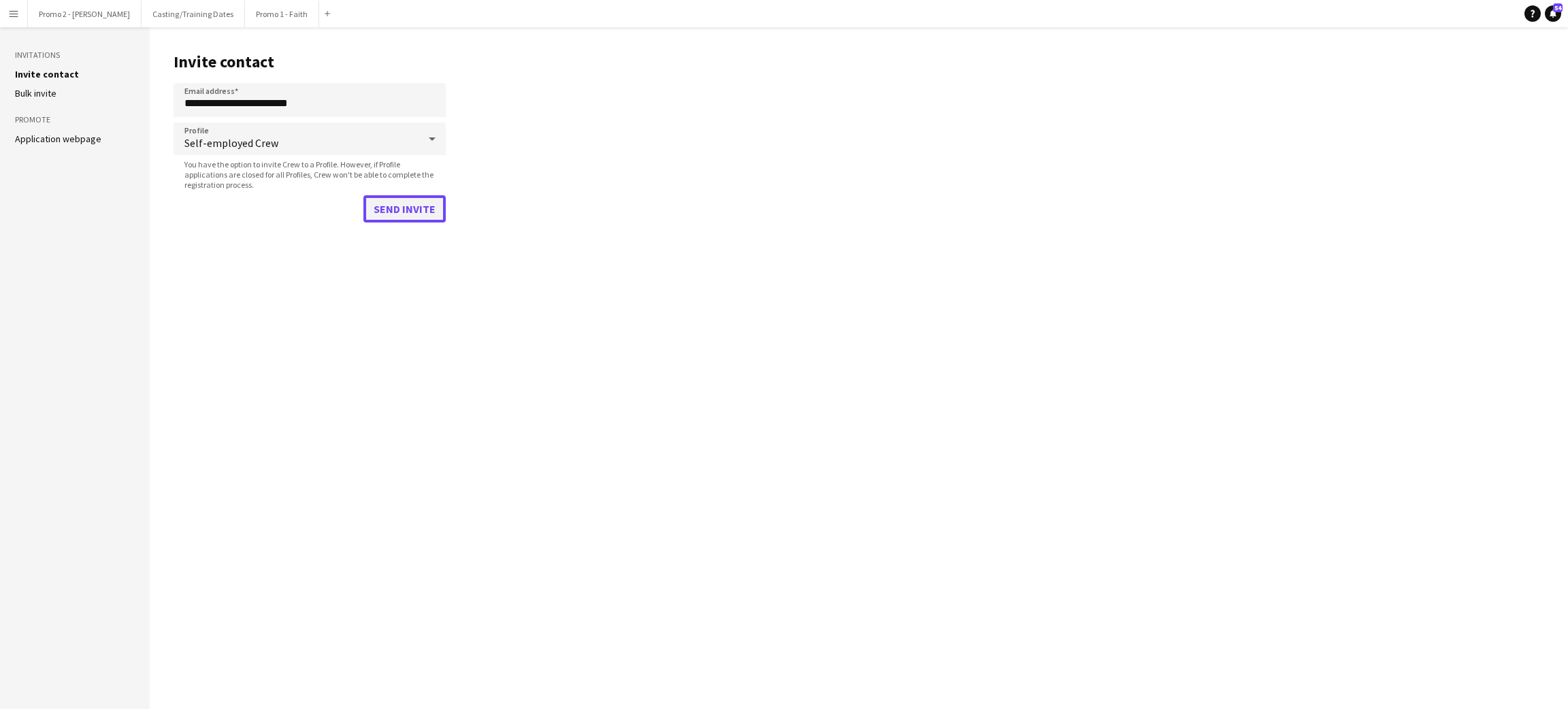
click at [403, 201] on button "Send invite" at bounding box center [404, 209] width 82 height 27
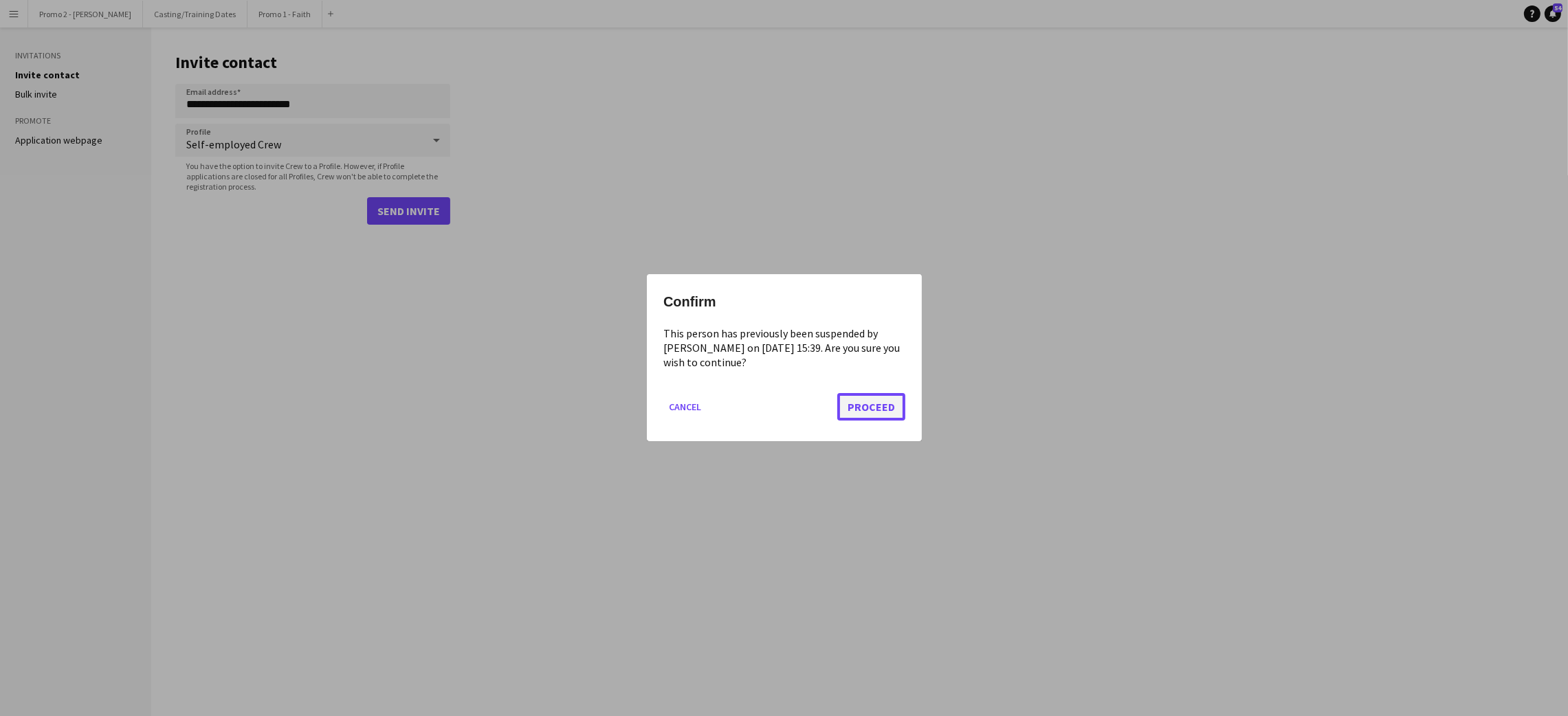
click at [875, 414] on button "Proceed" at bounding box center [871, 408] width 68 height 27
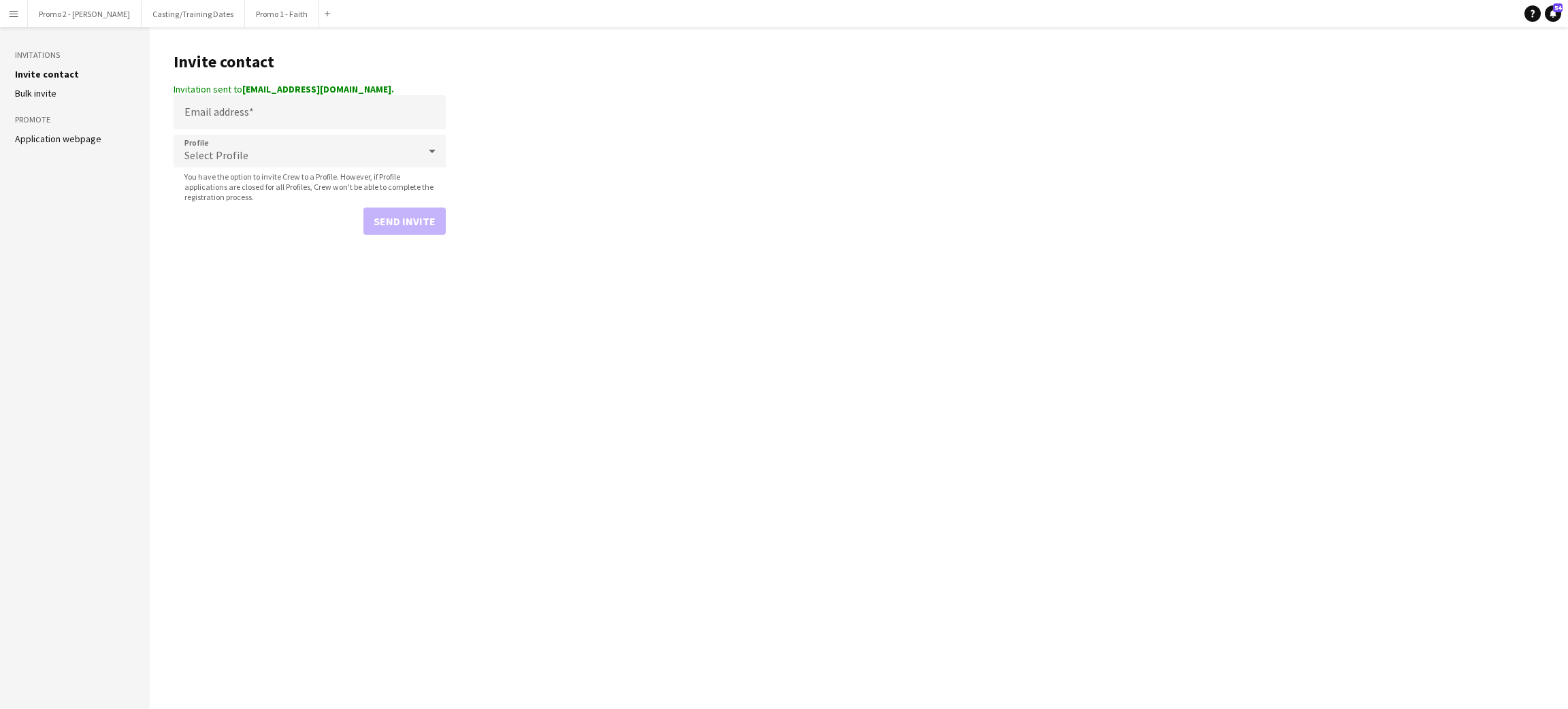
click at [513, 299] on main "Invite contact Invitation sent to nkosinqobile869@gmail.com. Email address Prof…" at bounding box center [859, 368] width 1418 height 682
